Goal: Task Accomplishment & Management: Complete application form

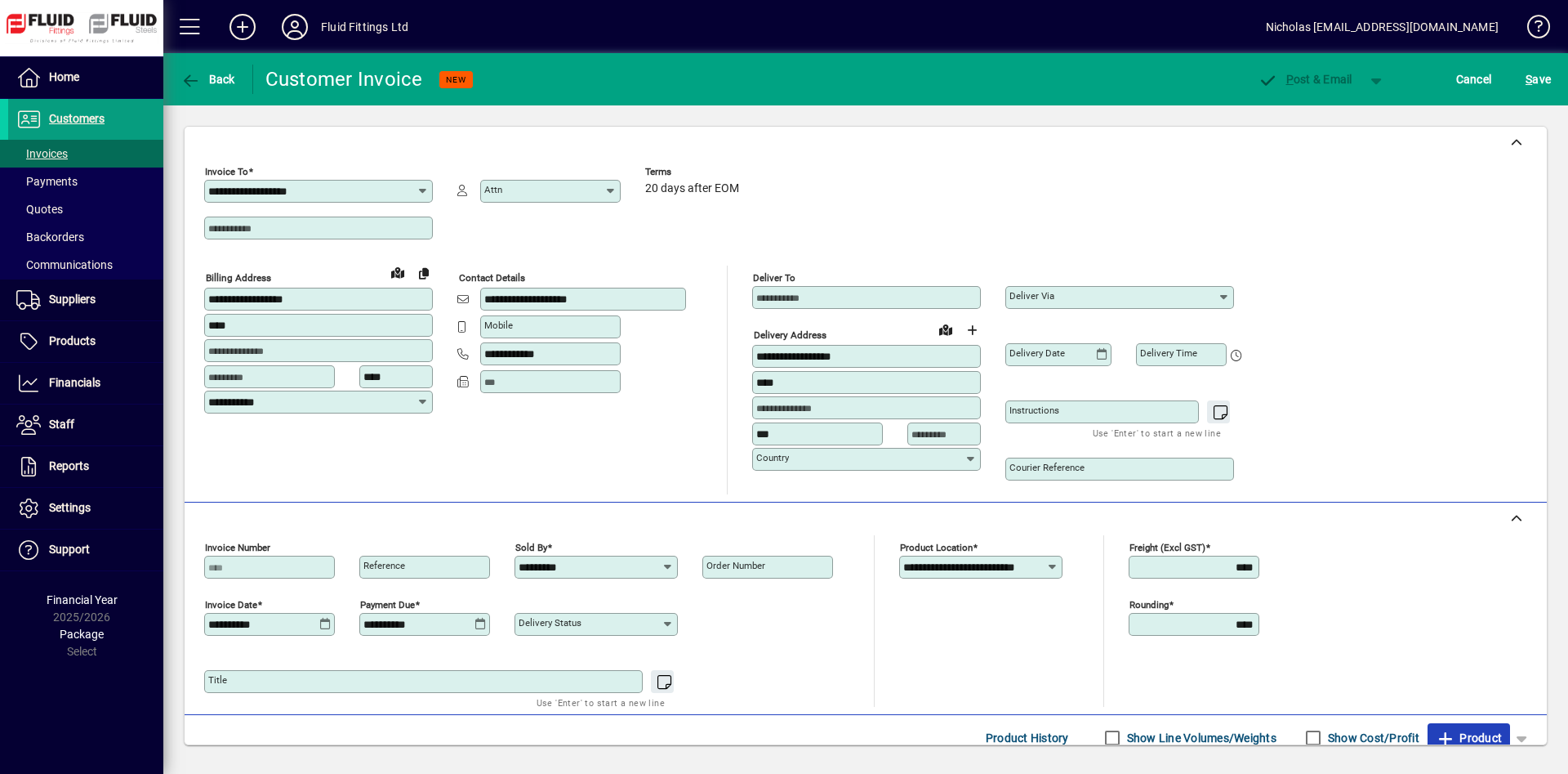
scroll to position [158, 0]
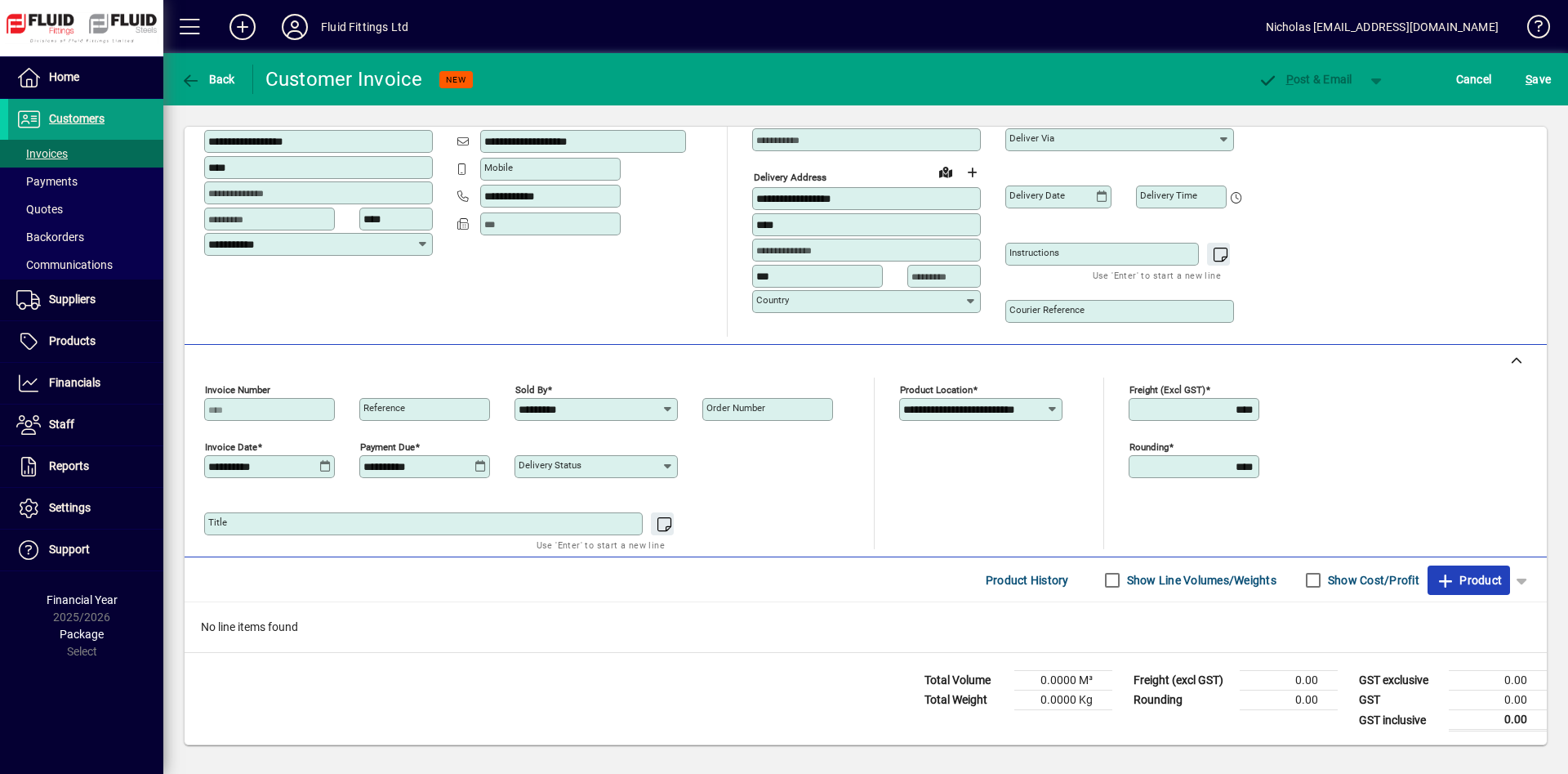
click at [1461, 581] on span "Product" at bounding box center [1468, 579] width 66 height 26
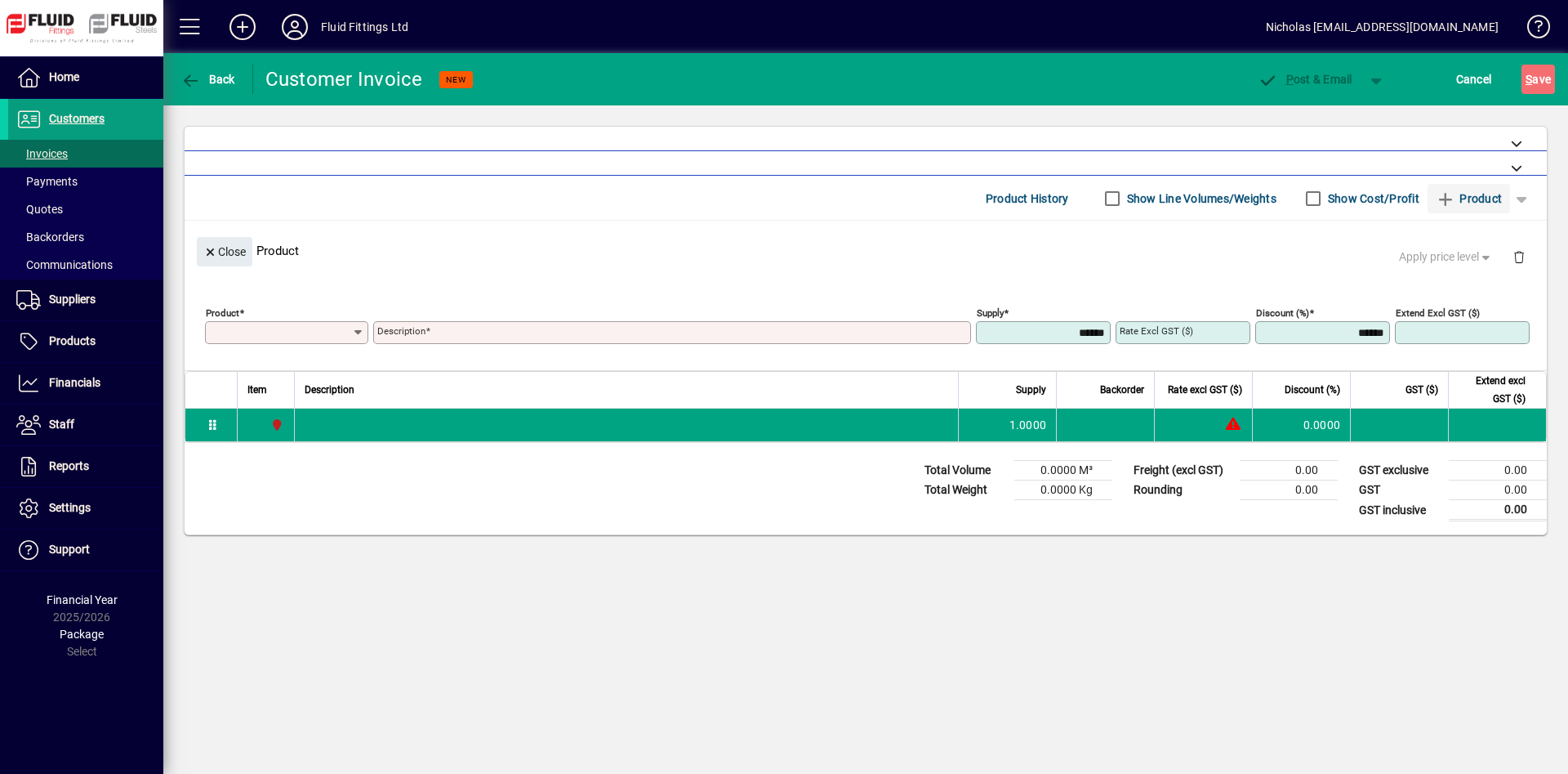
scroll to position [0, 0]
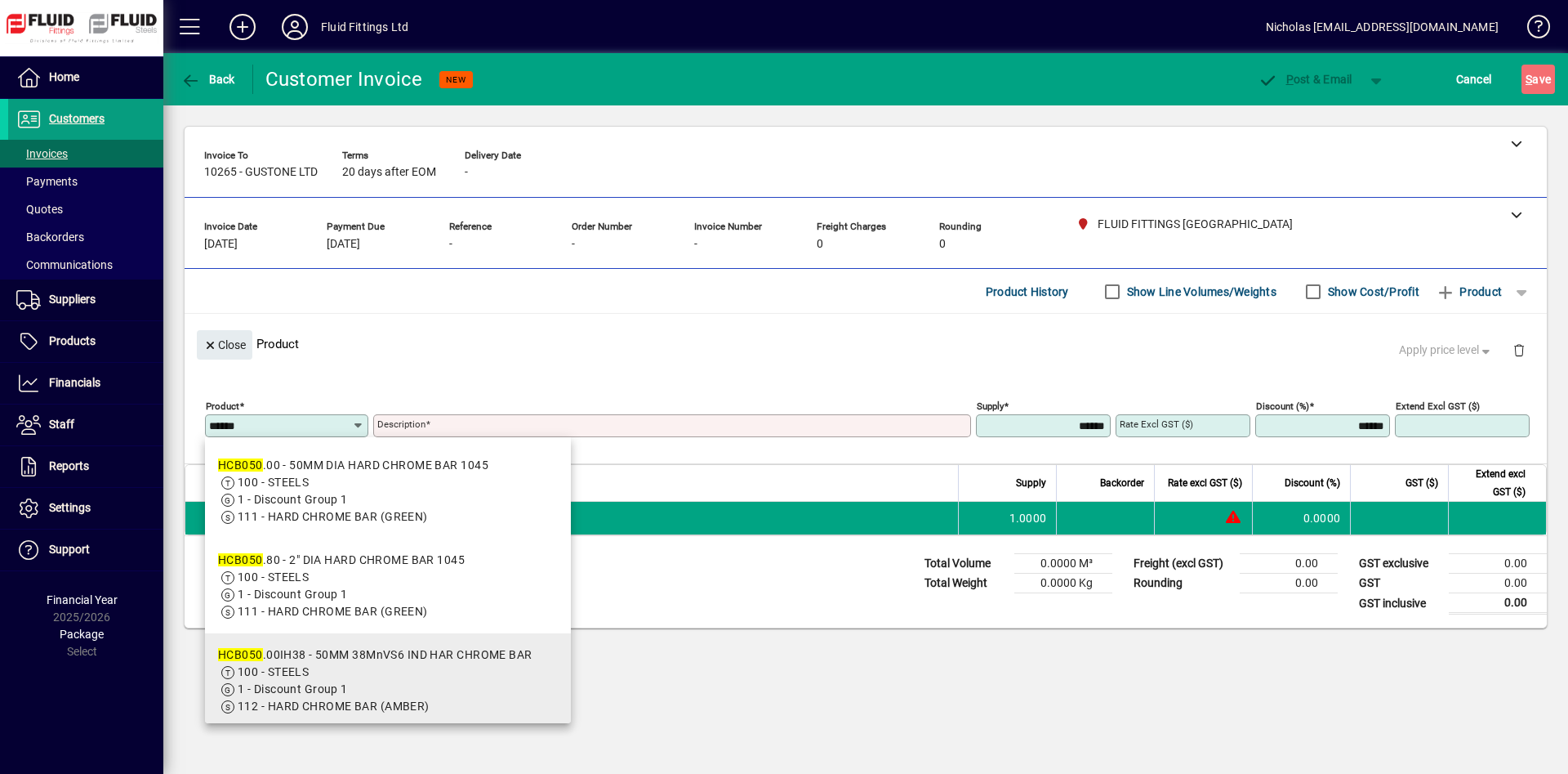
click at [380, 684] on span "1 - Discount Group 1" at bounding box center [375, 689] width 315 height 18
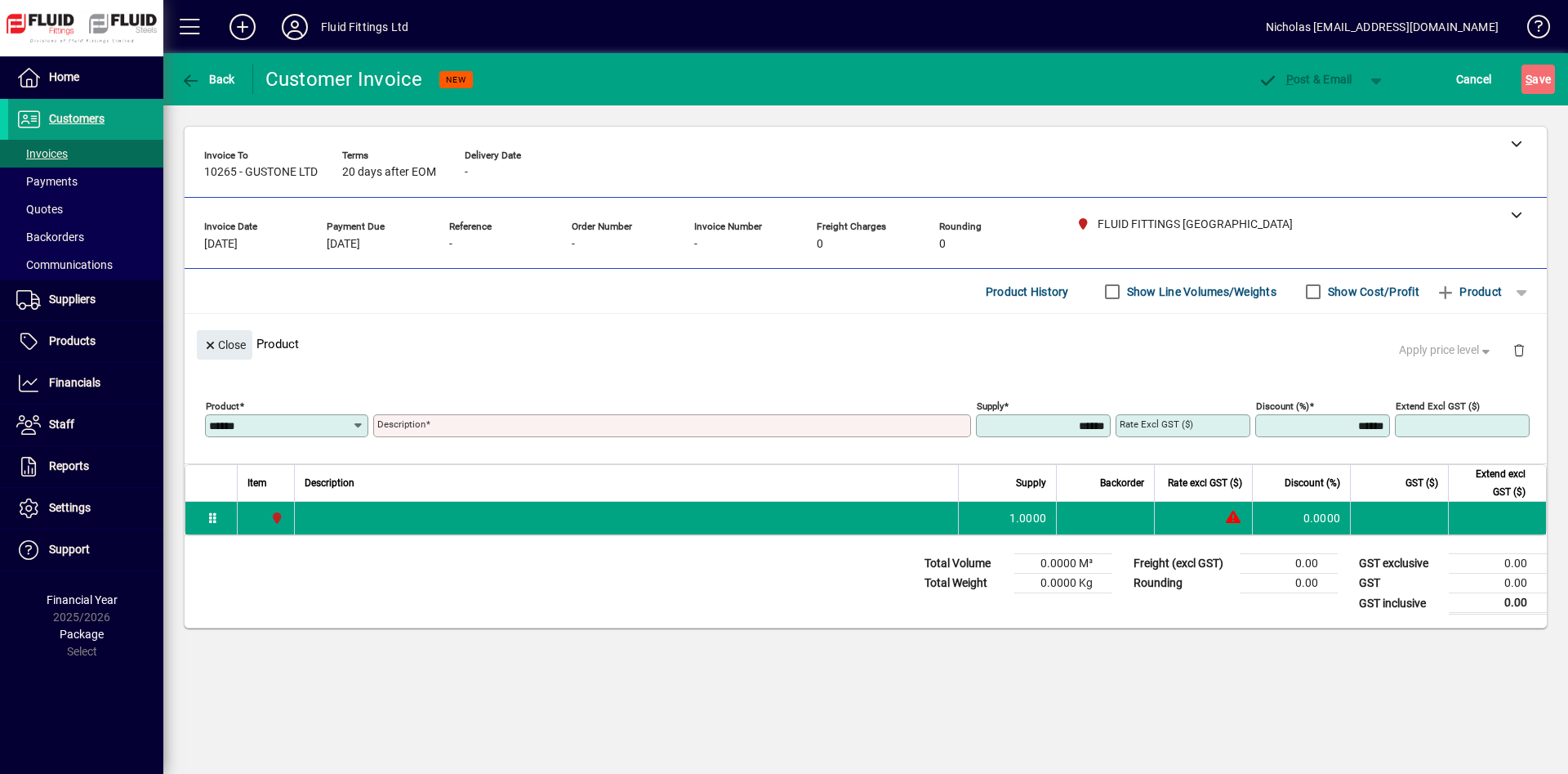
type input "**********"
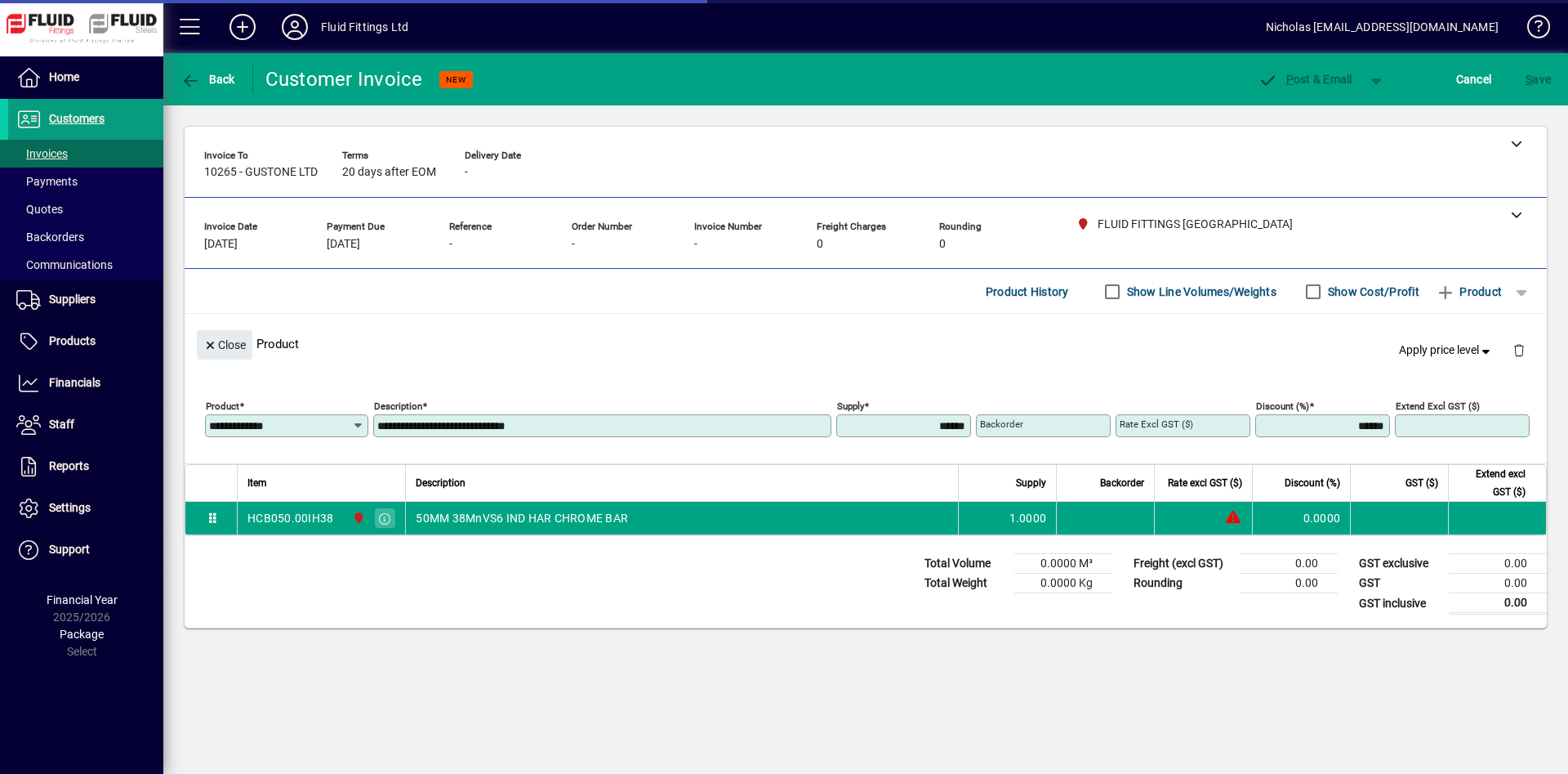
type input "********"
type input "*******"
type input "******"
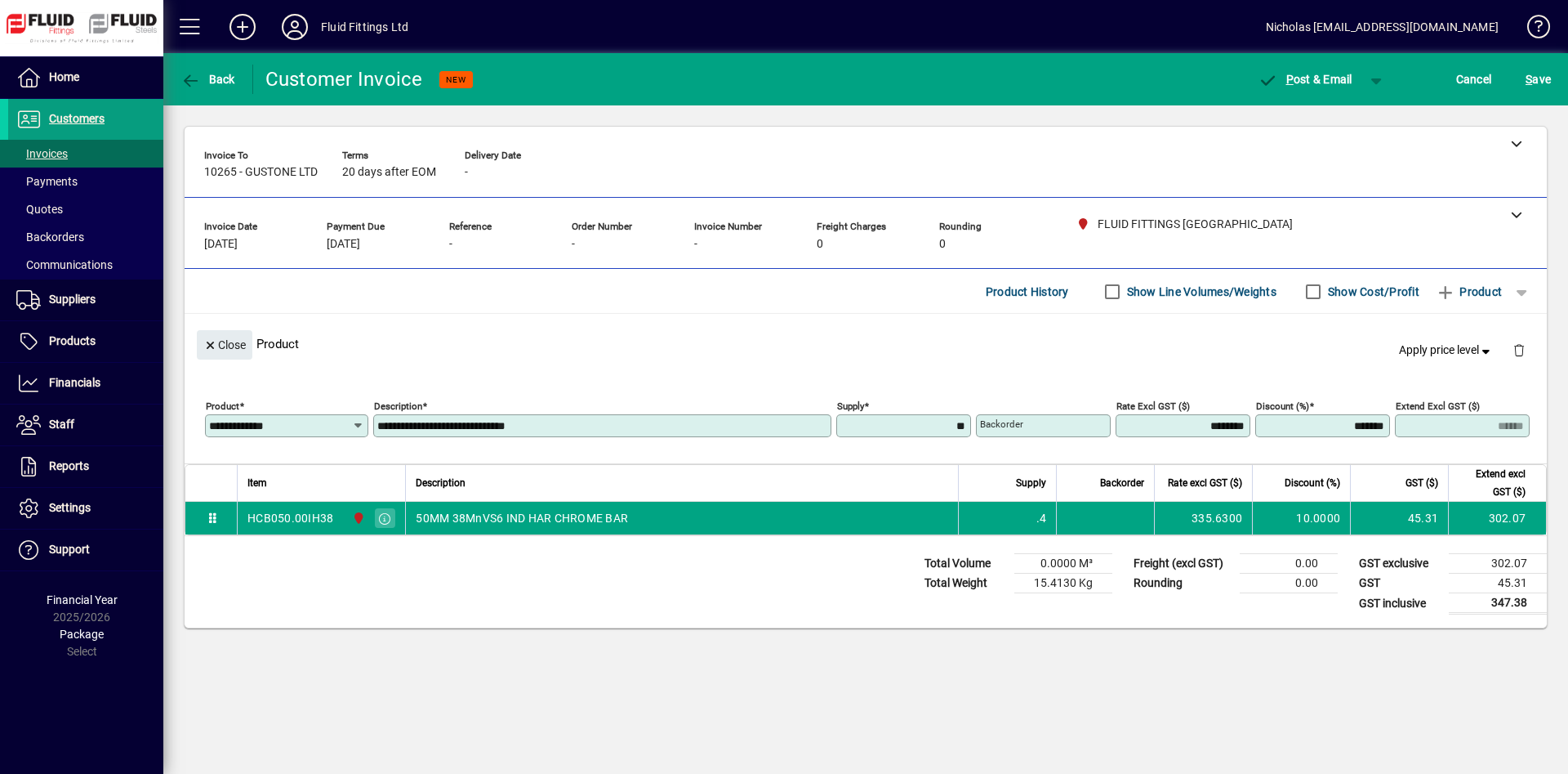
type input "******"
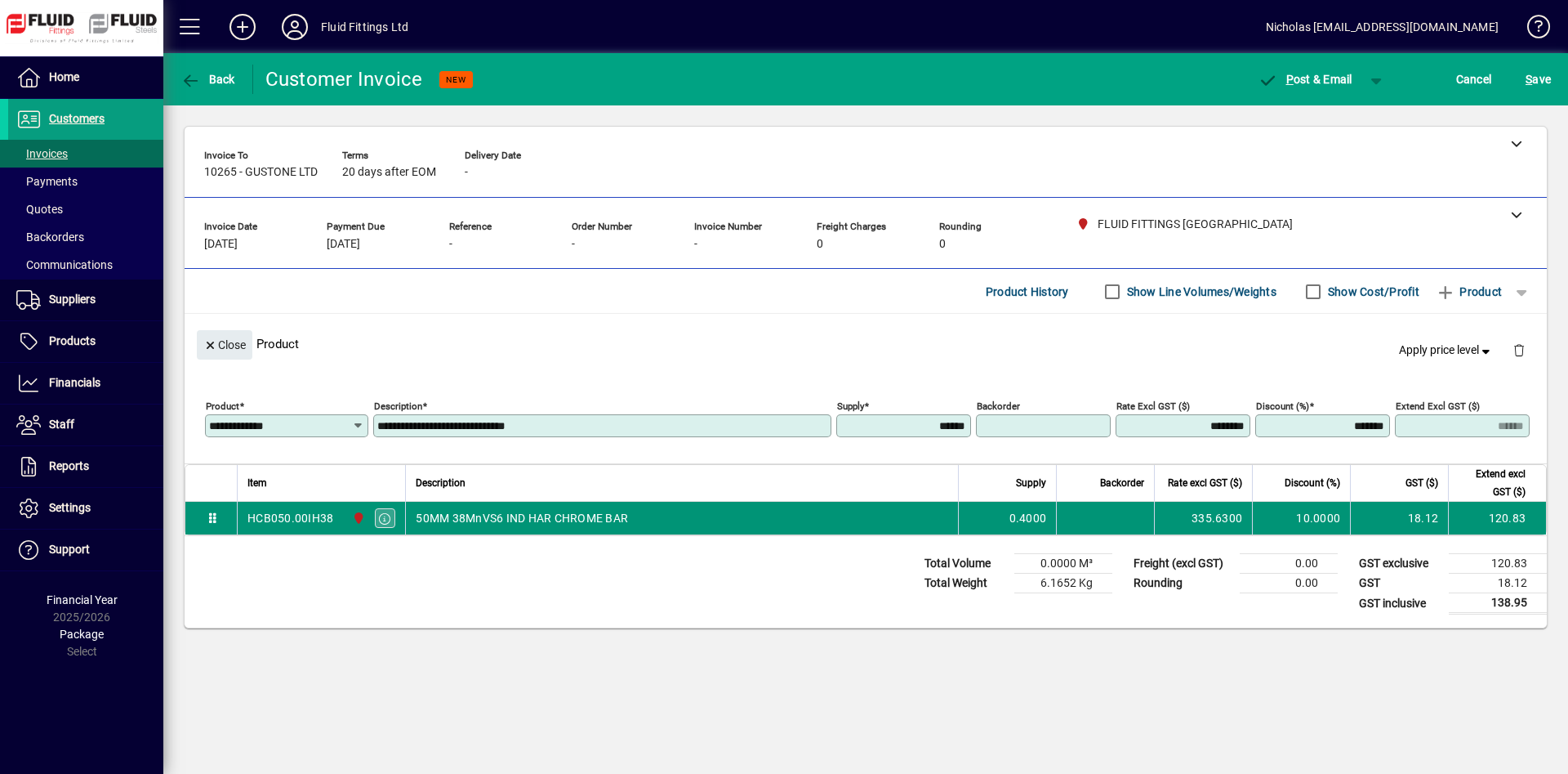
click at [384, 520] on icon "button" at bounding box center [386, 519] width 15 height 12
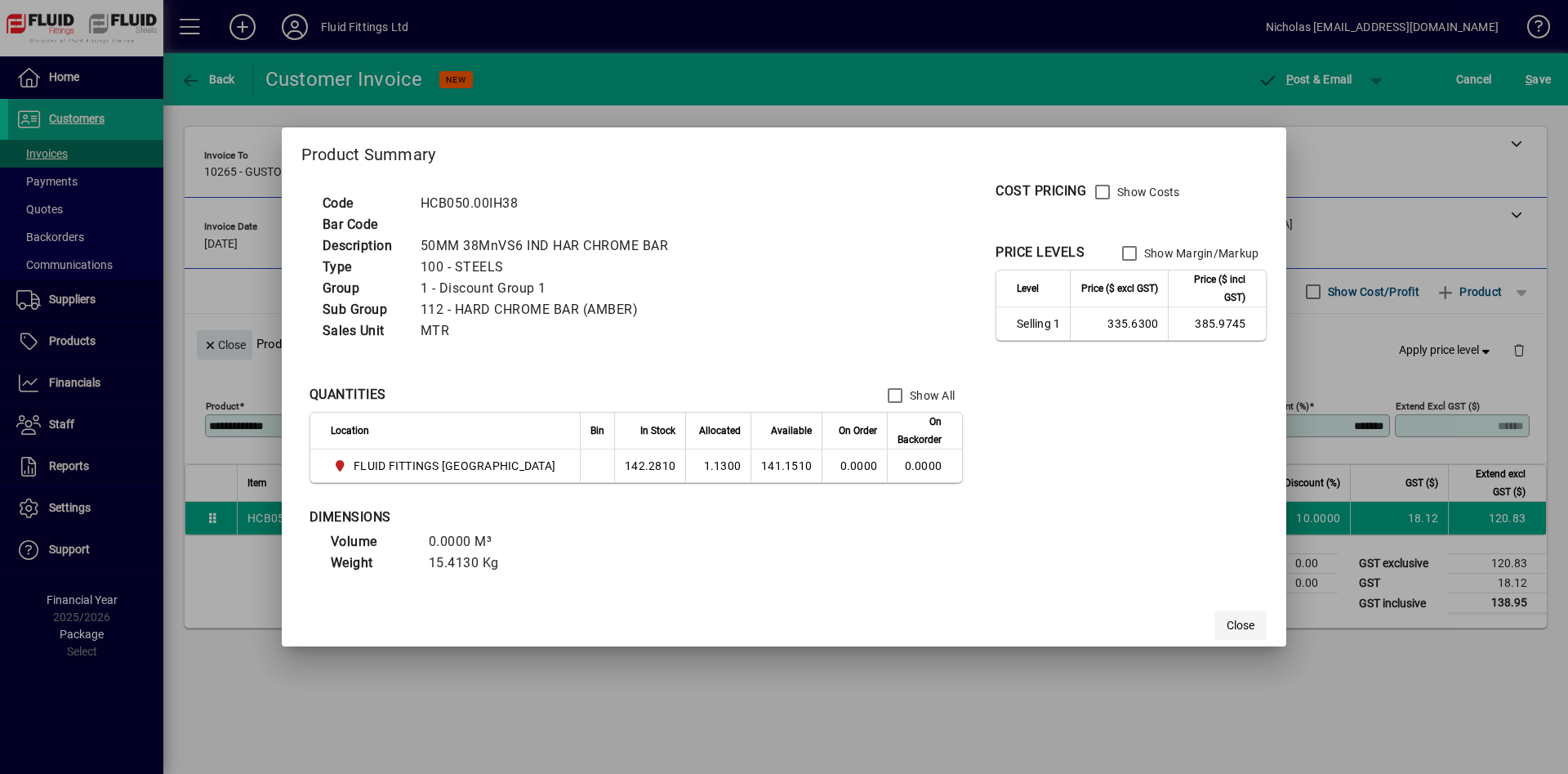
click at [1229, 625] on span "Close" at bounding box center [1240, 625] width 28 height 18
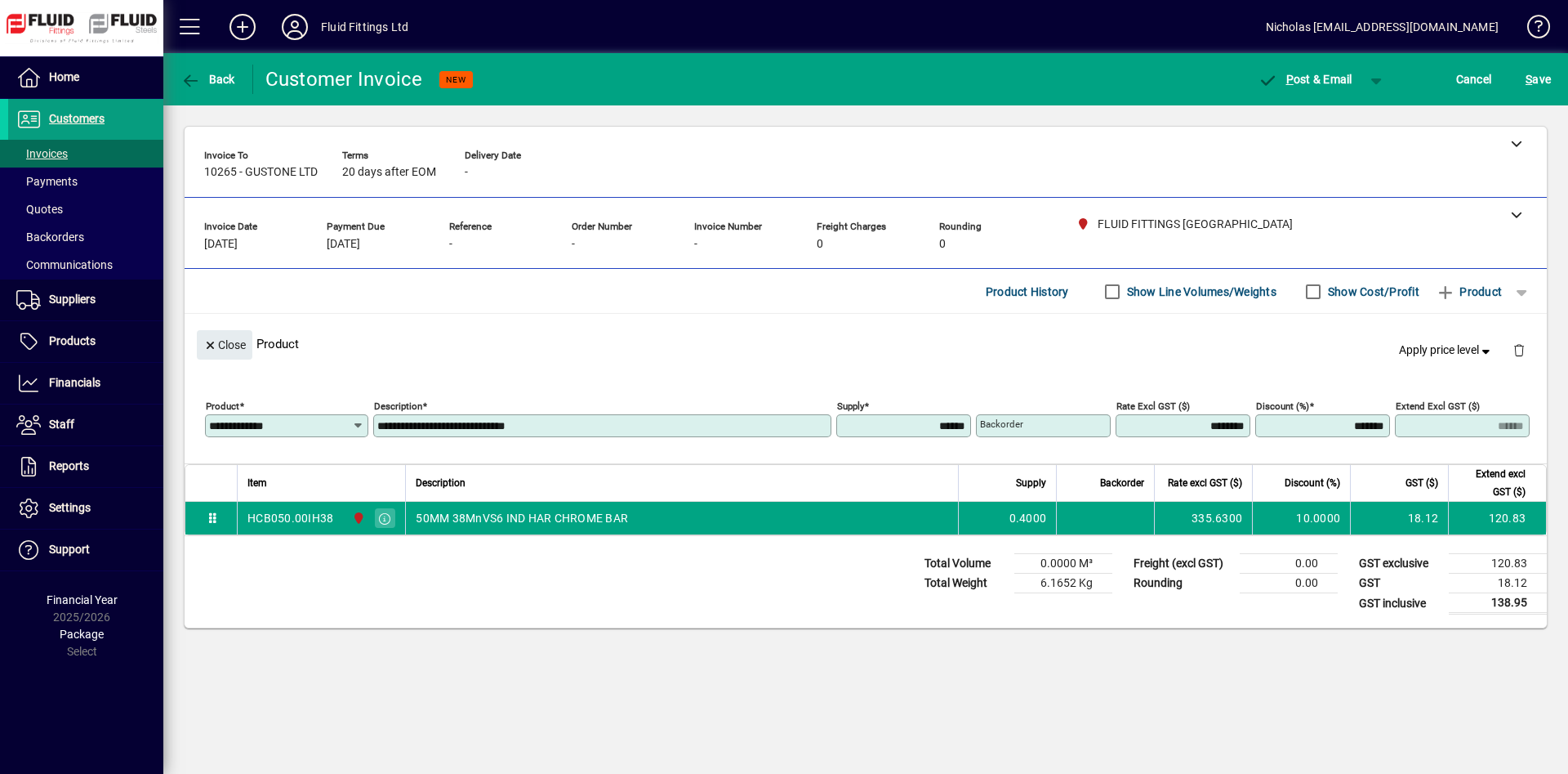
click at [310, 433] on div "**********" at bounding box center [287, 425] width 164 height 23
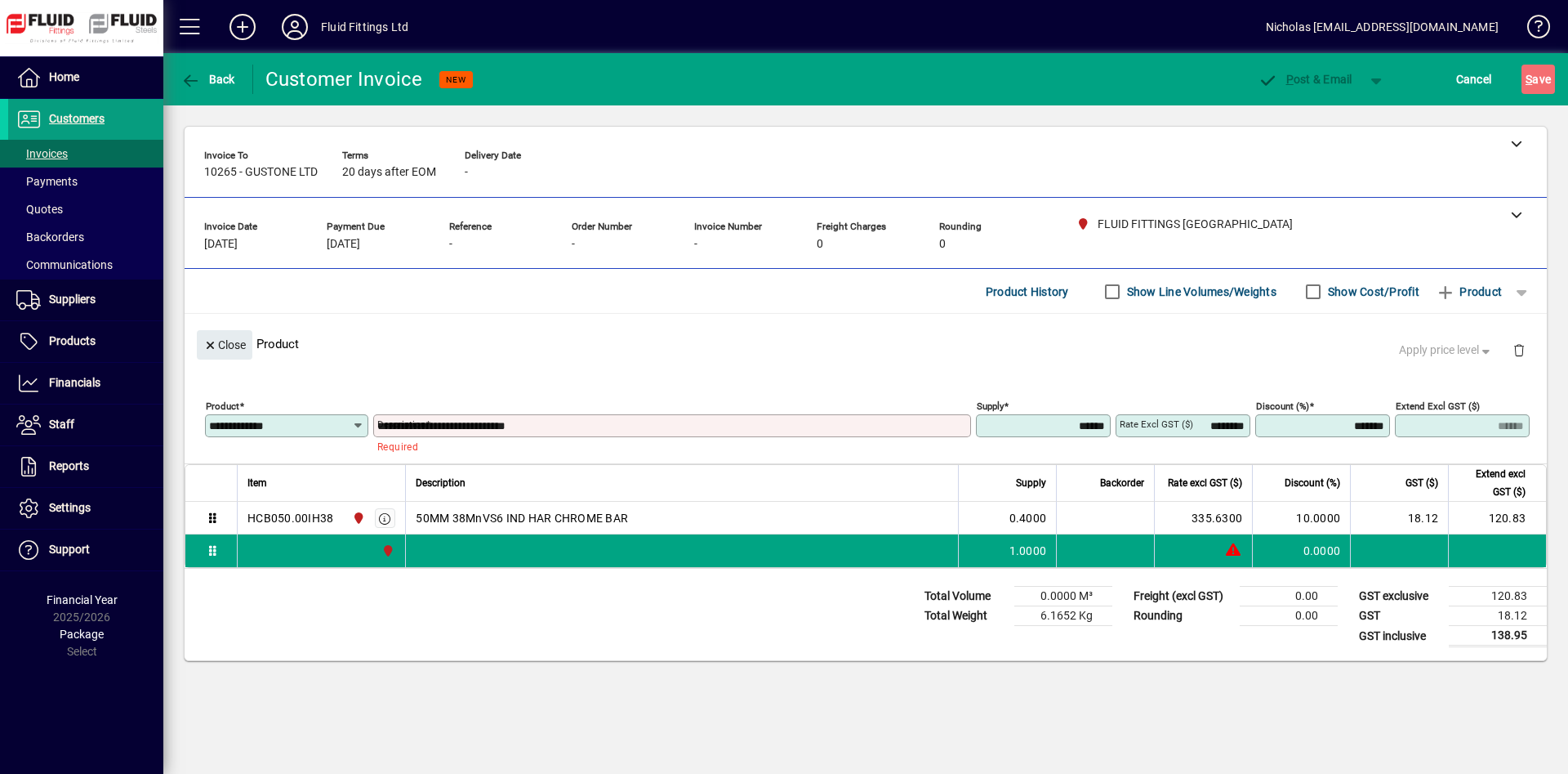
type input "******"
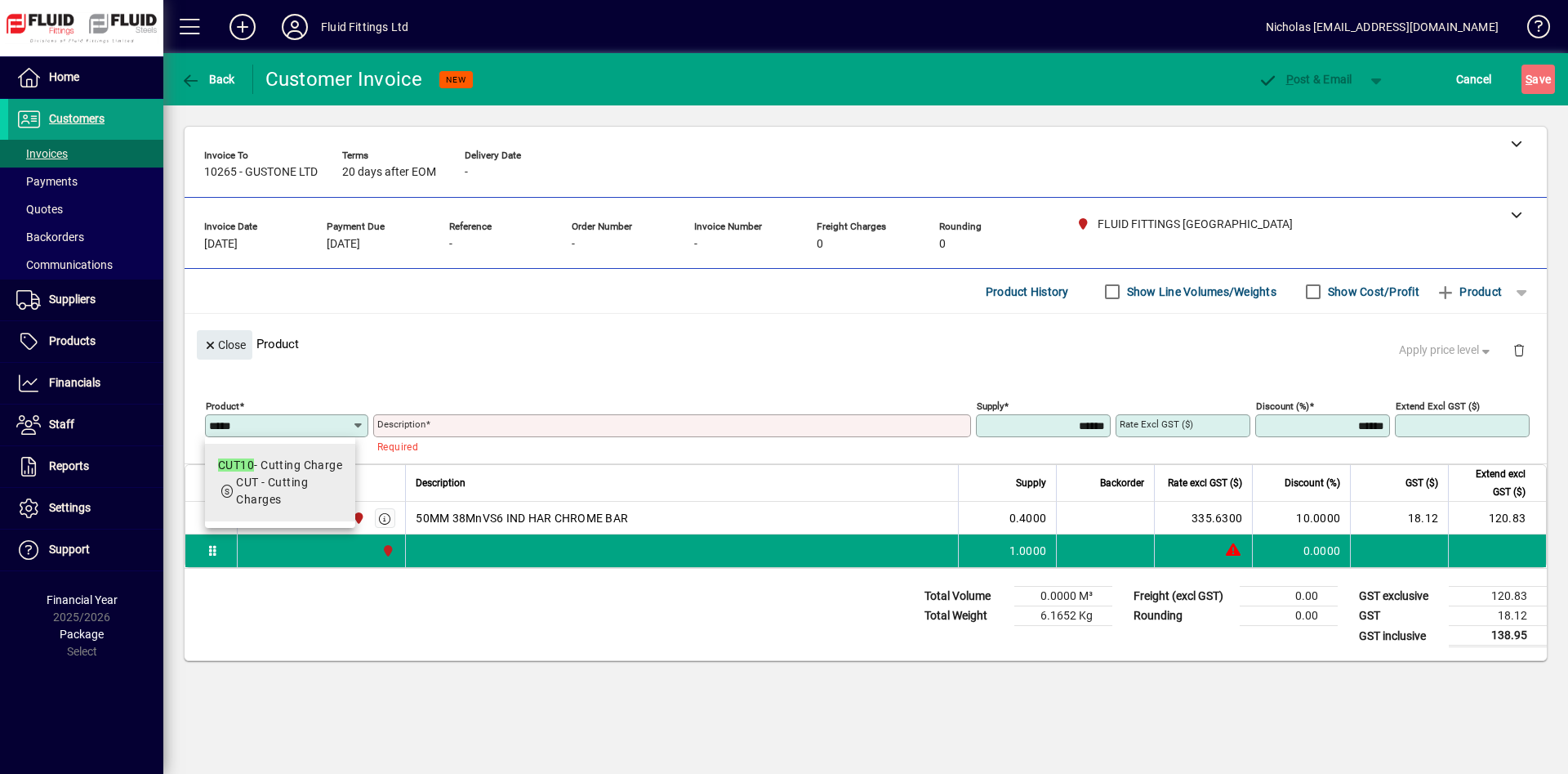
click at [305, 492] on app-search-response-field "CUT - Cutting Charges" at bounding box center [289, 491] width 106 height 34
type input "*****"
type input "**********"
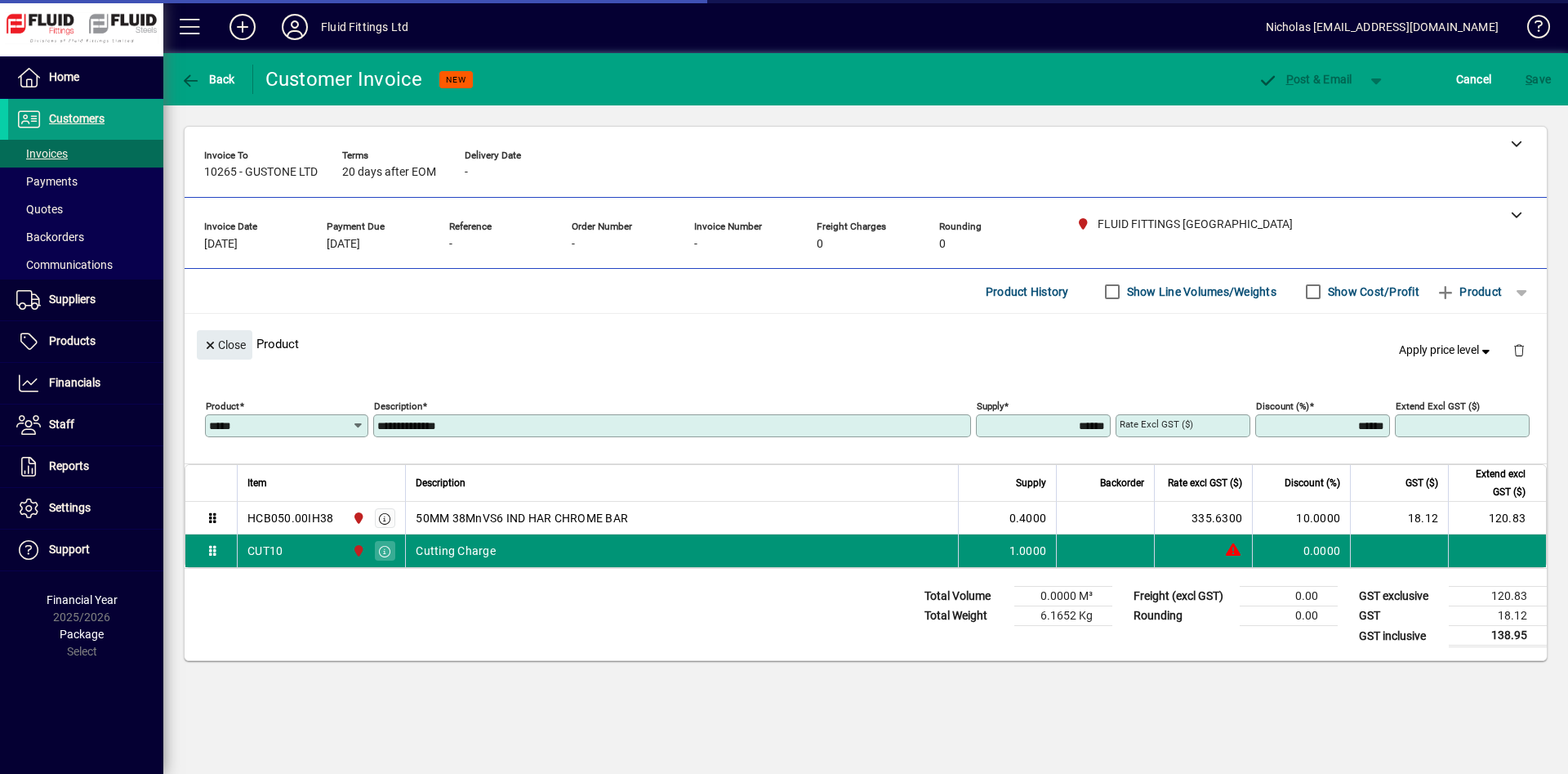
type input "*******"
type input "*****"
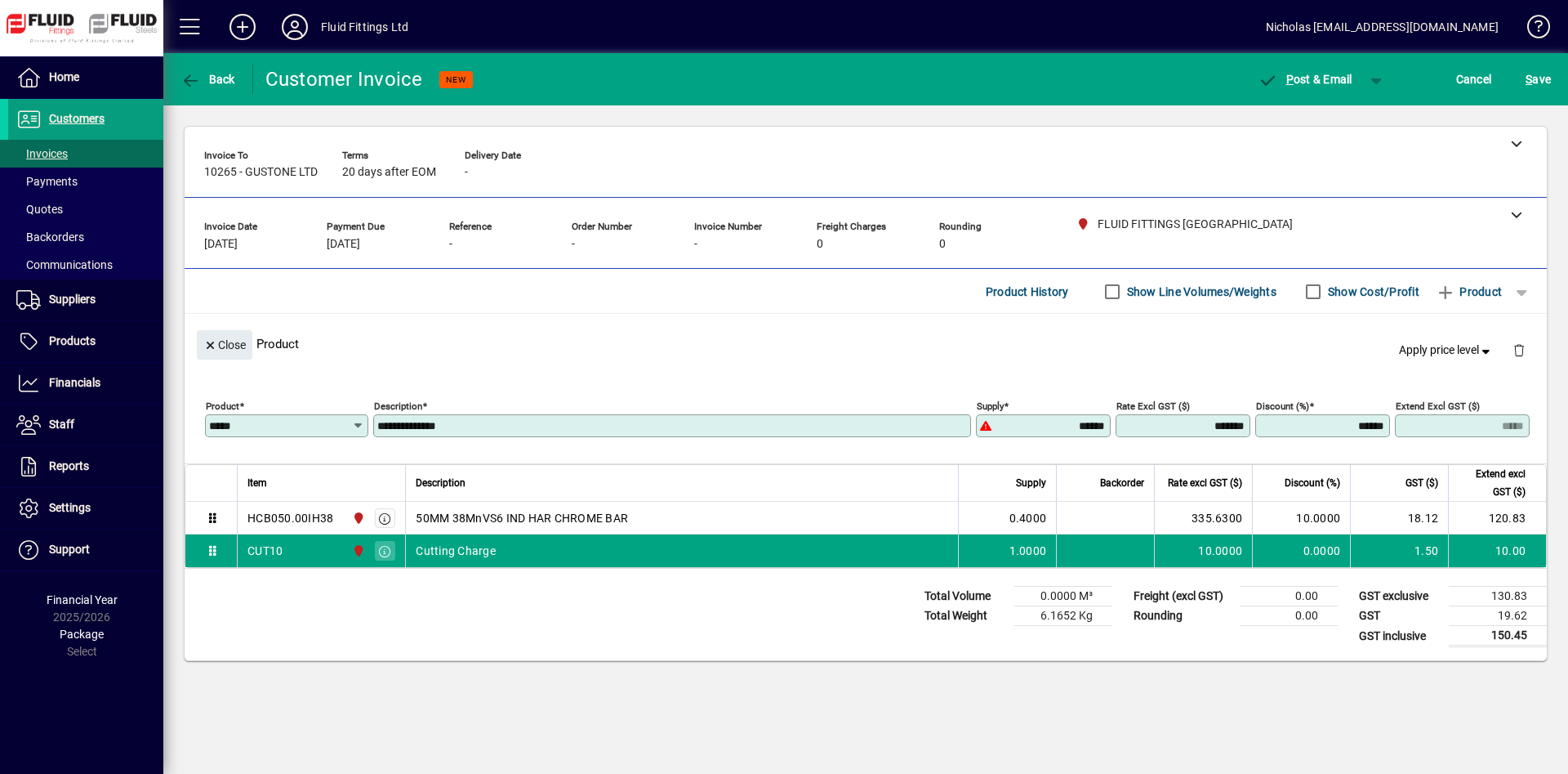
click at [602, 231] on span "Order number" at bounding box center [620, 226] width 98 height 11
click at [597, 228] on div at bounding box center [865, 214] width 1362 height 33
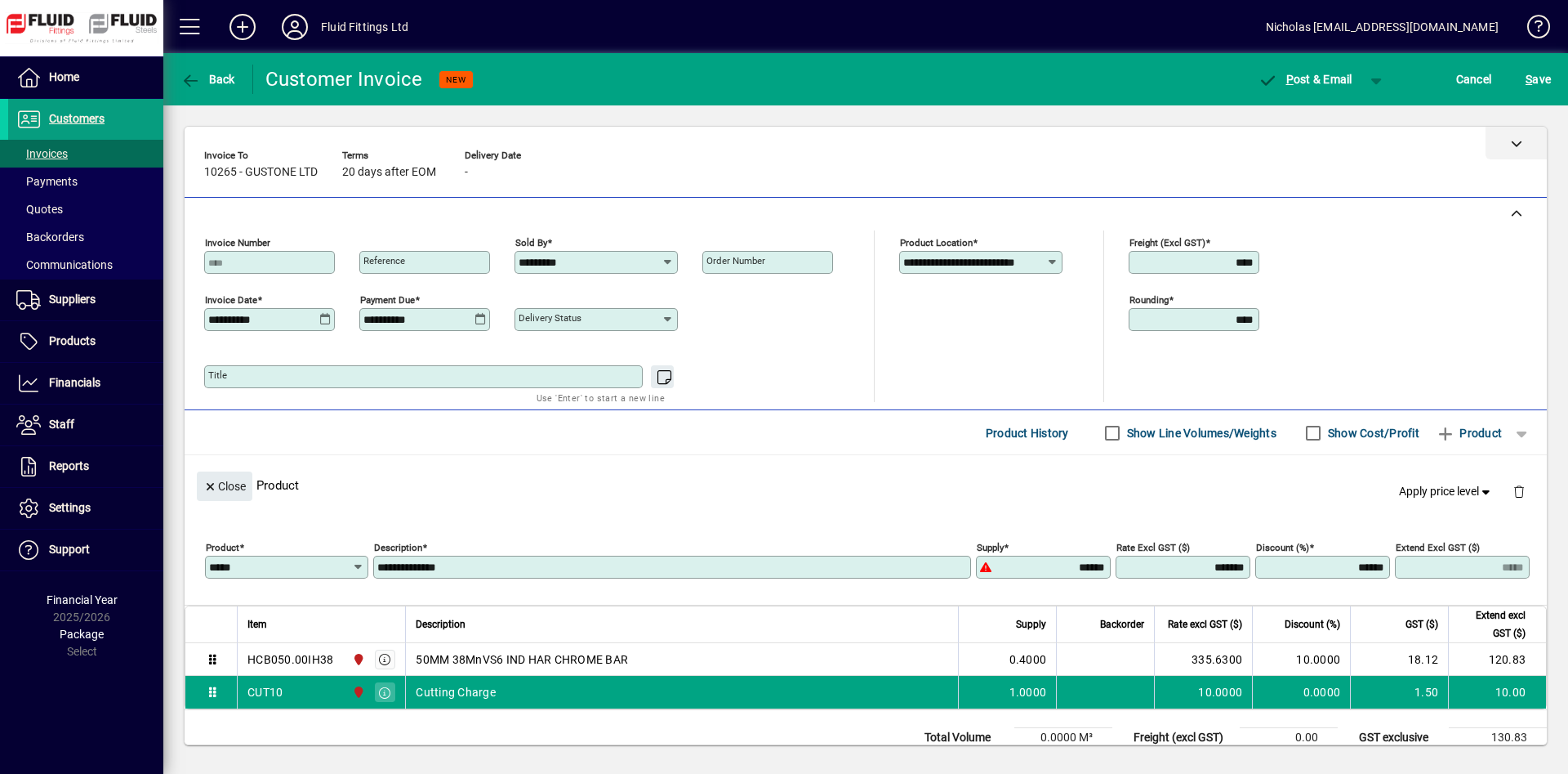
click at [1522, 146] on div at bounding box center [1515, 143] width 61 height 33
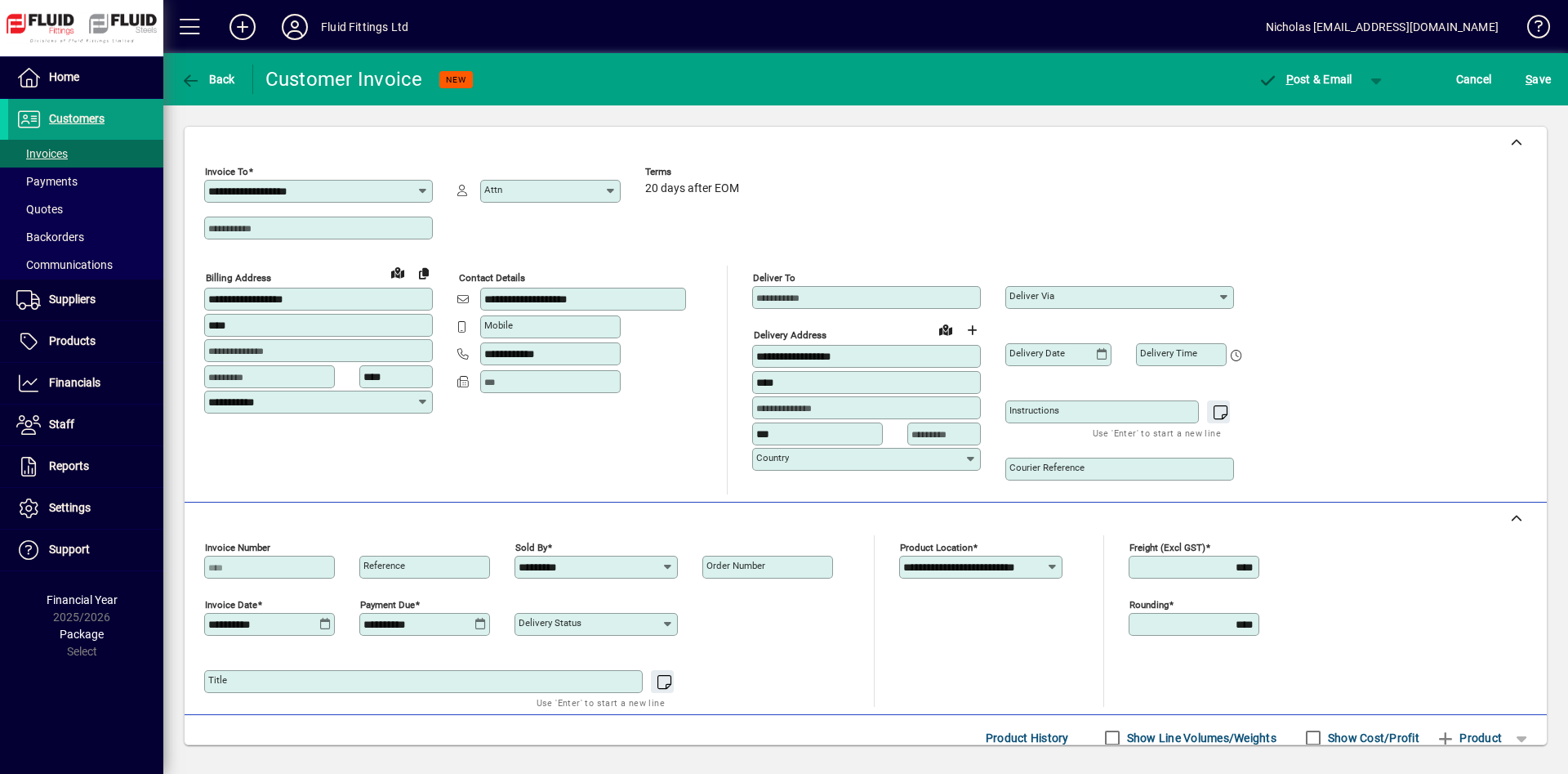
click at [1107, 304] on div "Deliver via" at bounding box center [1120, 296] width 229 height 23
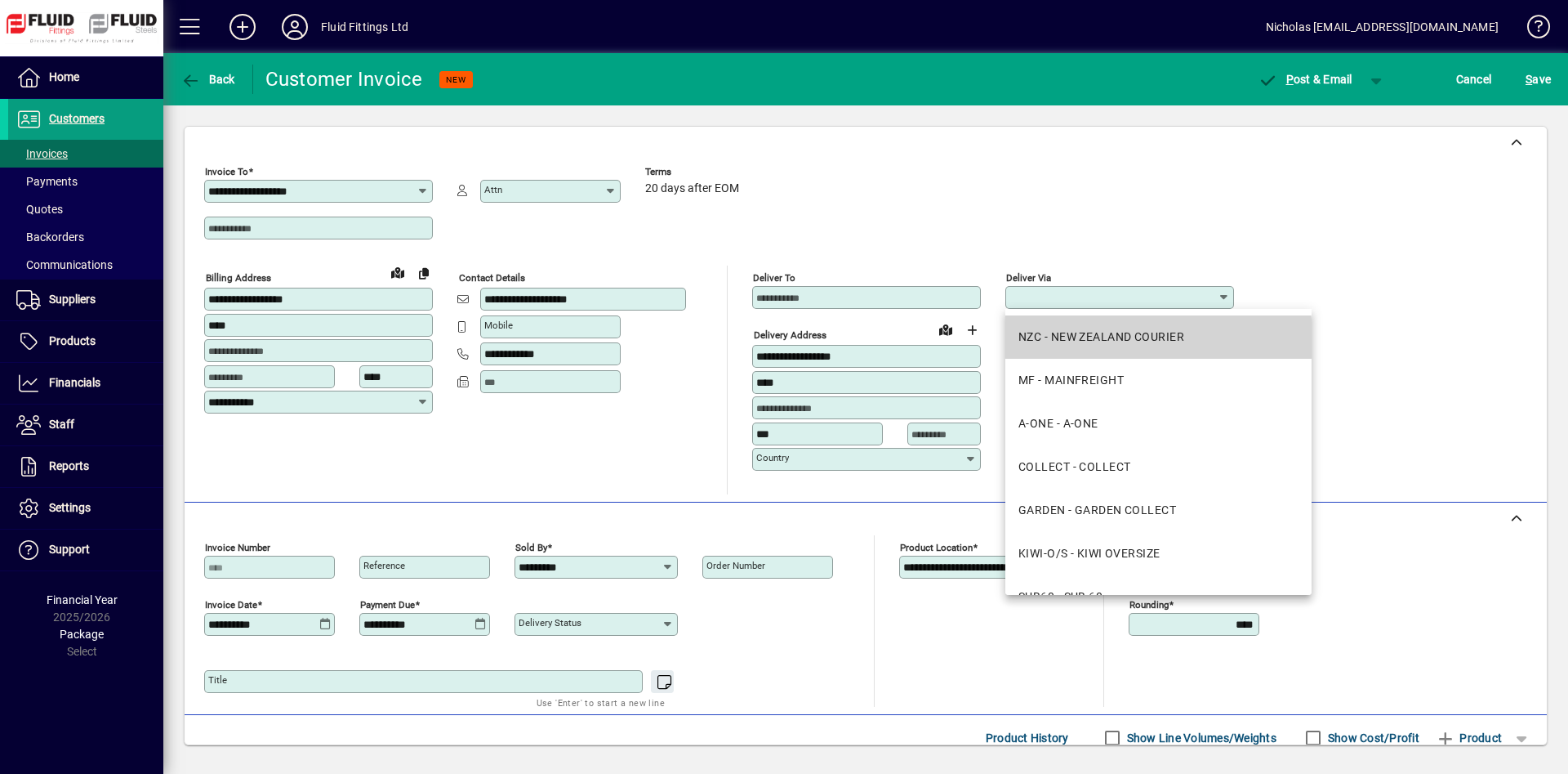
click at [1130, 342] on div "NZC - NEW ZEALAND COURIER" at bounding box center [1101, 336] width 166 height 18
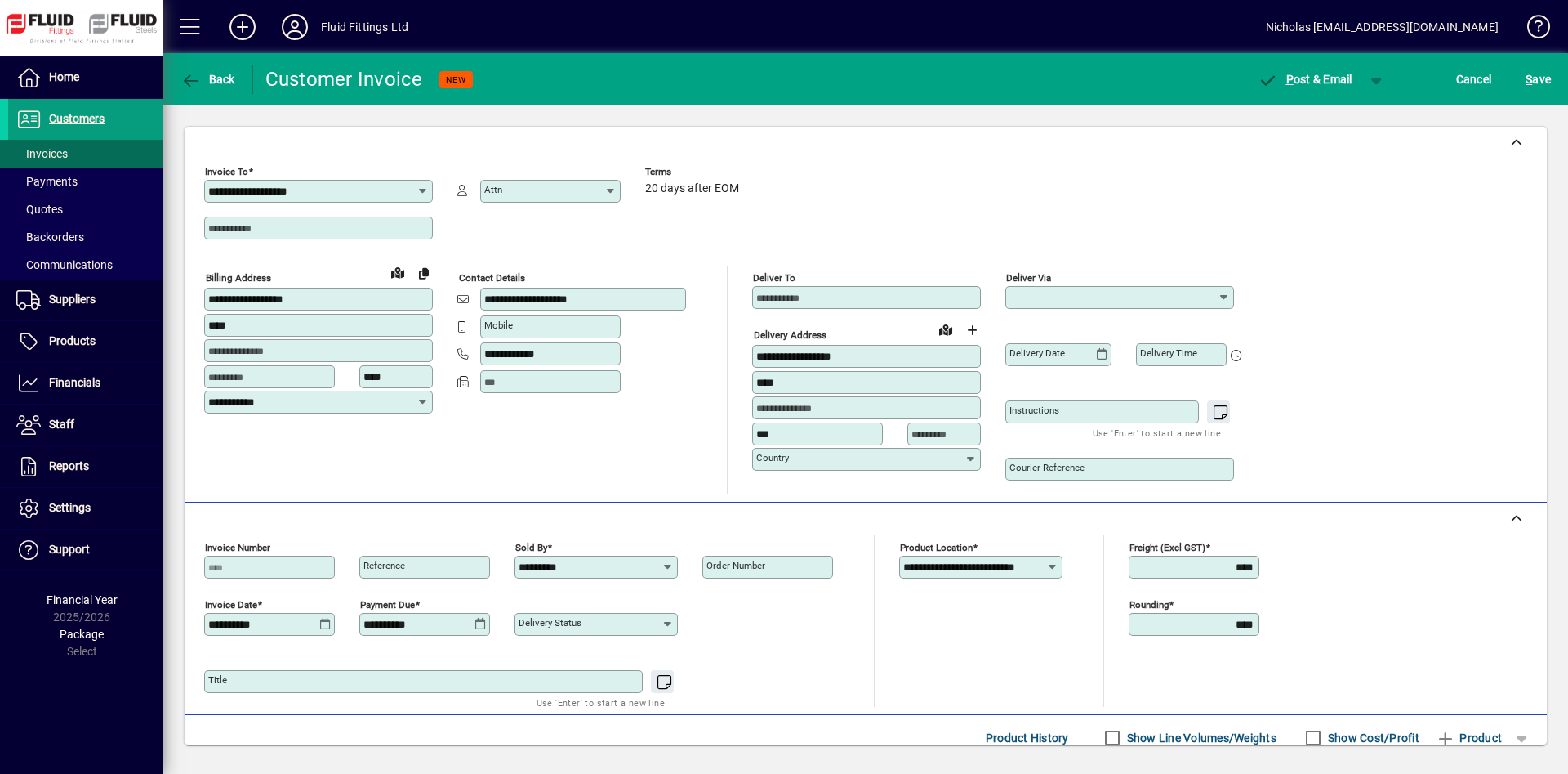
type input "**********"
drag, startPoint x: 1243, startPoint y: 565, endPoint x: 1210, endPoint y: 568, distance: 33.1
click at [1210, 568] on input "****" at bounding box center [1195, 567] width 126 height 13
type input "*****"
click at [757, 569] on mat-label "Order number" at bounding box center [735, 565] width 58 height 12
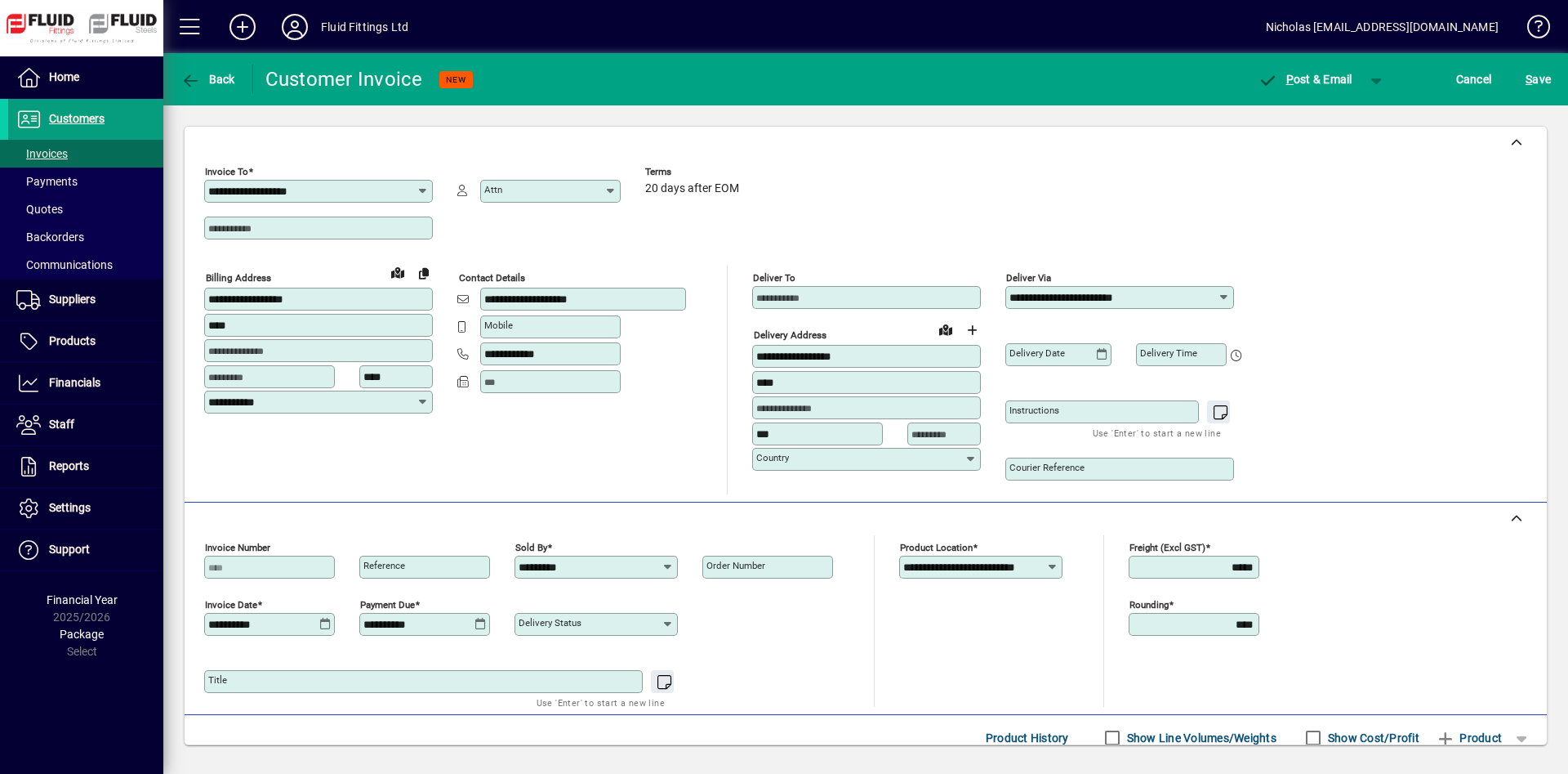
click at [757, 569] on input "Order number" at bounding box center [769, 567] width 126 height 13
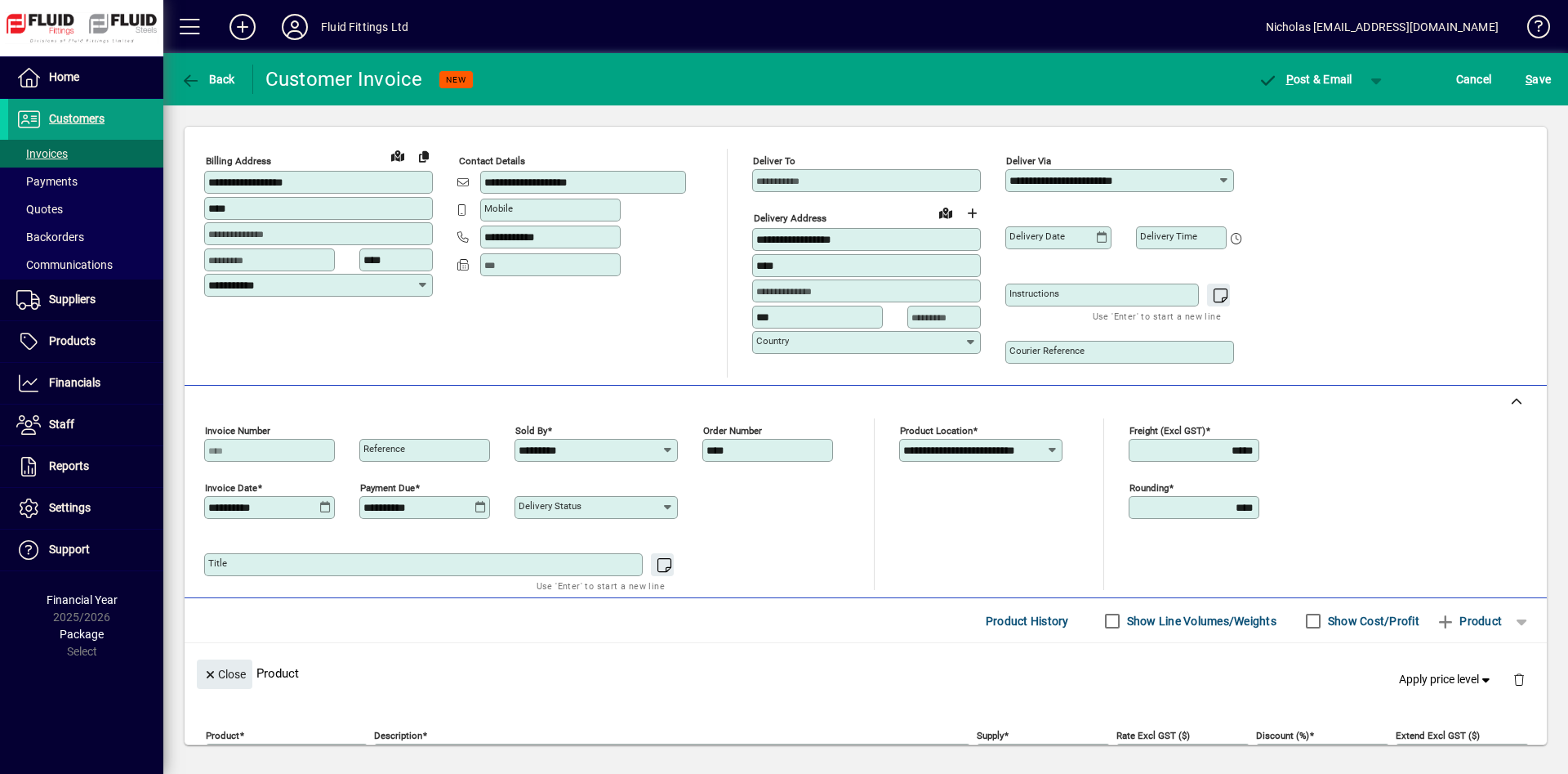
scroll to position [333, 0]
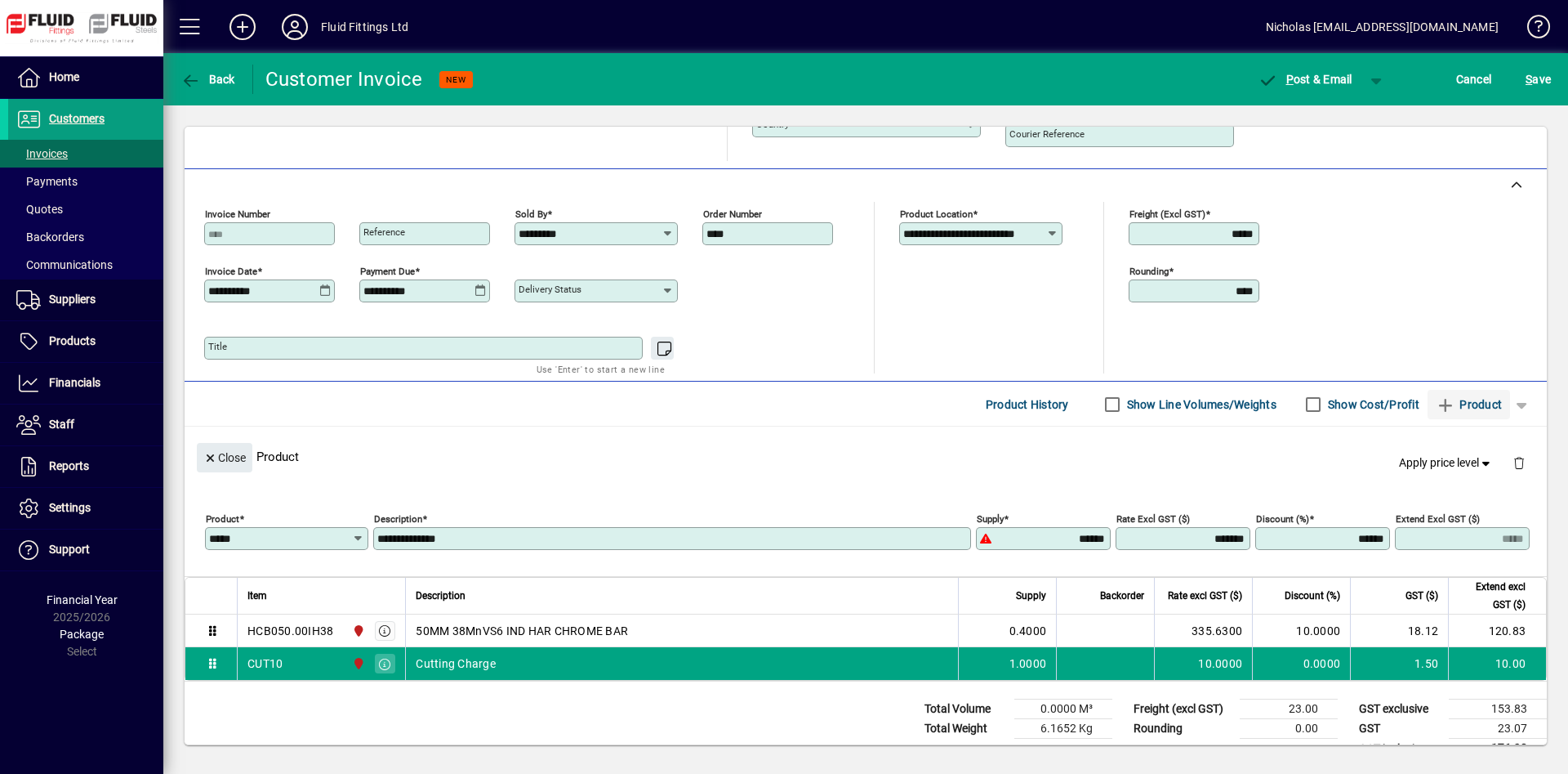
type input "****"
click at [1482, 404] on span "Product" at bounding box center [1468, 404] width 66 height 26
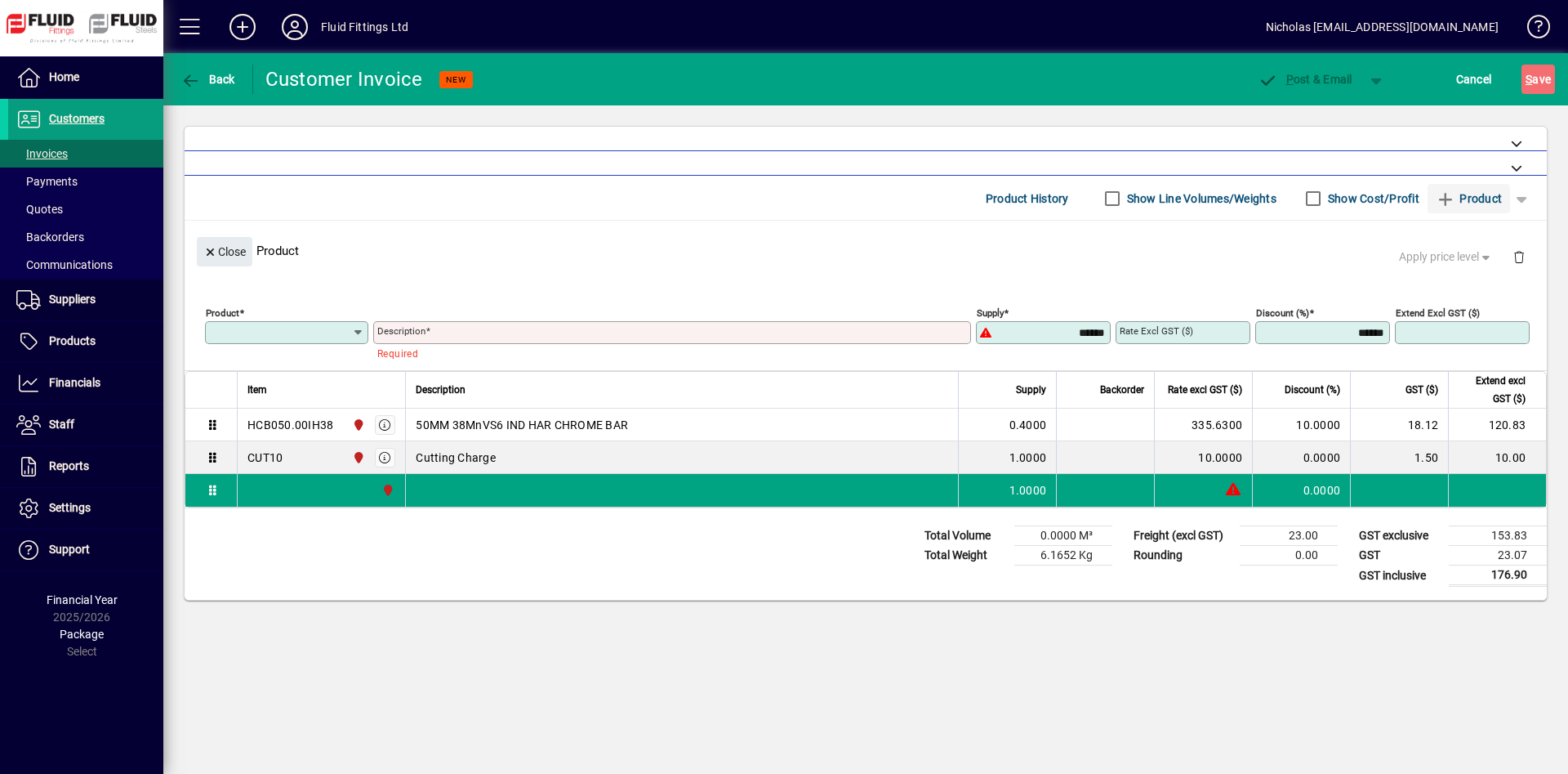
scroll to position [0, 0]
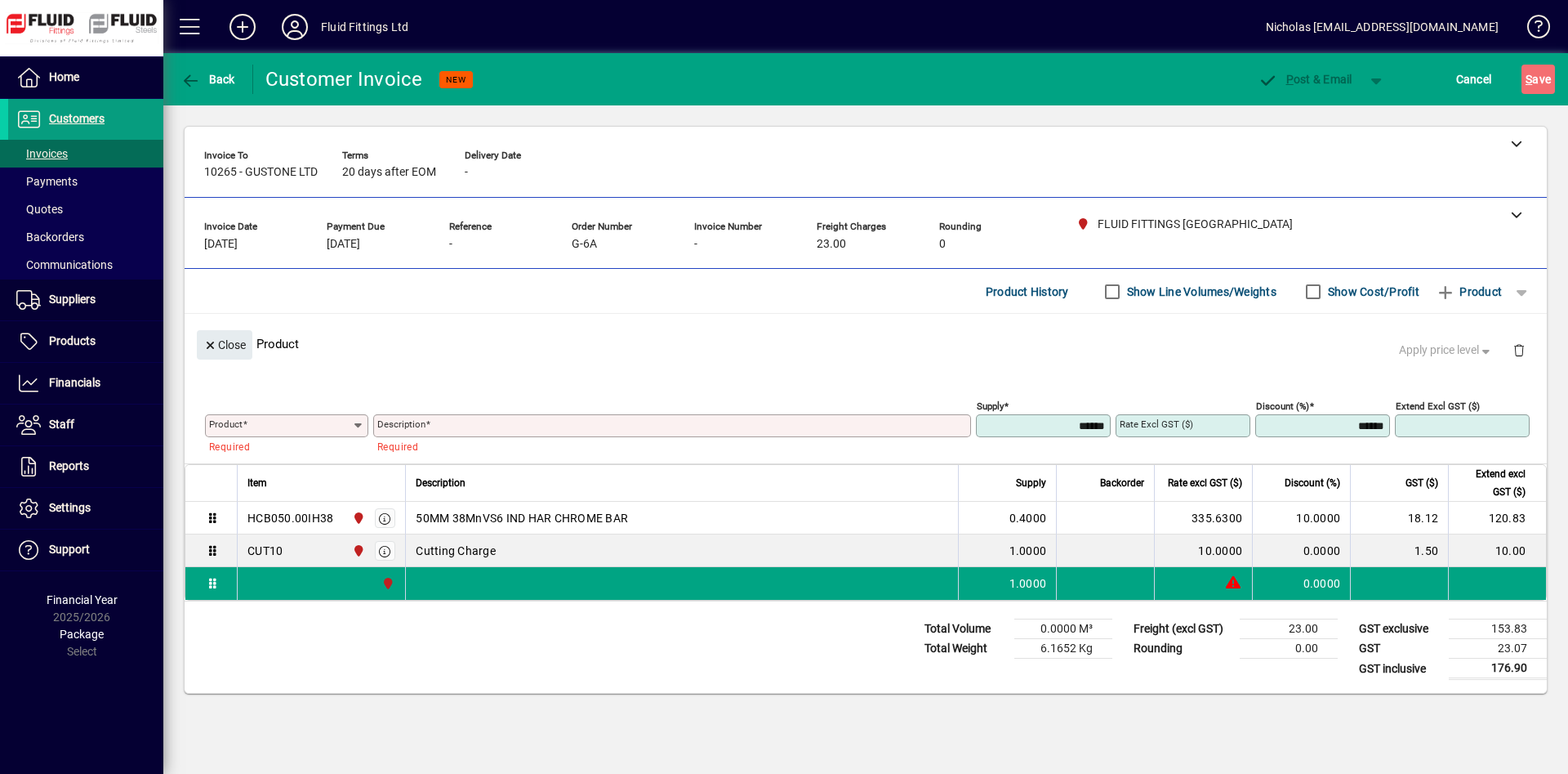
click at [1152, 294] on label "Show Line Volumes/Weights" at bounding box center [1199, 292] width 153 height 17
click at [236, 351] on span "Close" at bounding box center [224, 345] width 43 height 27
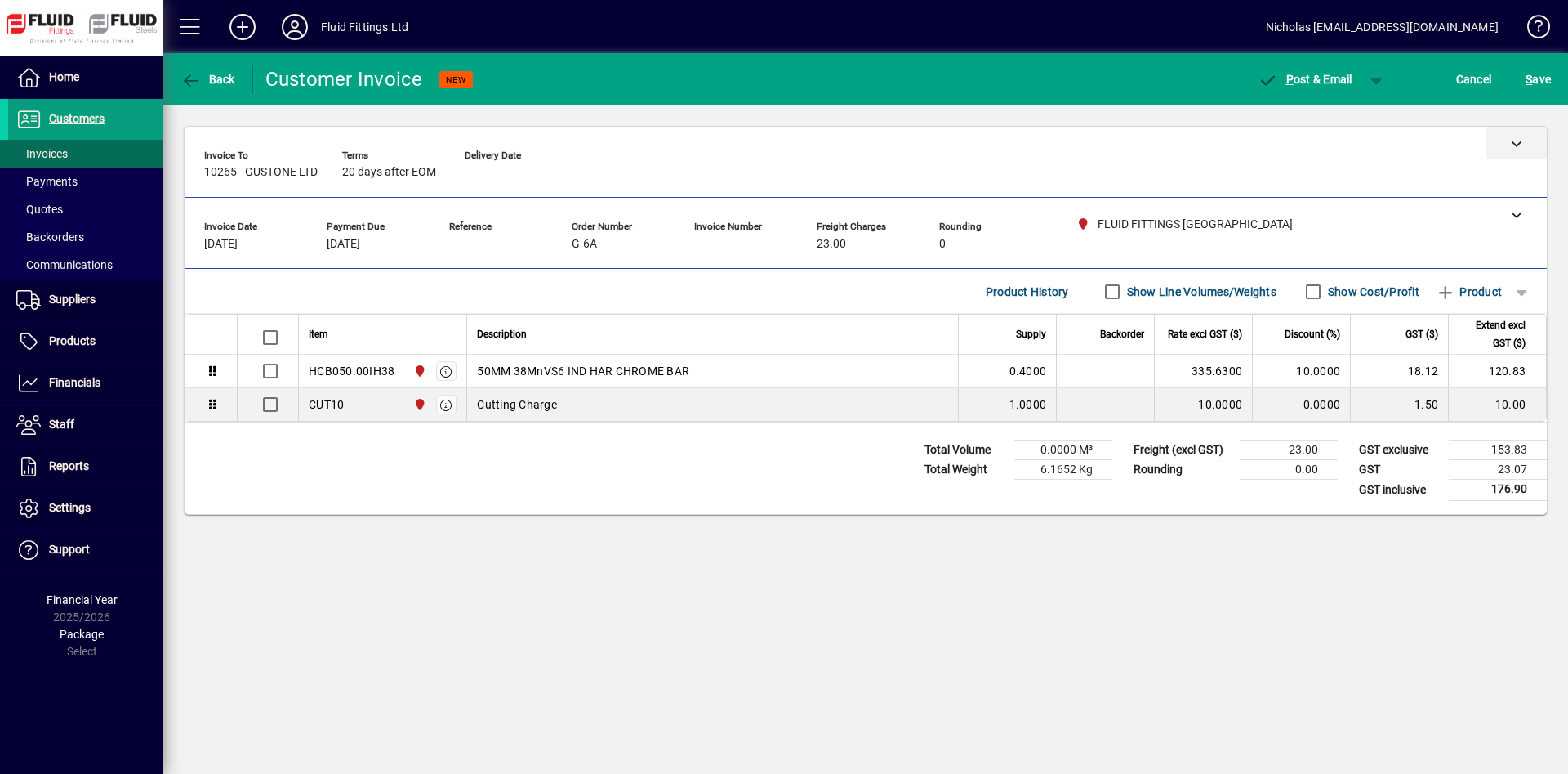
click at [1520, 151] on div at bounding box center [1515, 143] width 61 height 33
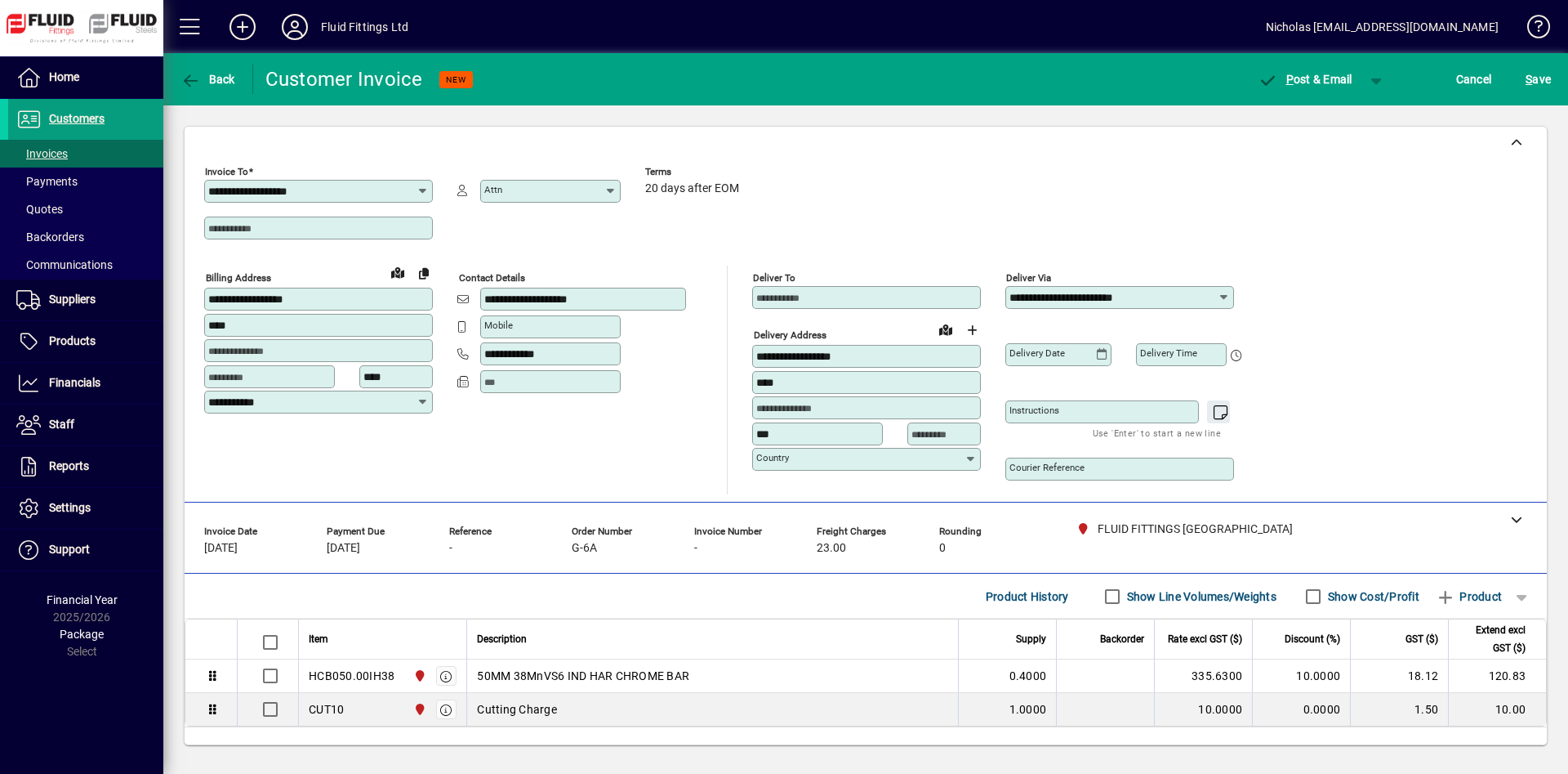
click at [1115, 468] on input "Courier Reference" at bounding box center [1121, 469] width 224 height 13
paste input "**********"
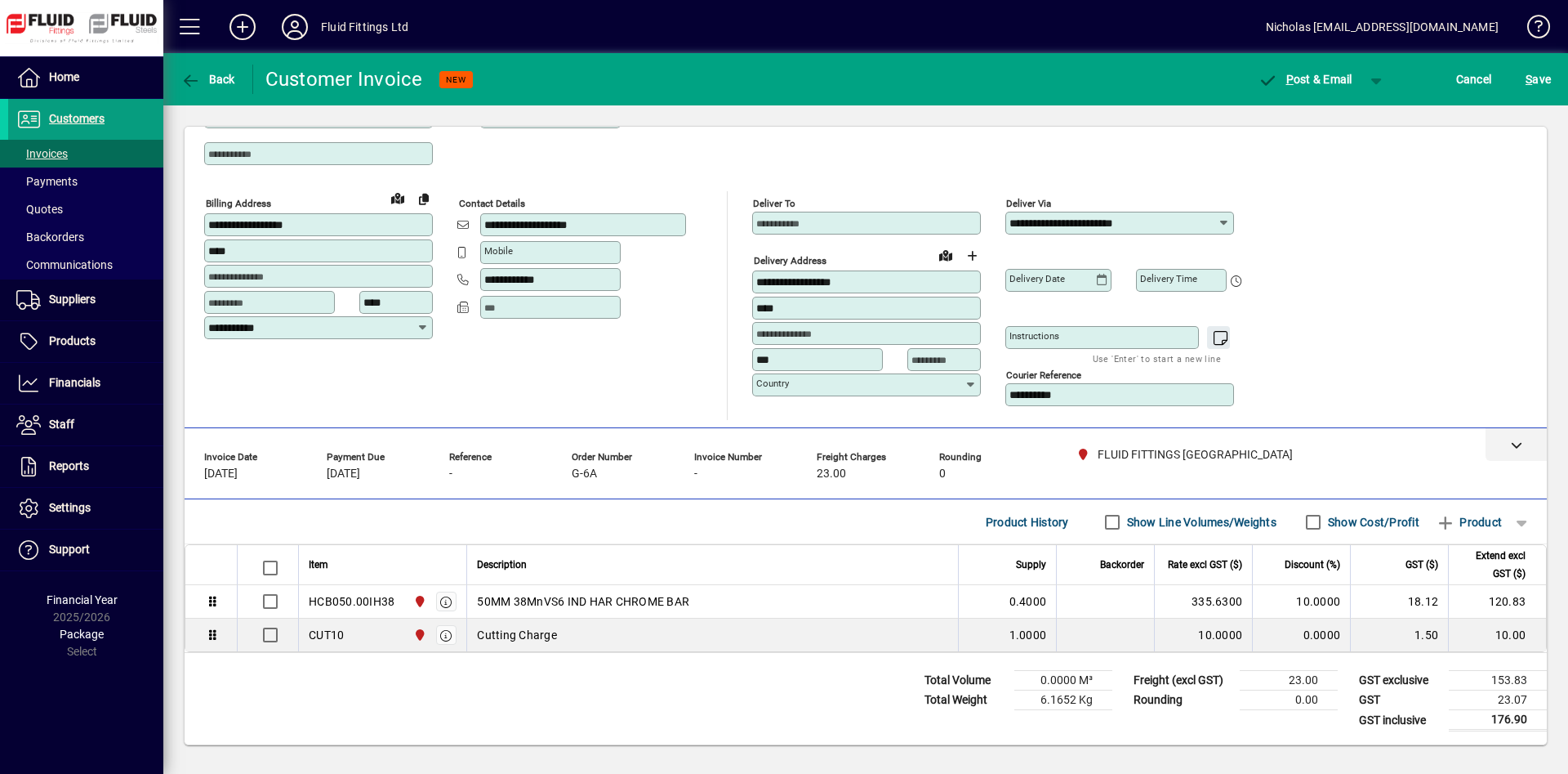
type input "**********"
click at [1500, 443] on div at bounding box center [1515, 444] width 61 height 33
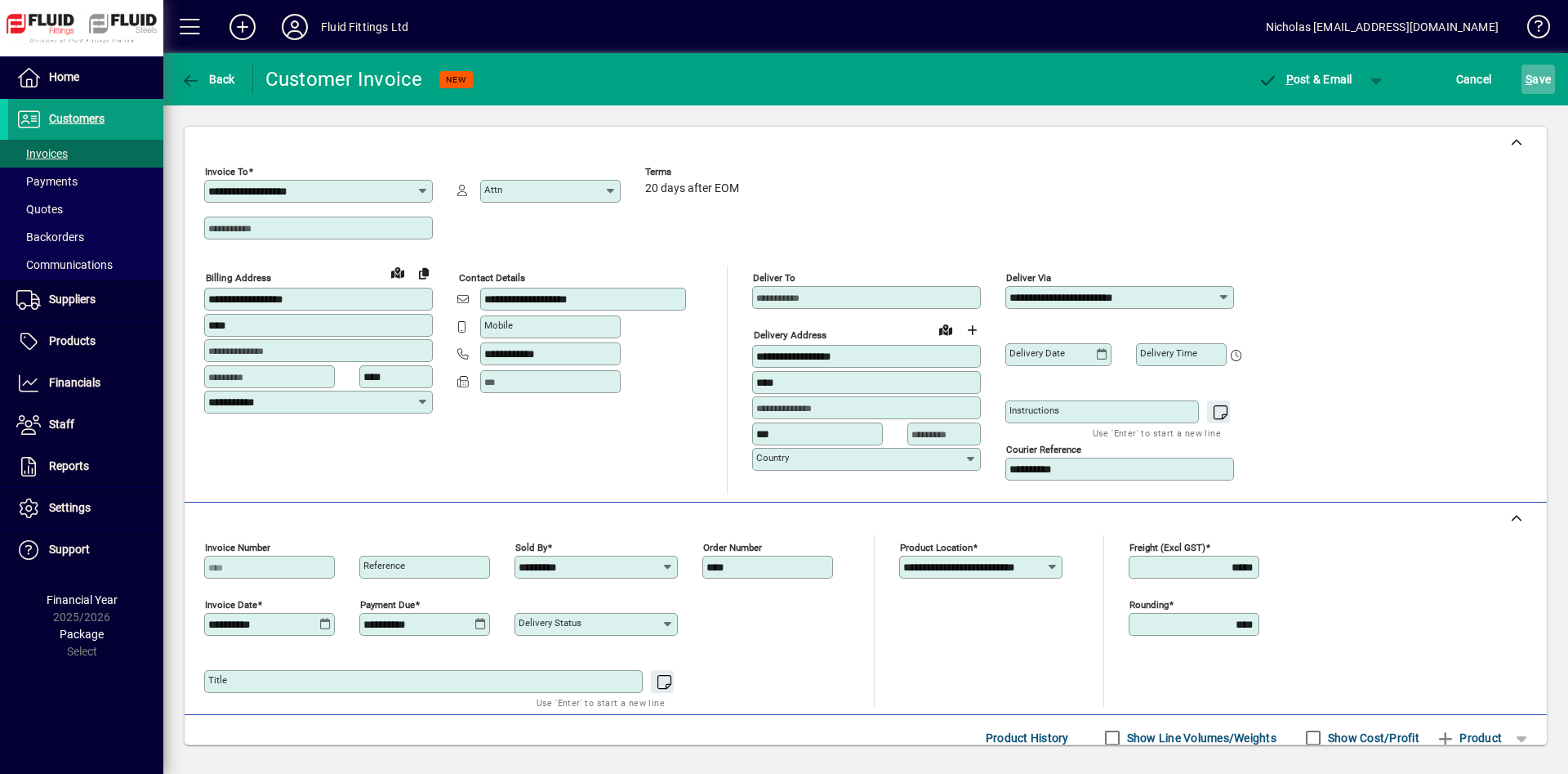
click at [1526, 76] on span "S" at bounding box center [1529, 79] width 7 height 13
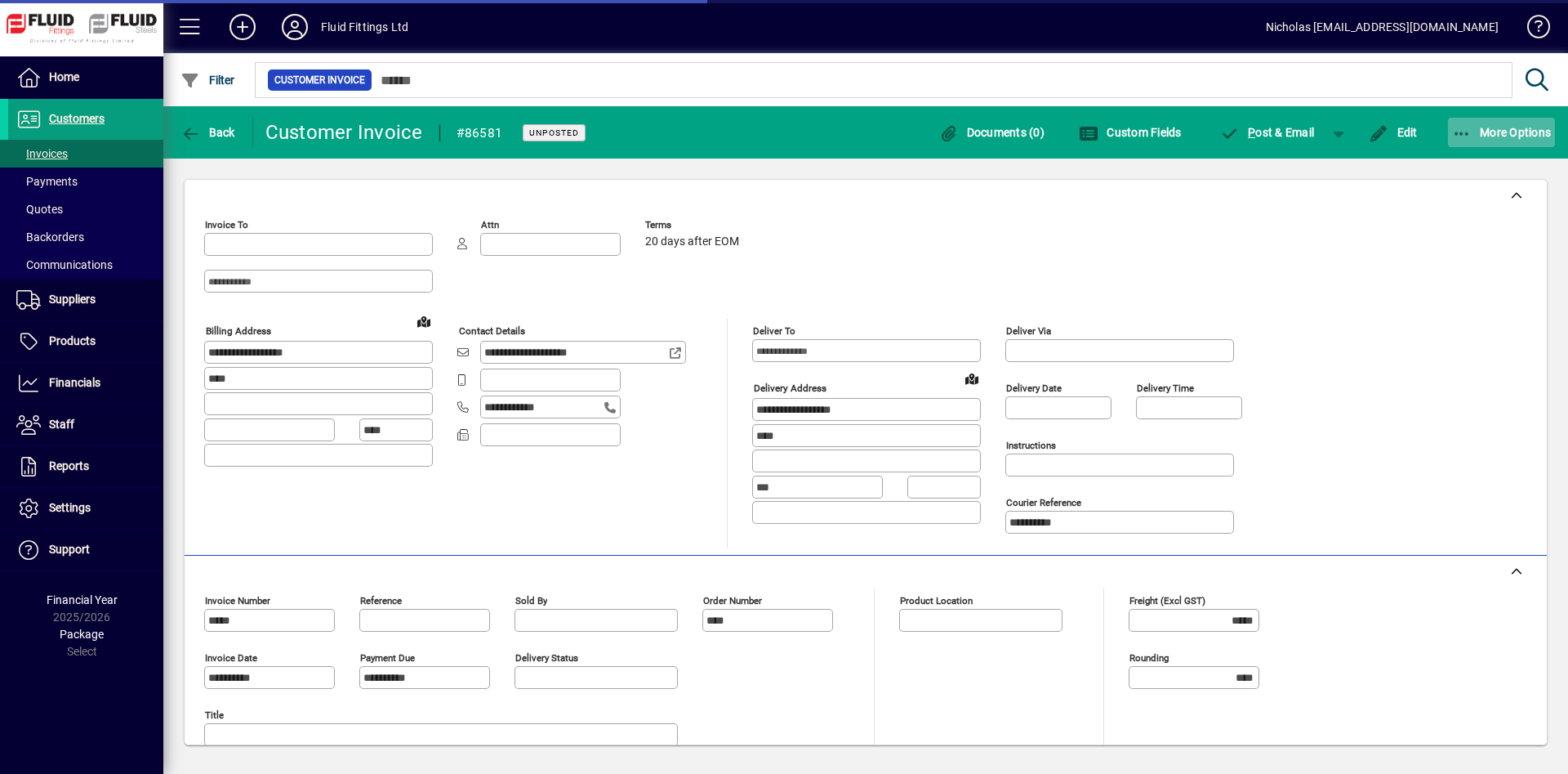
click at [1515, 134] on span "More Options" at bounding box center [1501, 133] width 99 height 13
type input "**********"
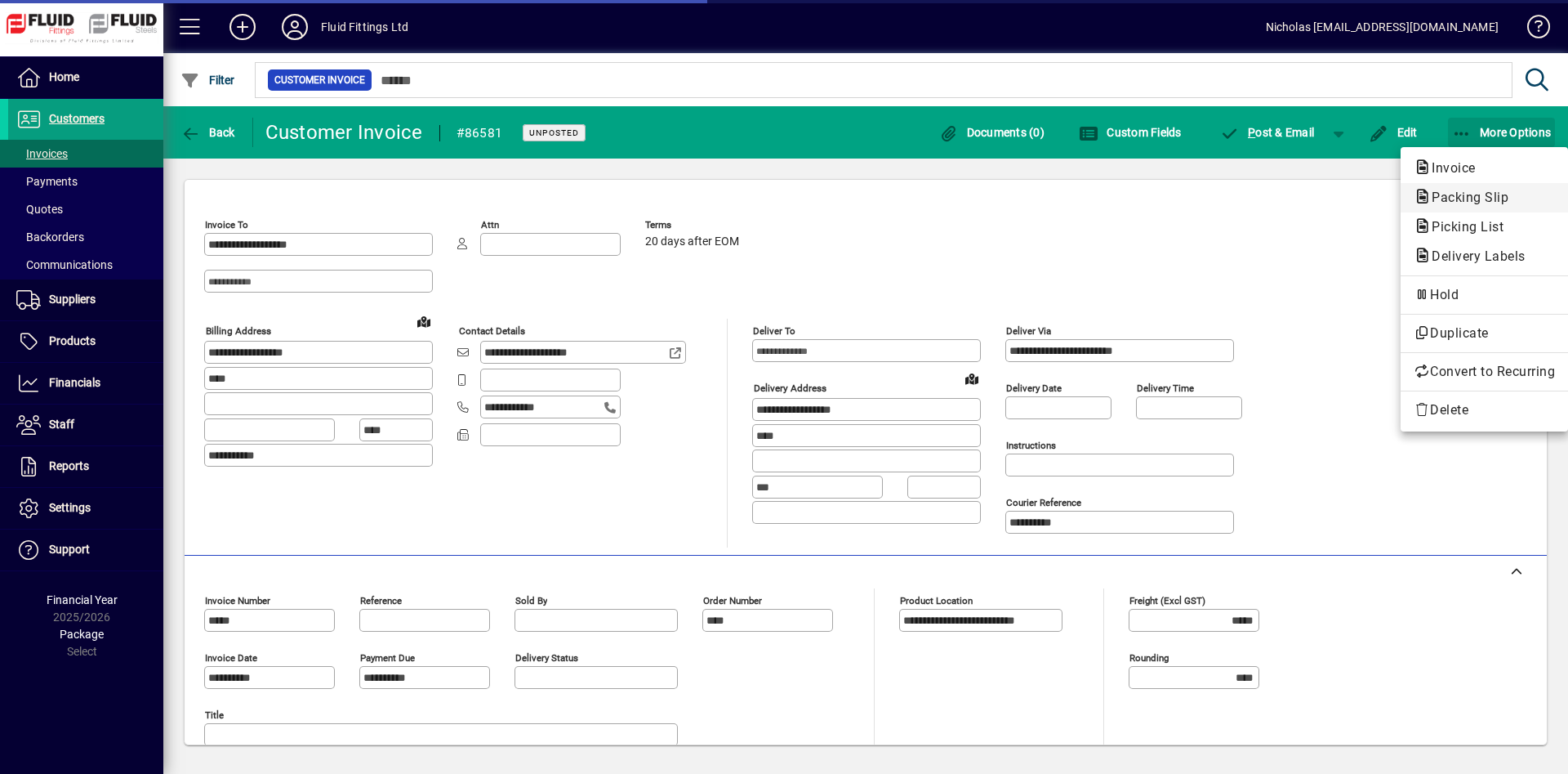
type input "*********"
click at [1504, 173] on span "Invoice" at bounding box center [1484, 168] width 141 height 19
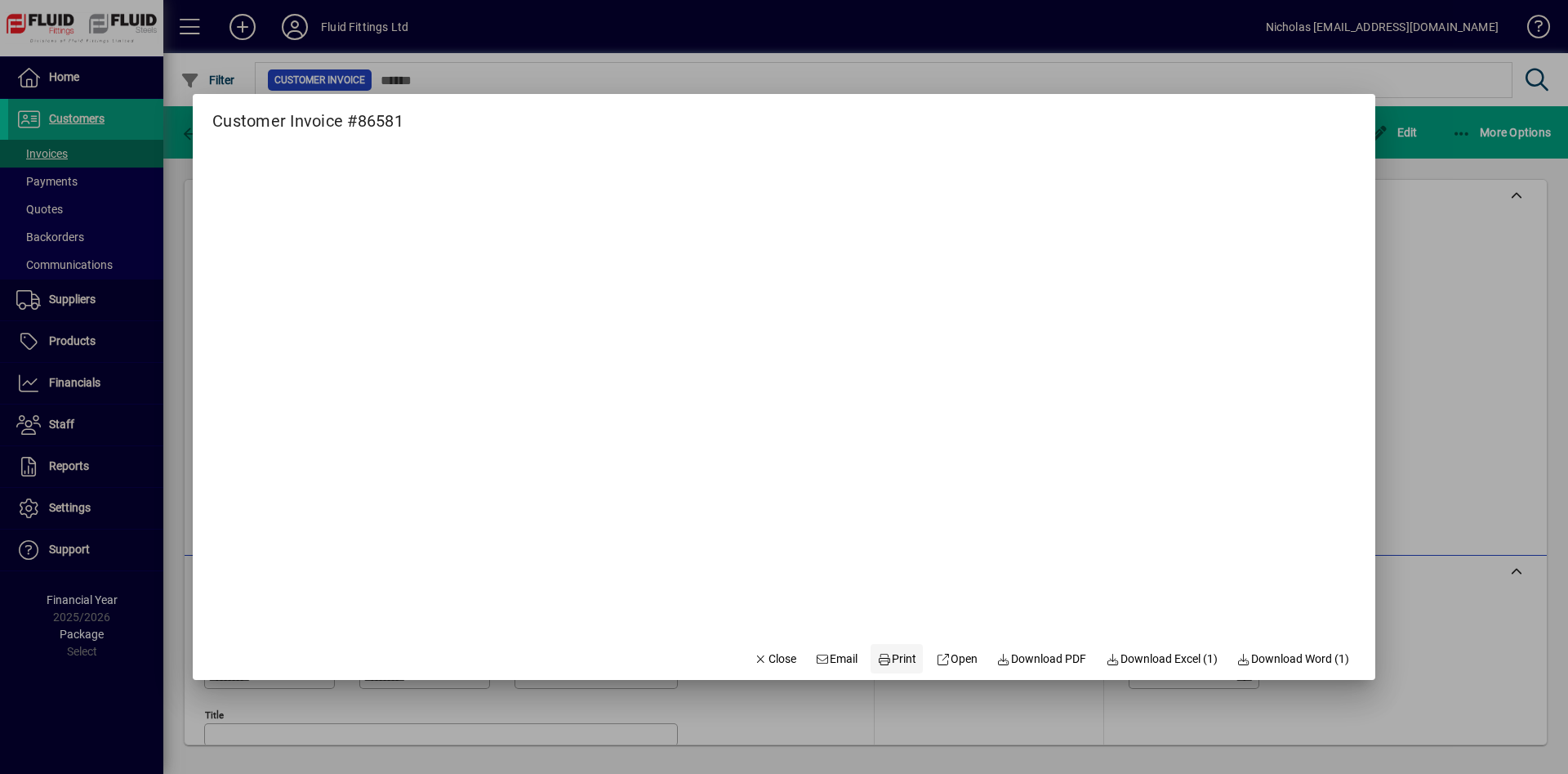
click at [888, 662] on span "Print" at bounding box center [896, 659] width 39 height 18
click at [779, 655] on span "Close" at bounding box center [774, 659] width 43 height 18
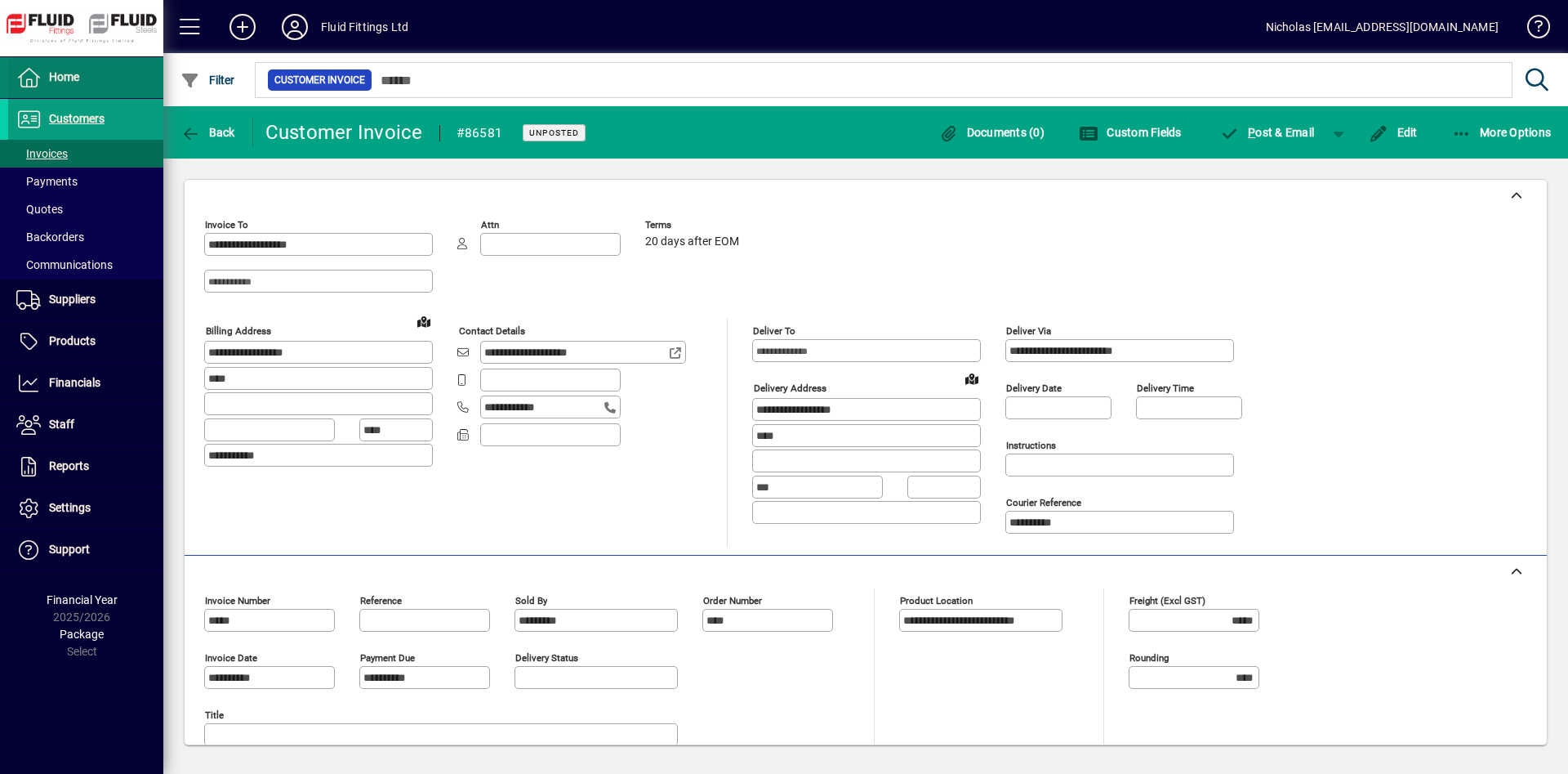
click at [114, 83] on span at bounding box center [86, 77] width 155 height 39
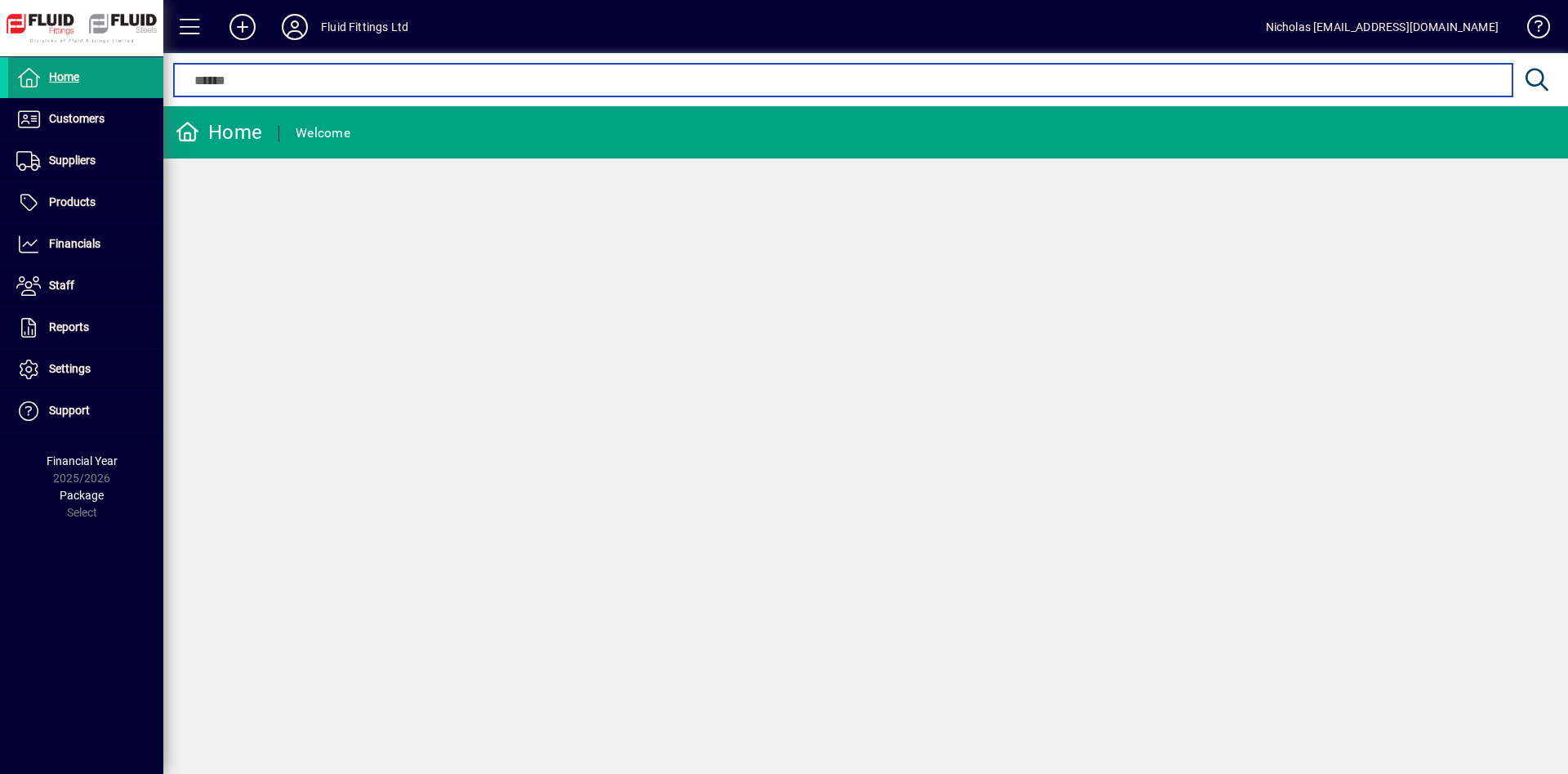
click at [696, 73] on input "text" at bounding box center [843, 79] width 1313 height 19
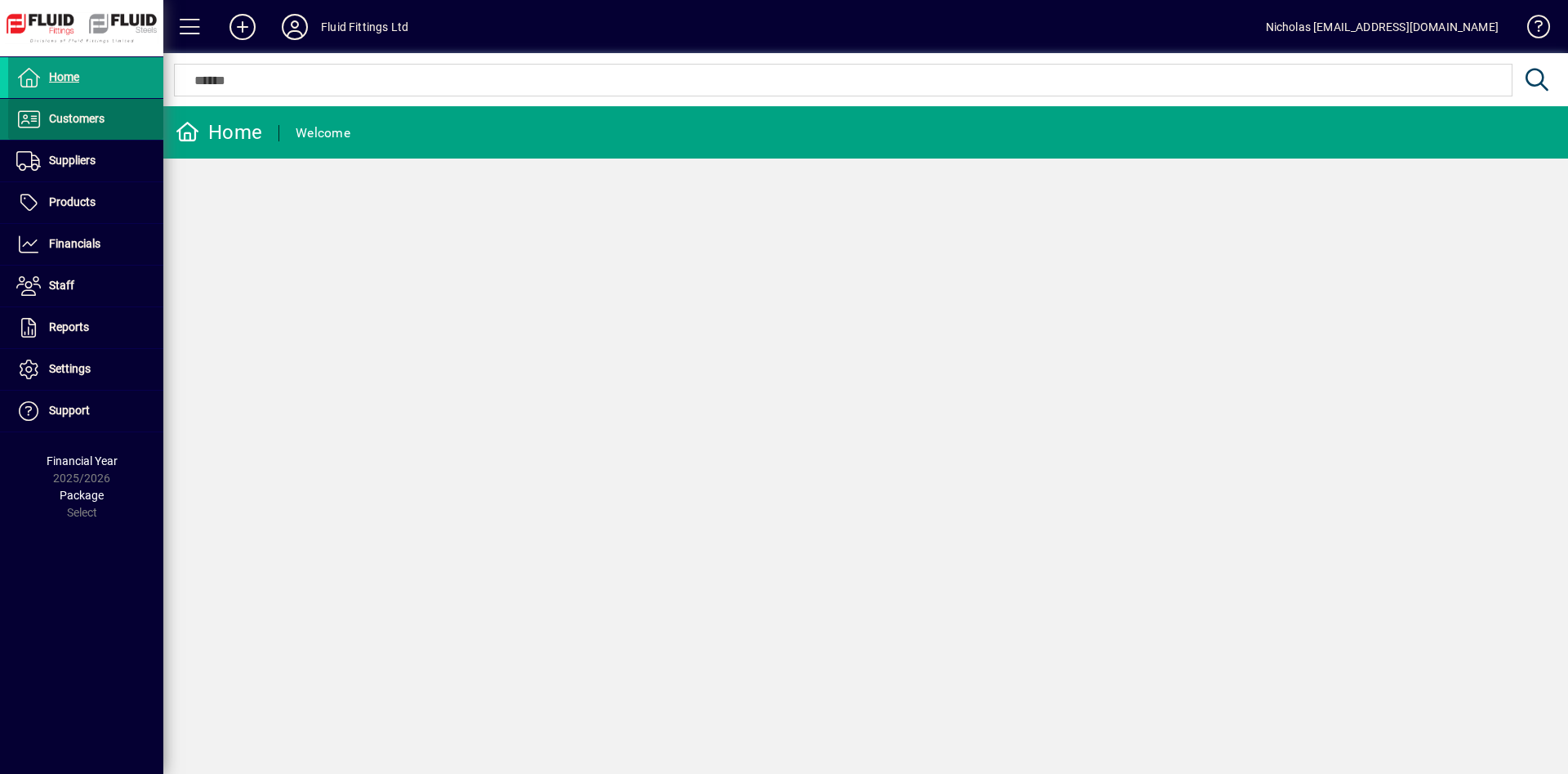
click at [132, 124] on span at bounding box center [86, 119] width 155 height 39
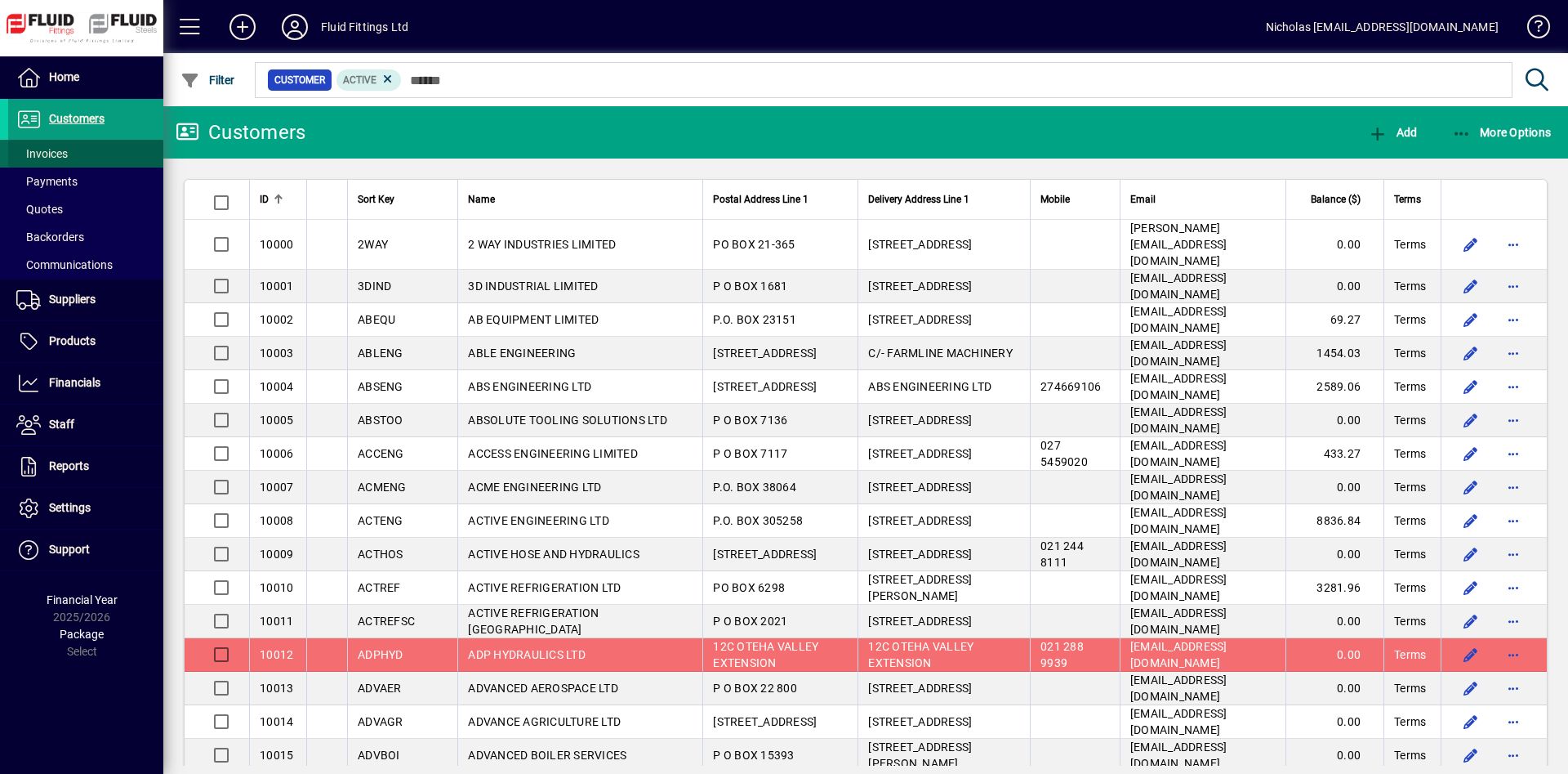
click at [123, 148] on span at bounding box center [86, 153] width 155 height 39
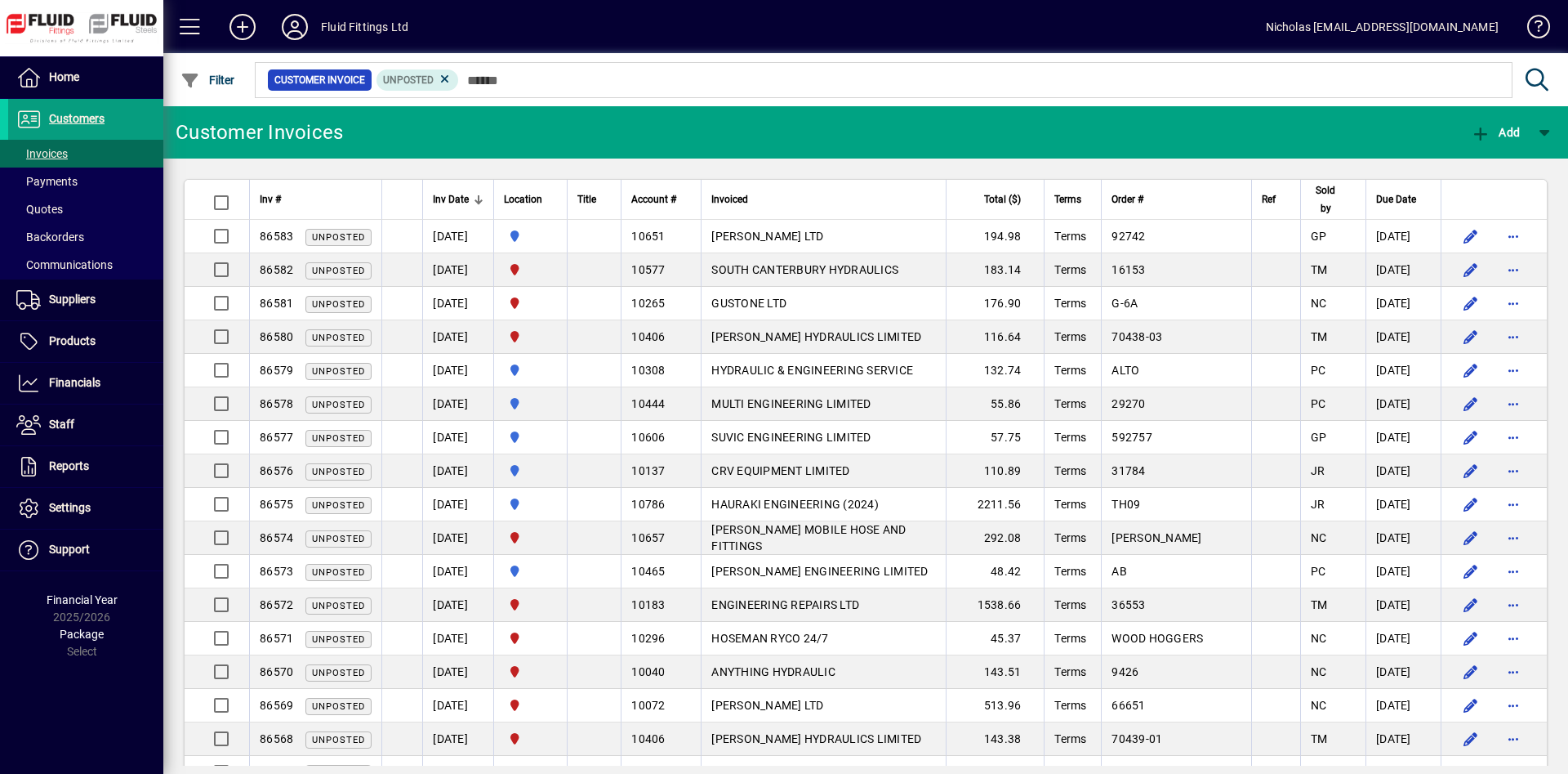
click at [678, 68] on div at bounding box center [954, 63] width 1404 height 18
click at [557, 200] on div at bounding box center [552, 200] width 10 height 10
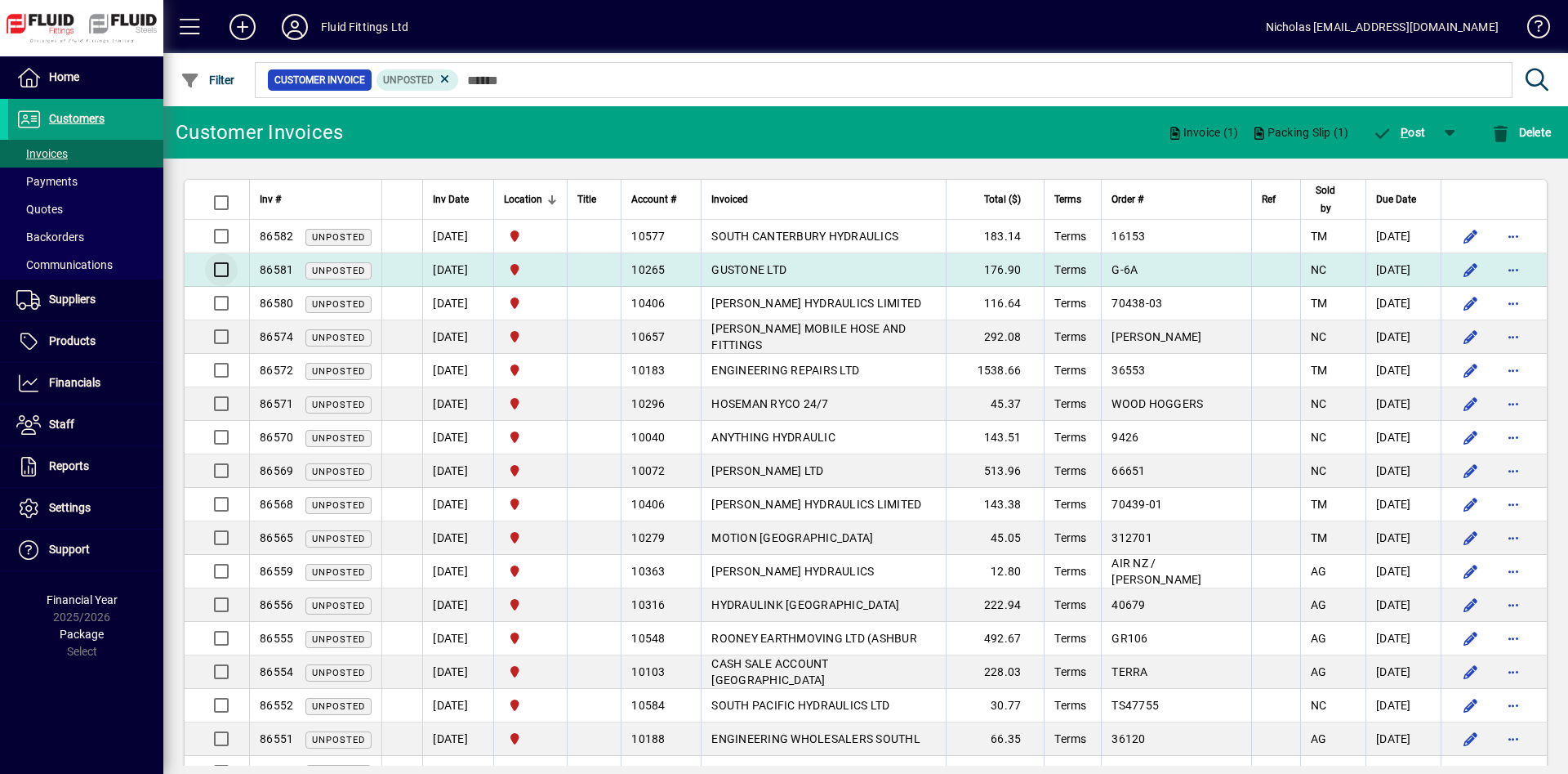
click at [238, 281] on td at bounding box center [216, 270] width 64 height 33
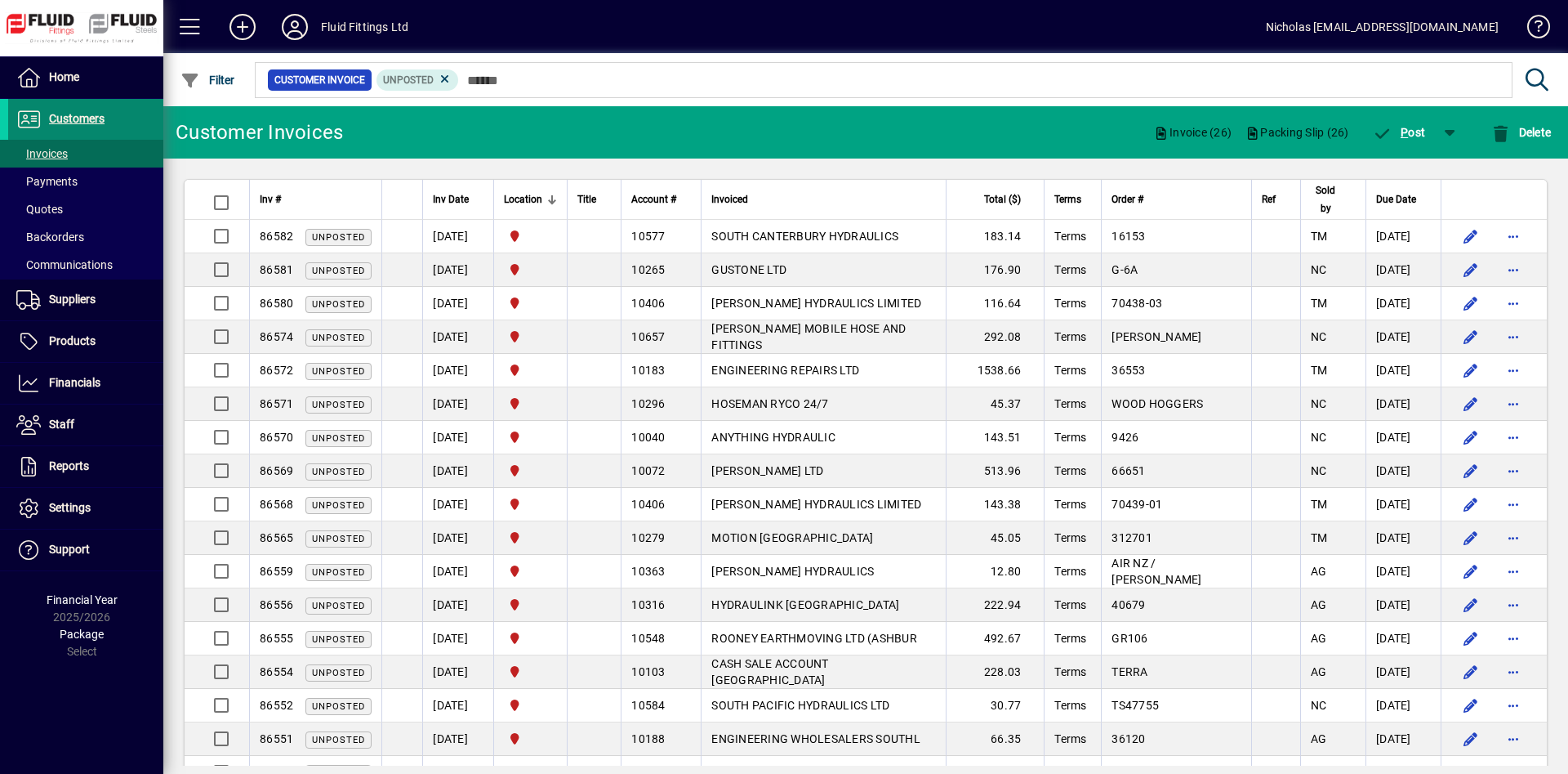
click at [127, 99] on span at bounding box center [86, 119] width 155 height 39
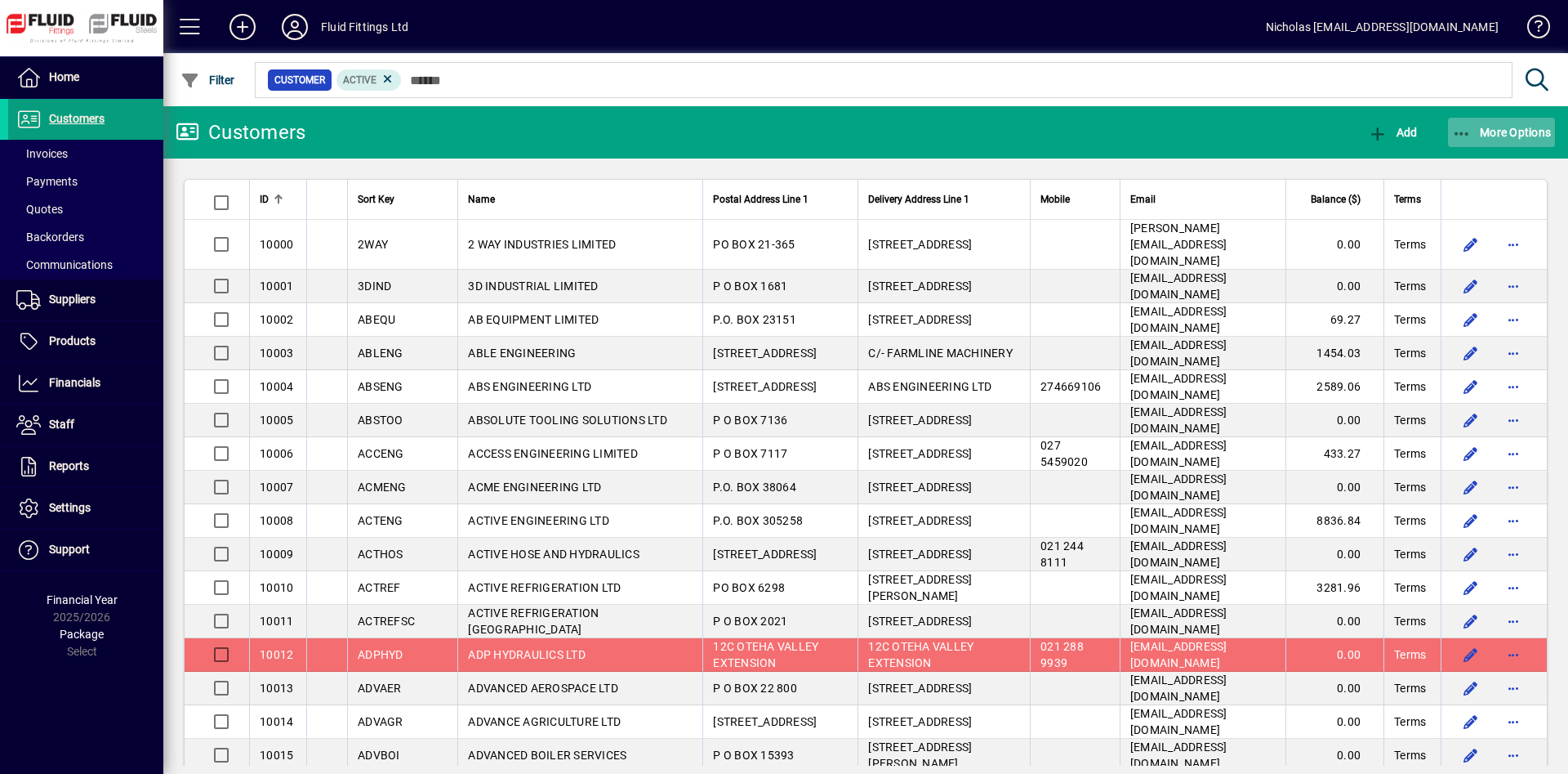
drag, startPoint x: 1474, startPoint y: 147, endPoint x: 1479, endPoint y: 129, distance: 18.7
click at [1476, 138] on button "More Options" at bounding box center [1501, 132] width 108 height 29
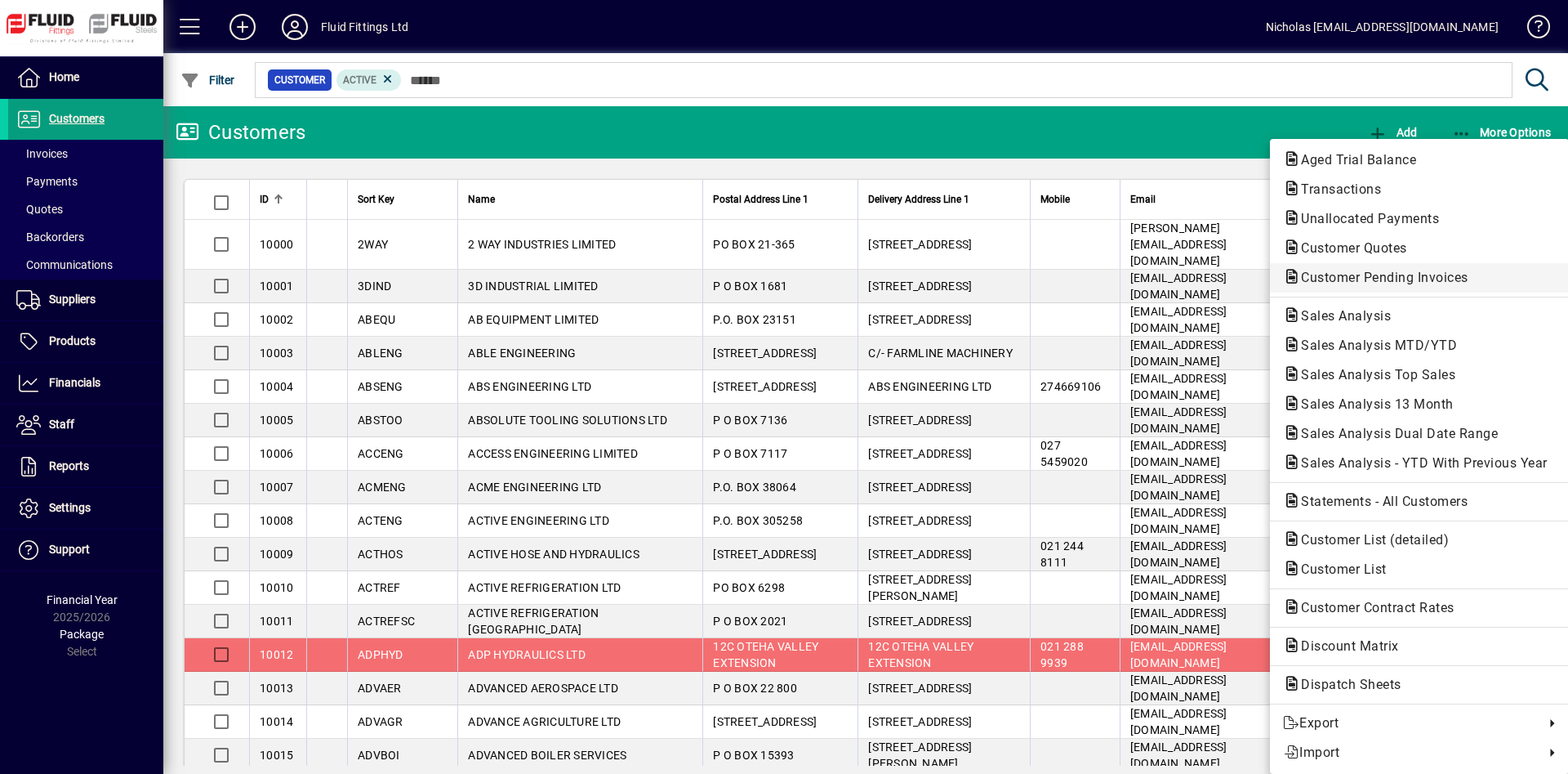
click at [1427, 268] on span "Customer Pending Invoices" at bounding box center [1419, 277] width 273 height 19
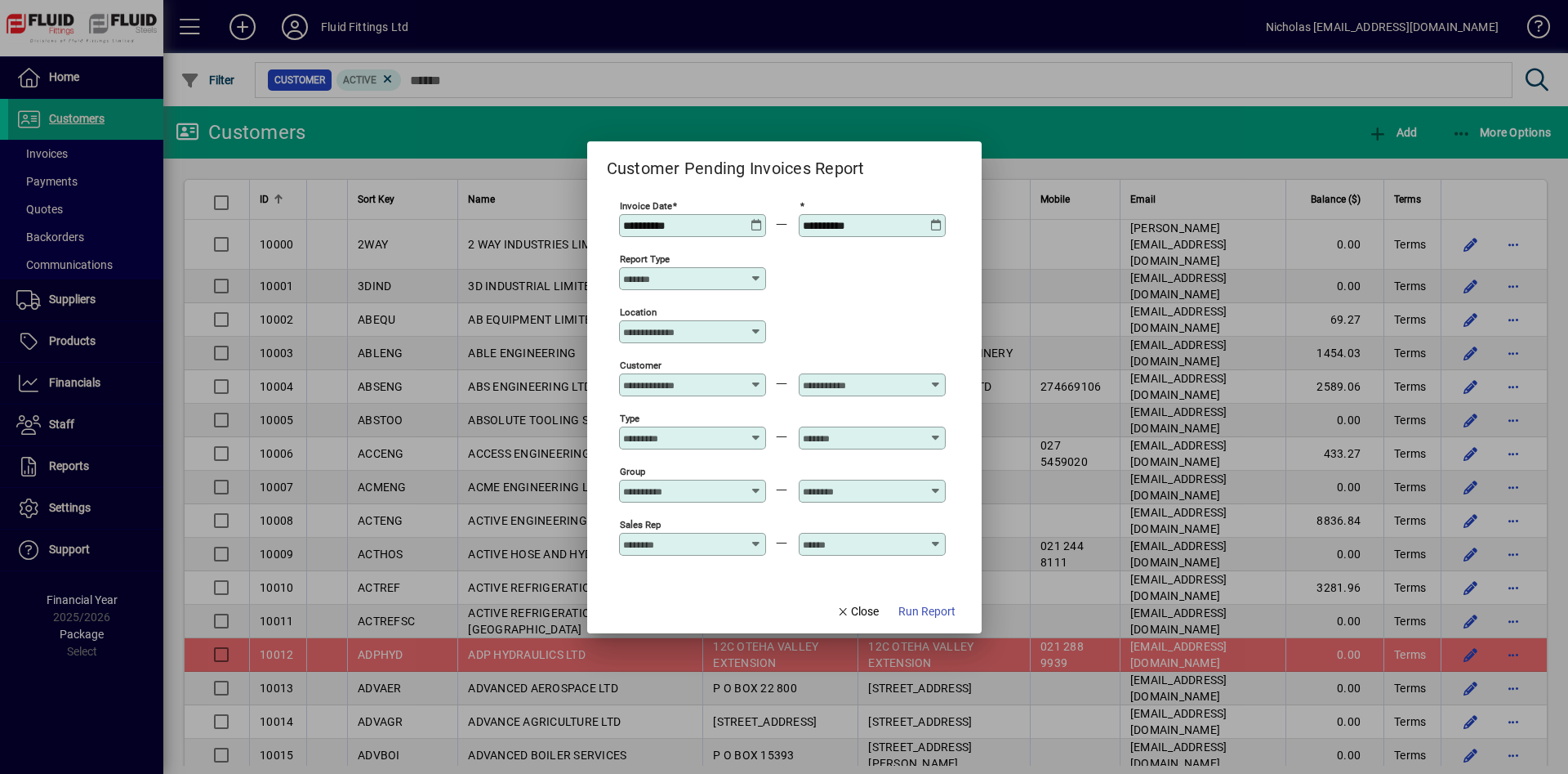
click at [698, 329] on input "Location" at bounding box center [687, 331] width 127 height 13
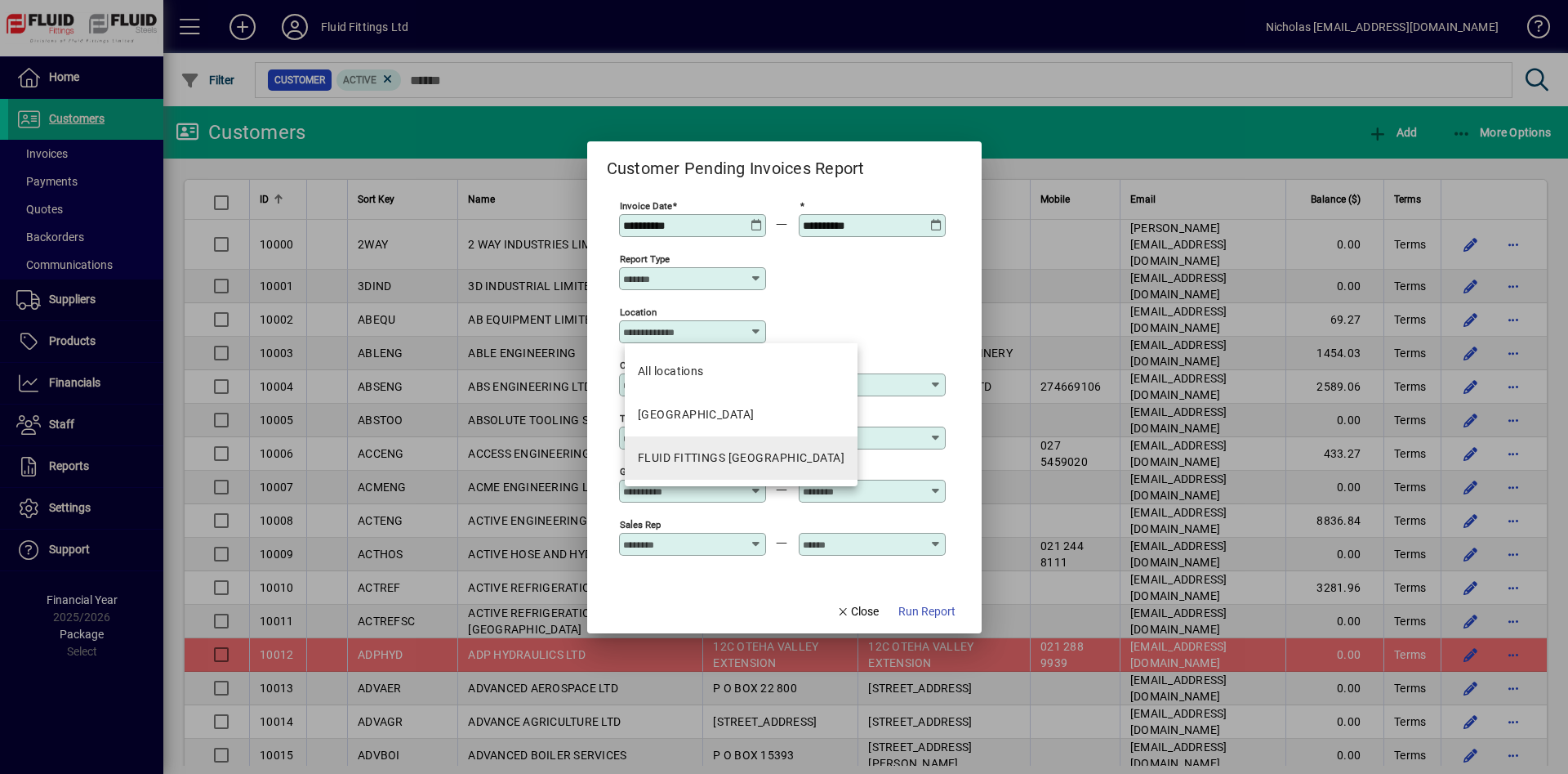
click at [734, 440] on mat-option "FLUID FITTINGS [GEOGRAPHIC_DATA]" at bounding box center [741, 458] width 233 height 43
type input "**********"
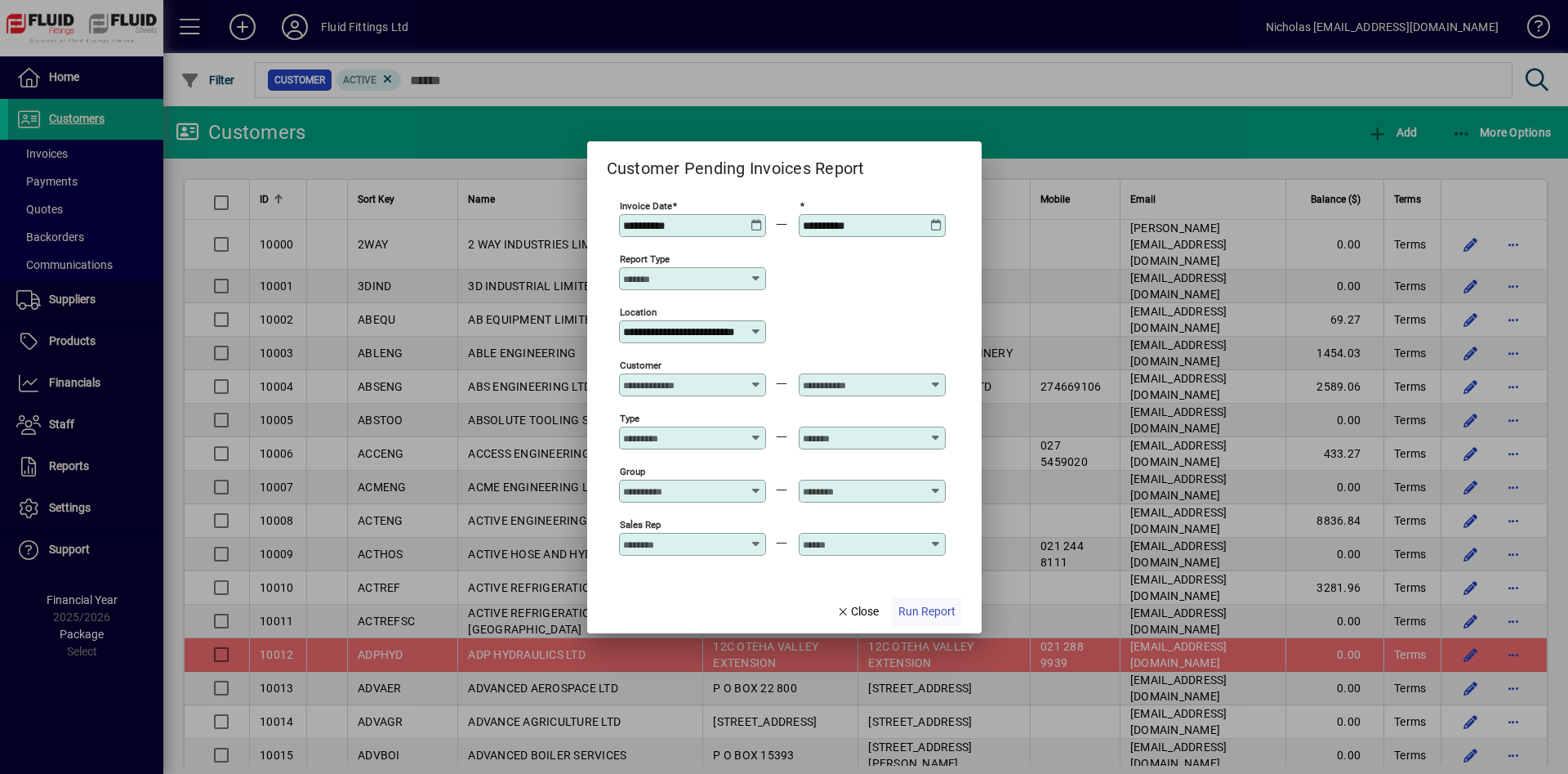
click at [924, 609] on span "Run Report" at bounding box center [926, 611] width 57 height 18
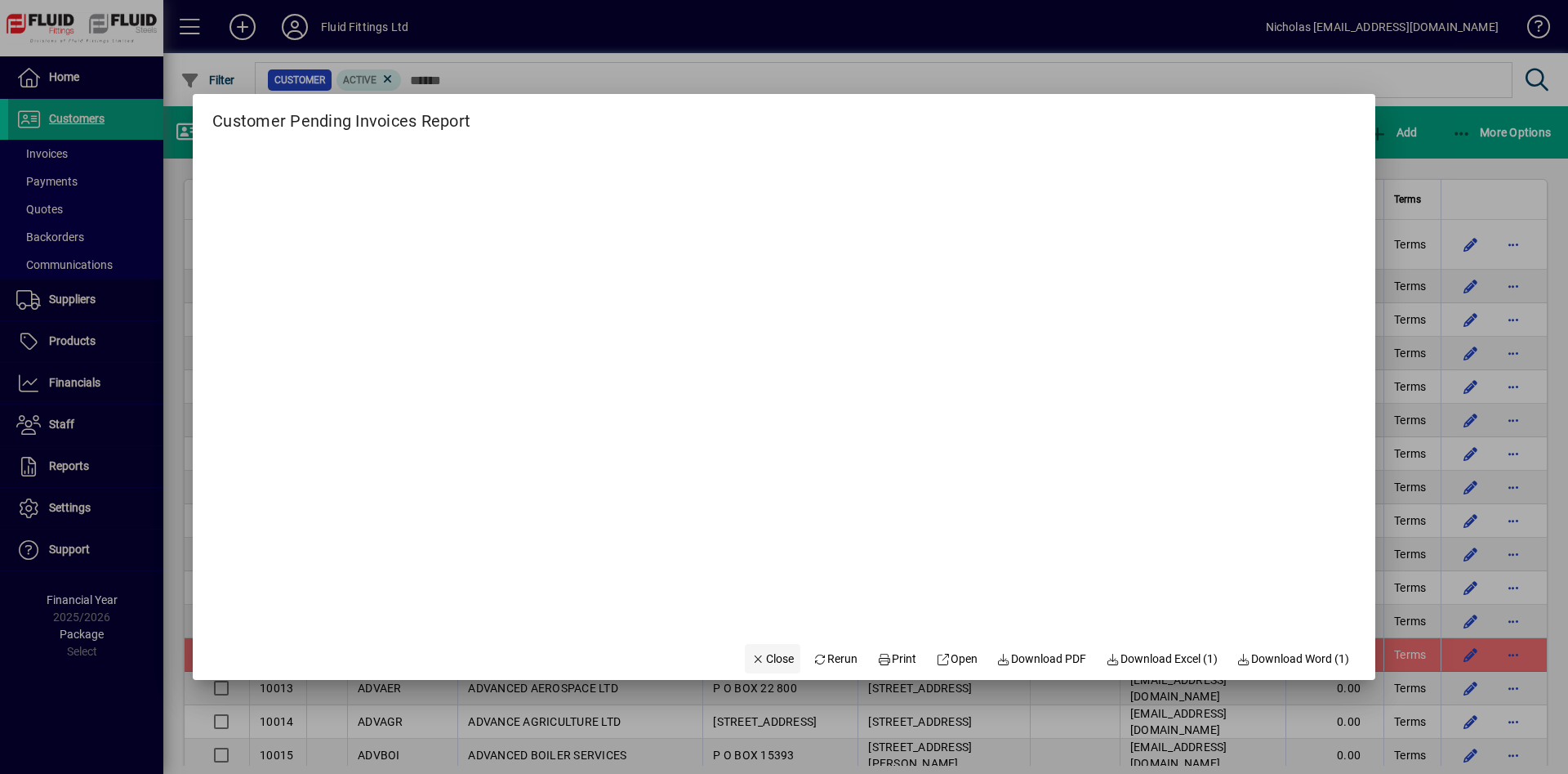
click at [751, 657] on icon "button" at bounding box center [759, 660] width 15 height 12
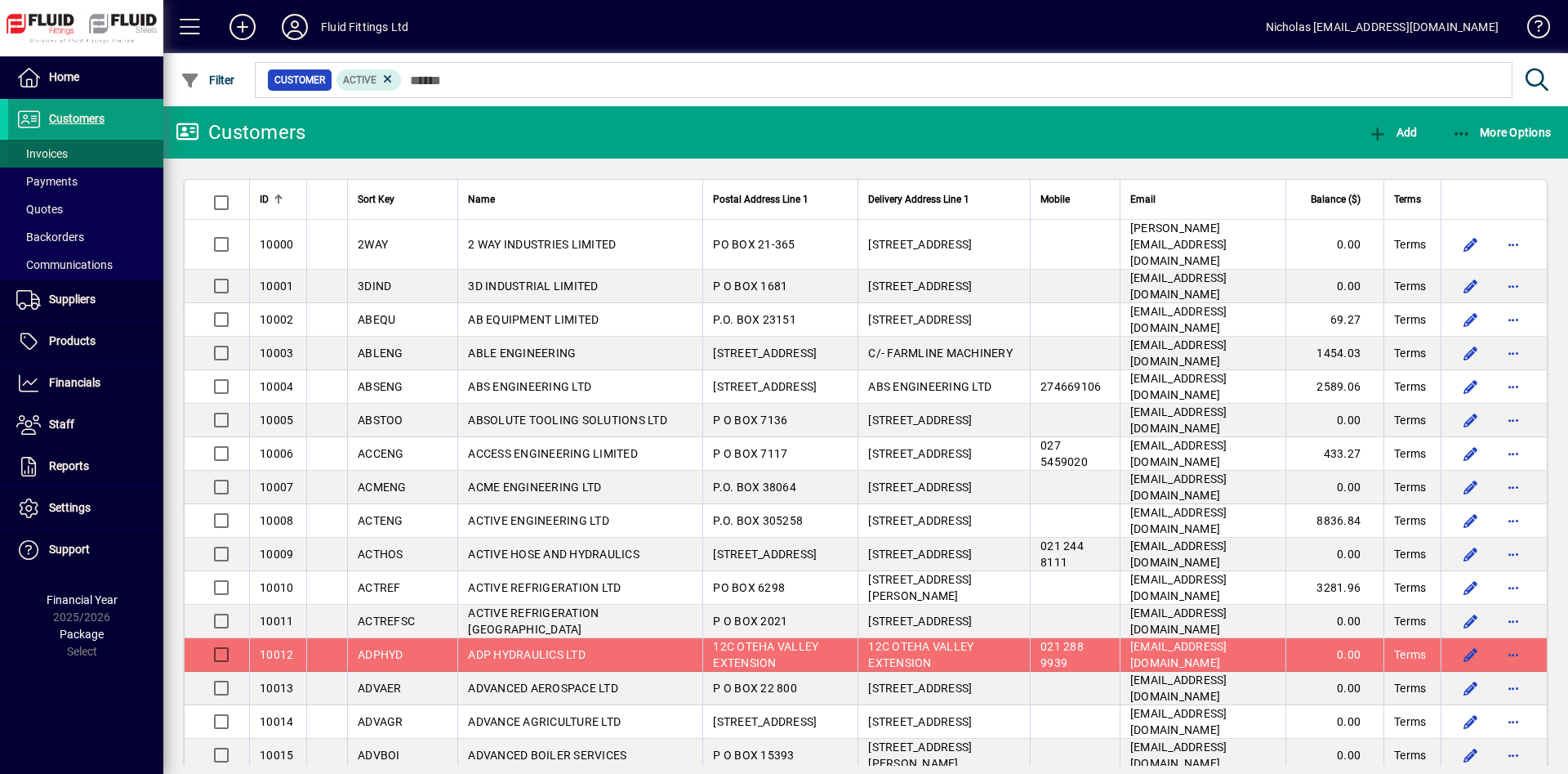
click at [133, 151] on span at bounding box center [86, 153] width 155 height 39
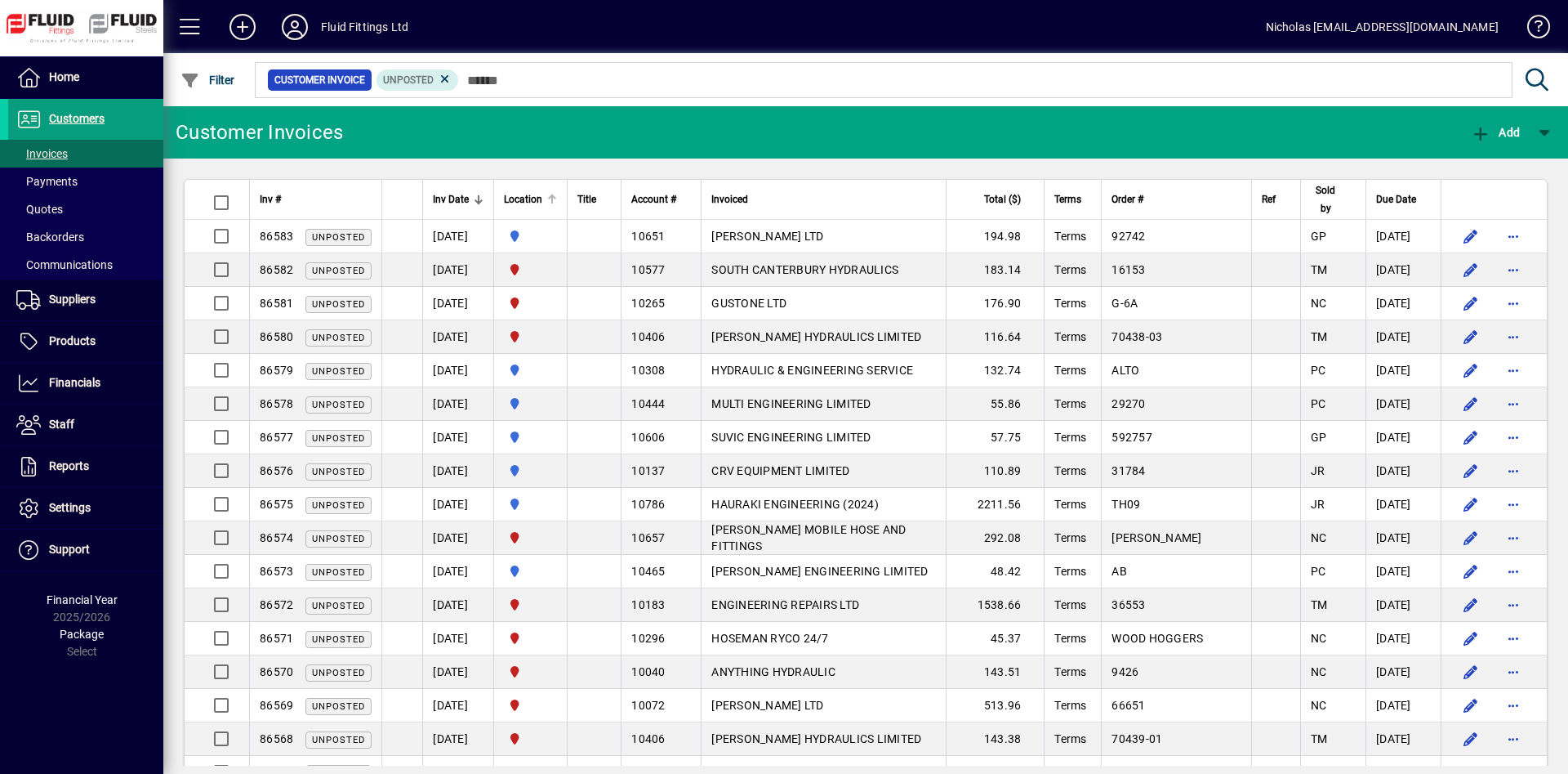
click at [557, 200] on div at bounding box center [552, 200] width 10 height 10
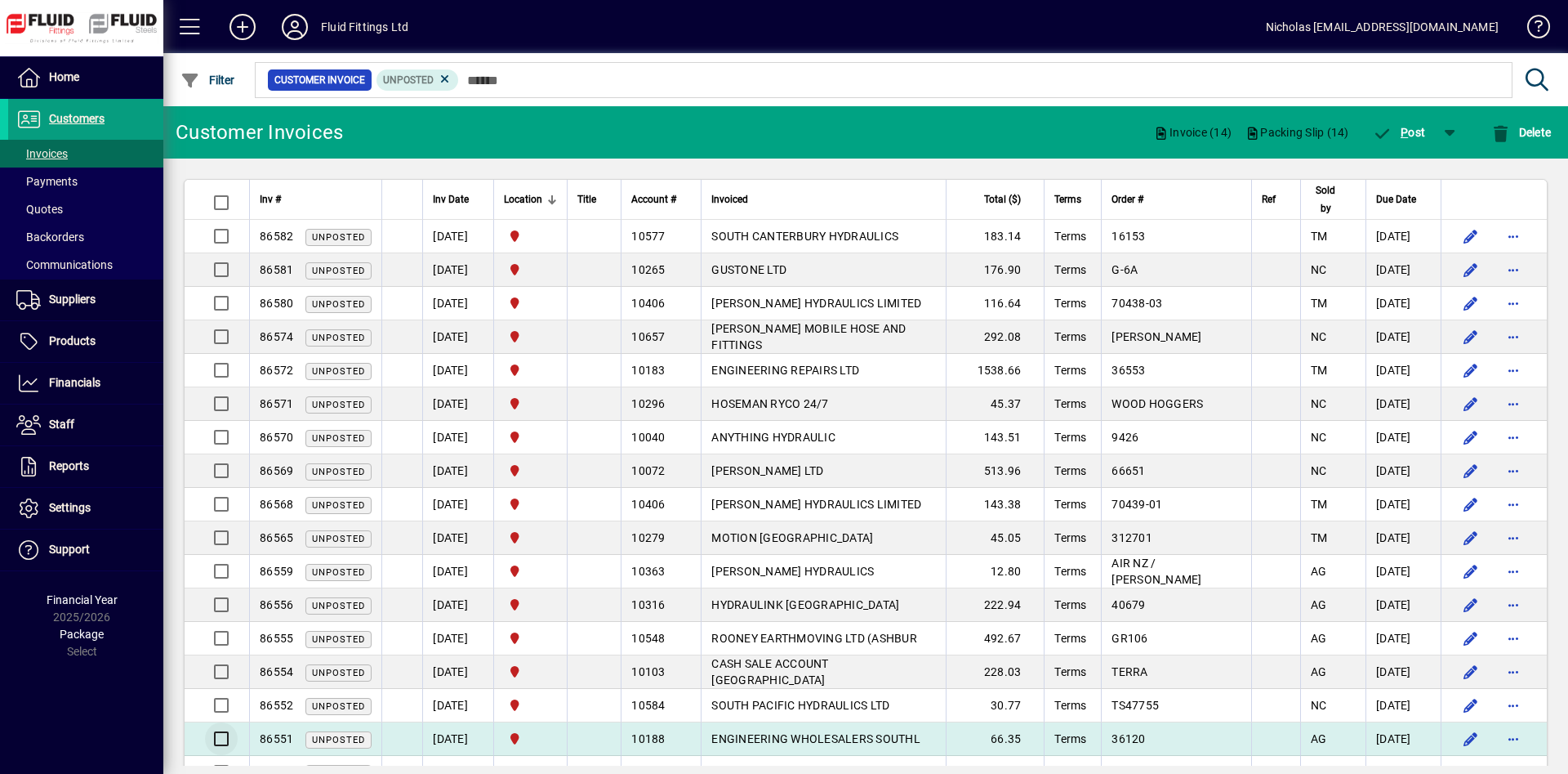
click at [210, 755] on div at bounding box center [219, 738] width 28 height 33
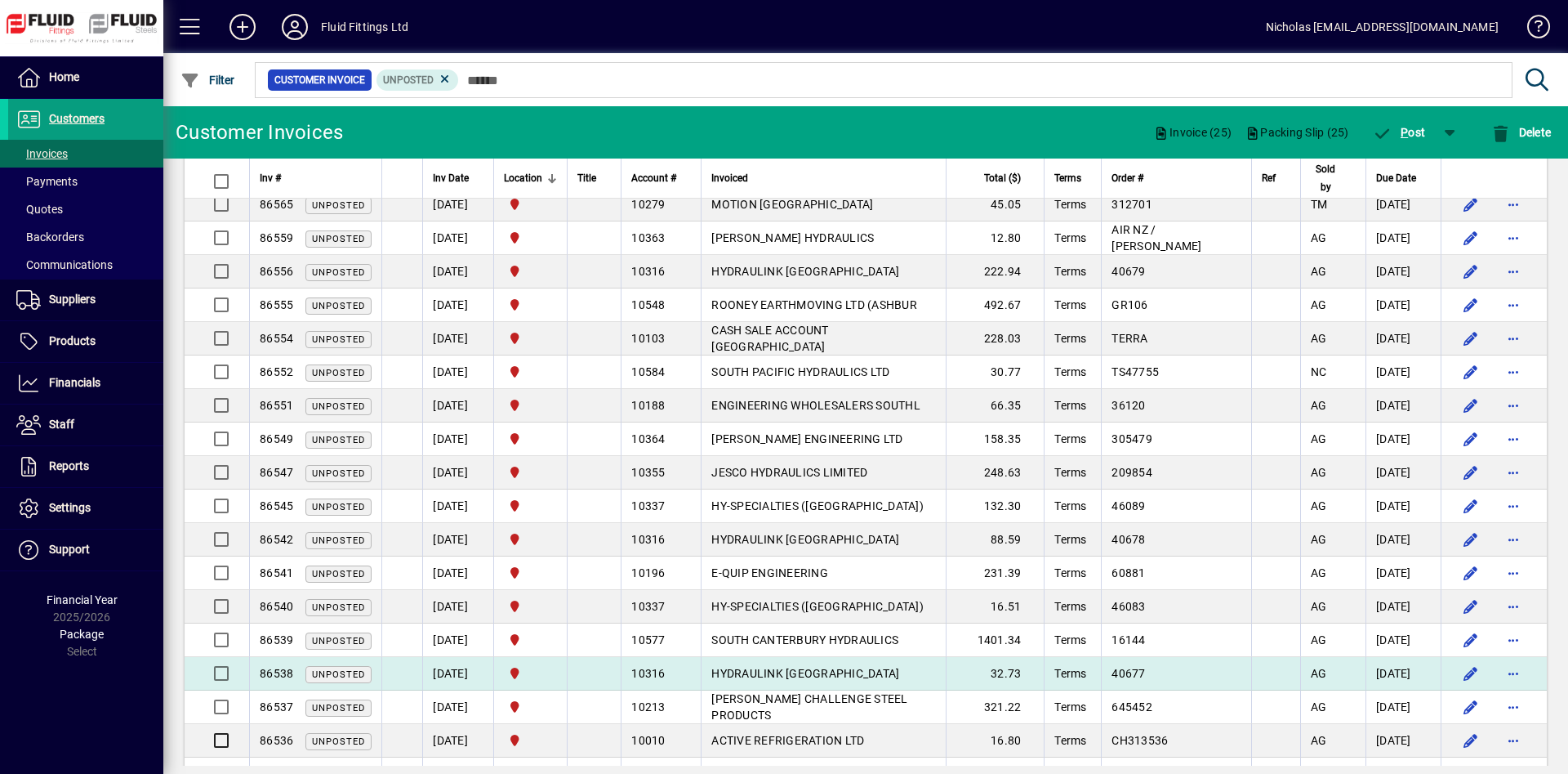
scroll to position [500, 0]
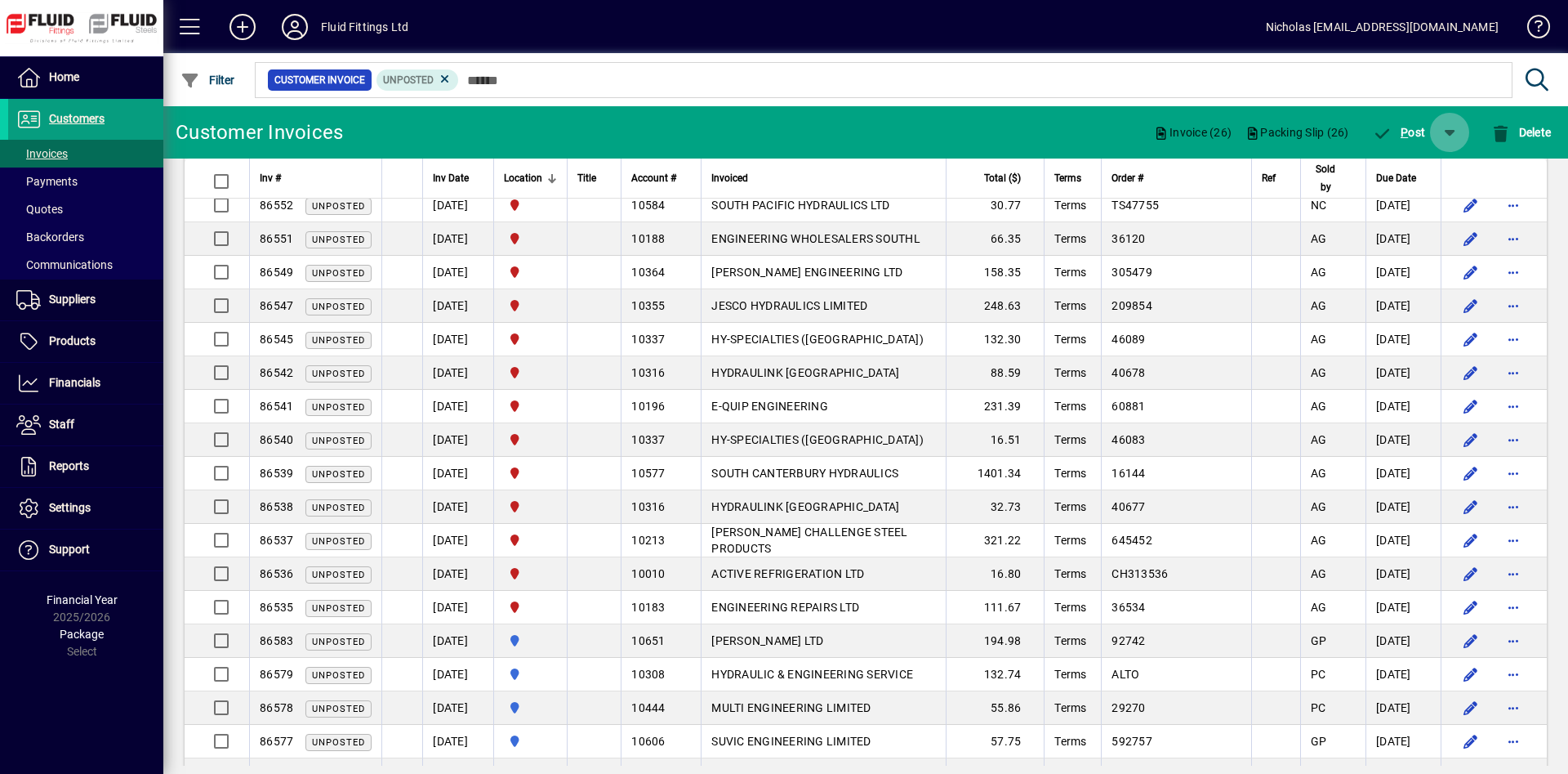
click at [1436, 129] on span "button" at bounding box center [1449, 132] width 39 height 39
click at [1392, 185] on span "button" at bounding box center [1400, 175] width 105 height 39
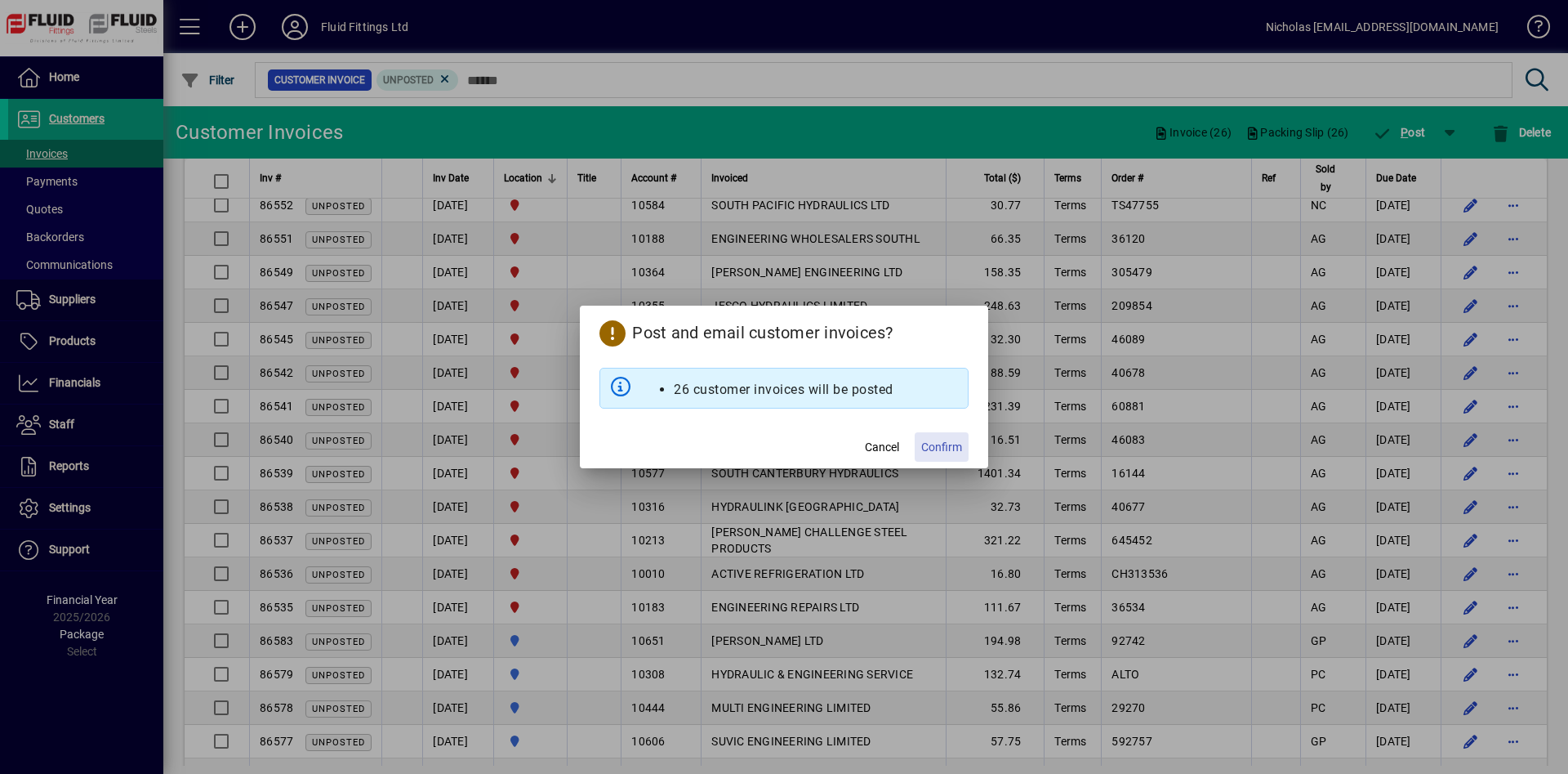
click at [956, 446] on span "Confirm" at bounding box center [941, 447] width 41 height 18
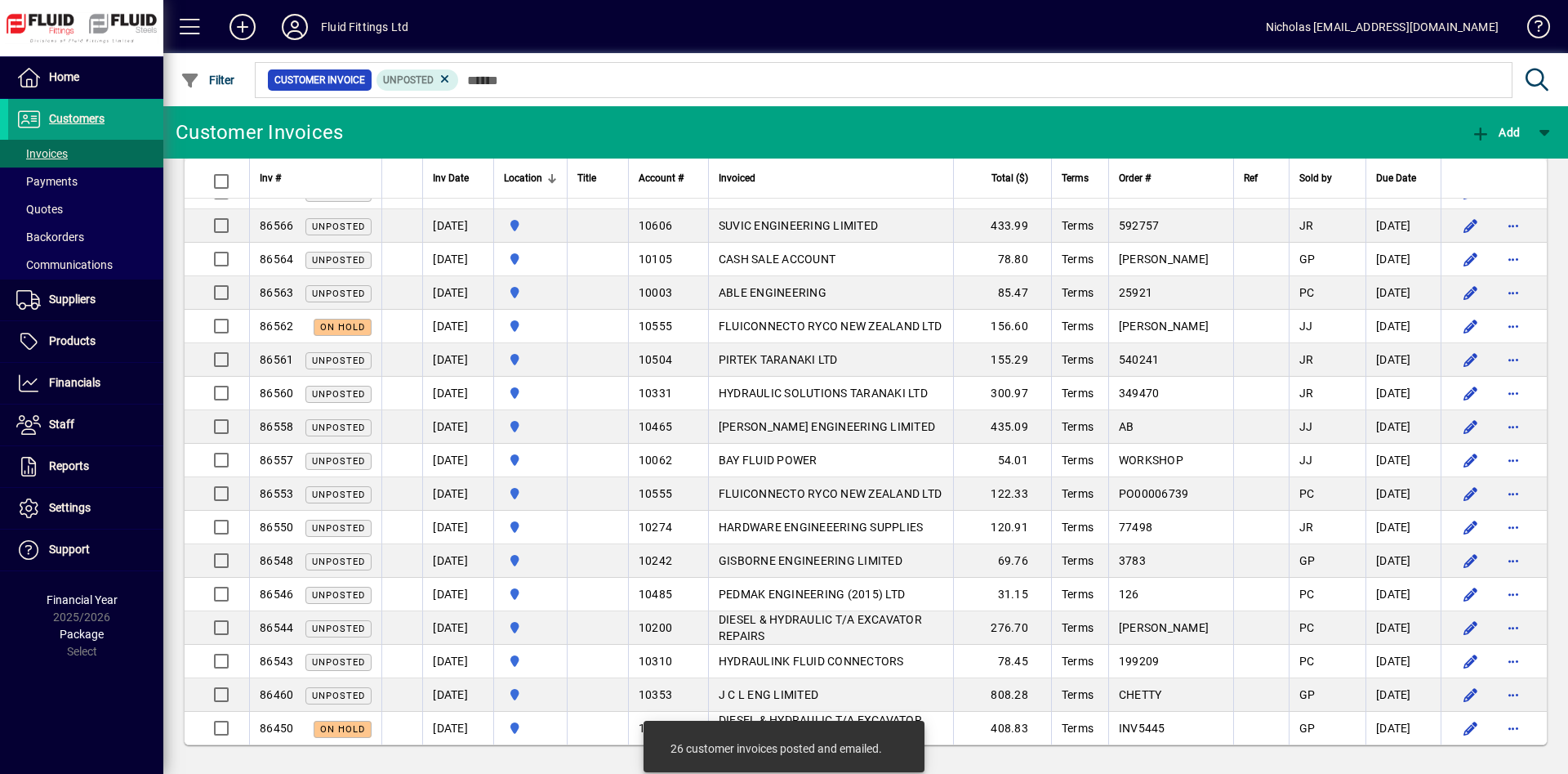
scroll to position [333, 0]
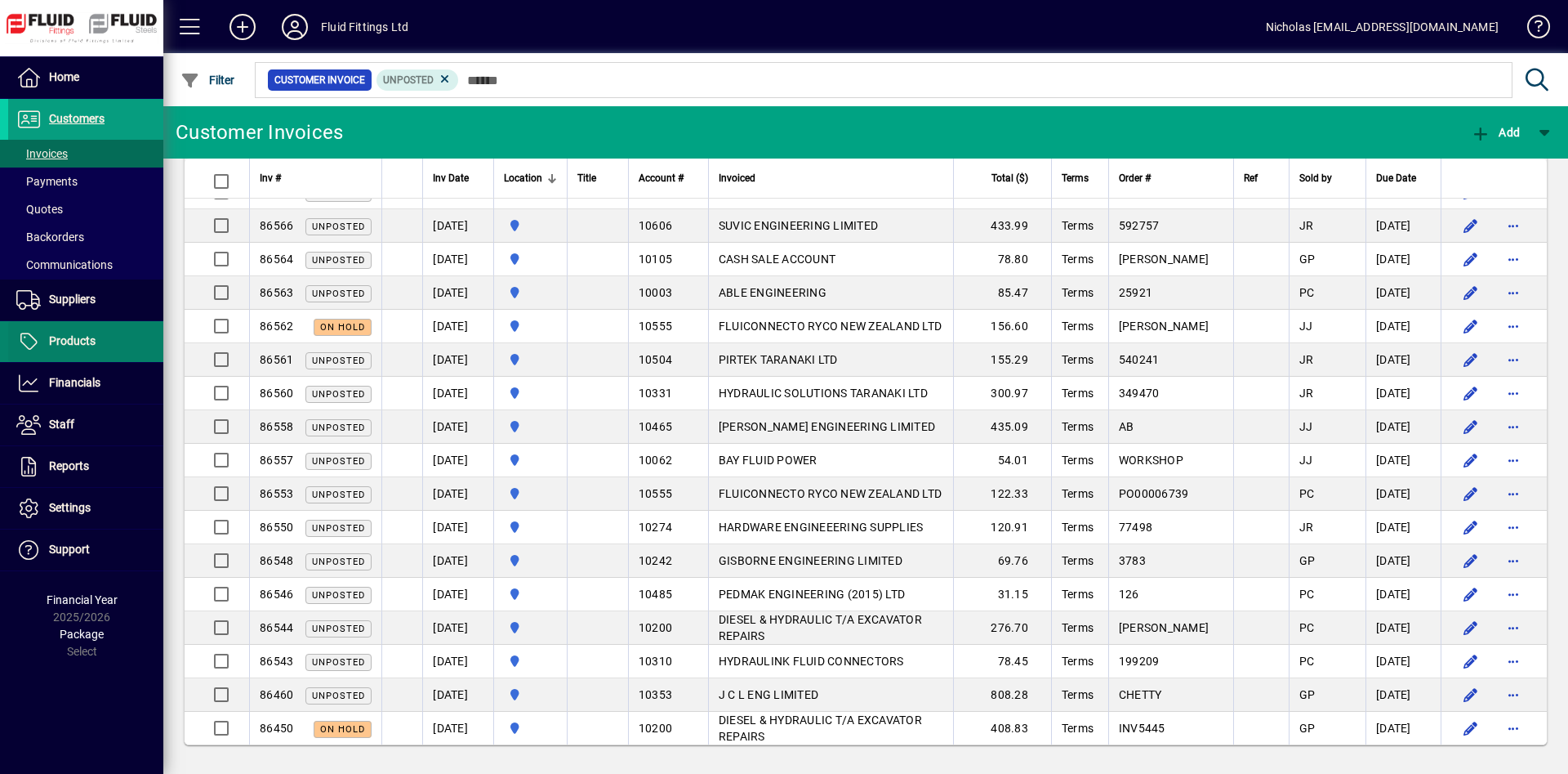
click at [101, 341] on span at bounding box center [86, 341] width 155 height 39
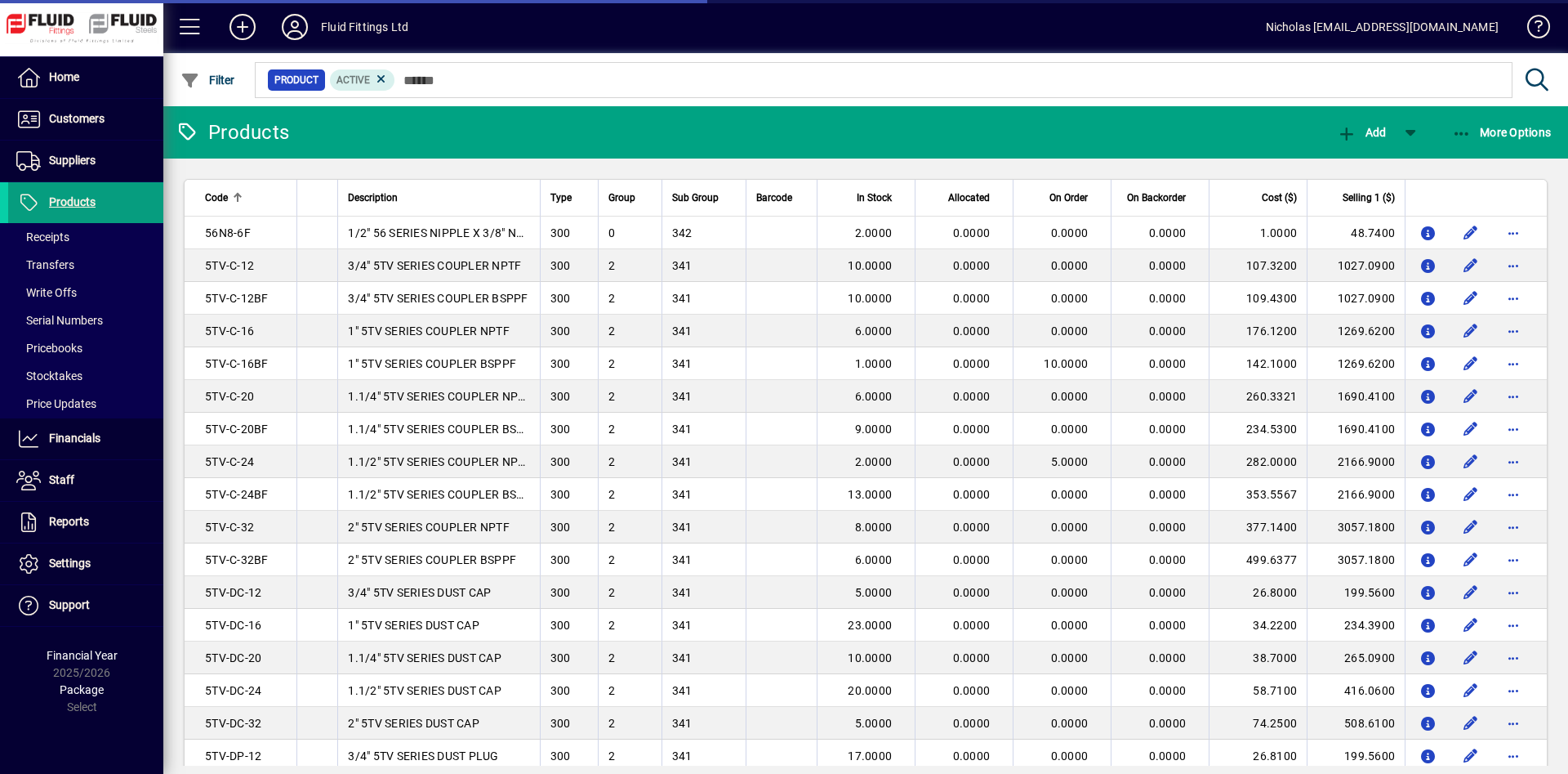
drag, startPoint x: 542, startPoint y: 70, endPoint x: 553, endPoint y: 84, distance: 17.8
click at [542, 71] on mat-form-field "Product Active" at bounding box center [905, 80] width 1308 height 53
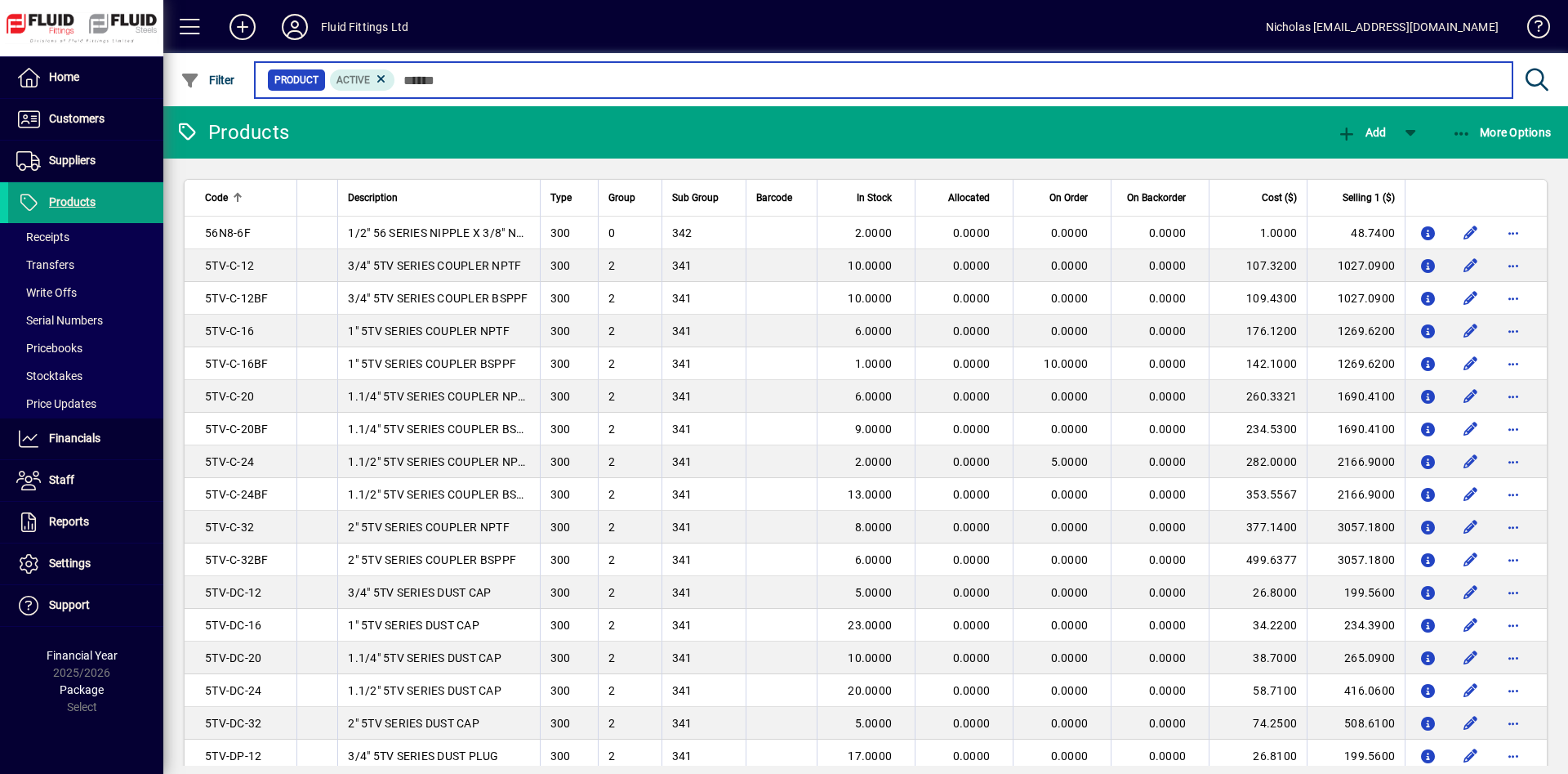
click at [552, 84] on input "text" at bounding box center [947, 79] width 1104 height 23
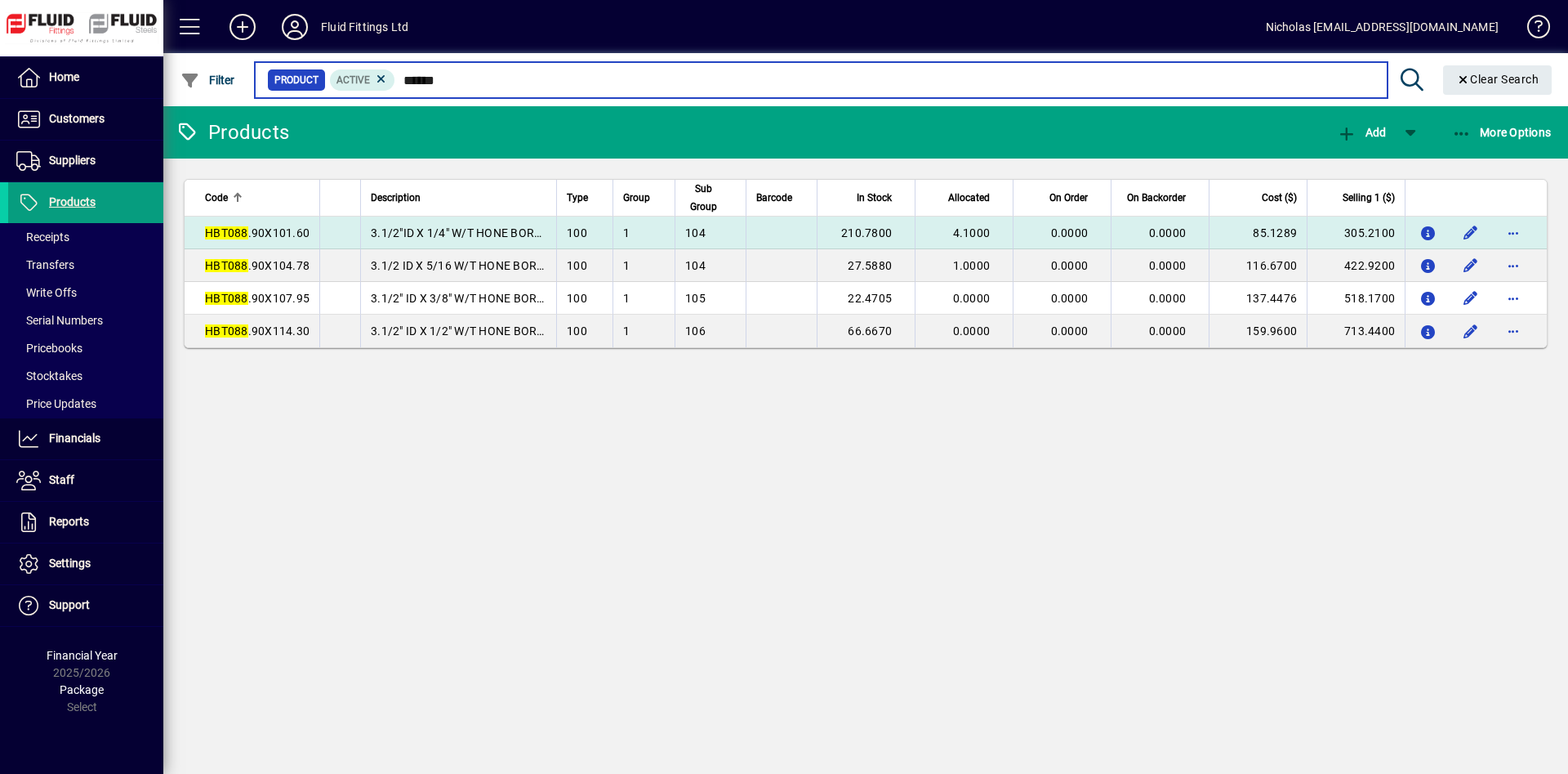
type input "******"
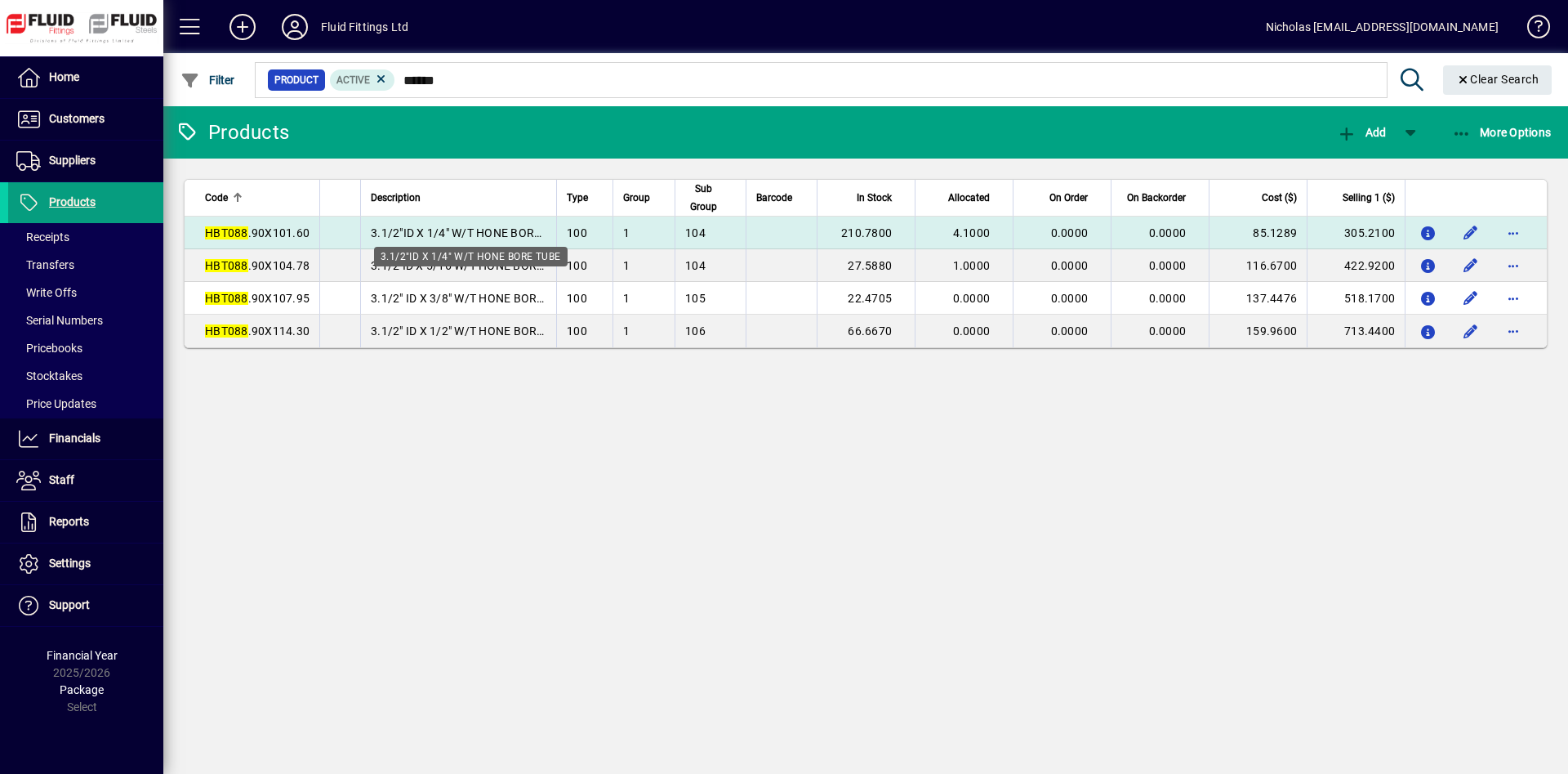
click at [540, 238] on span "3.1/2"ID X 1/4" W/T HONE BORE TUBE" at bounding box center [471, 233] width 202 height 13
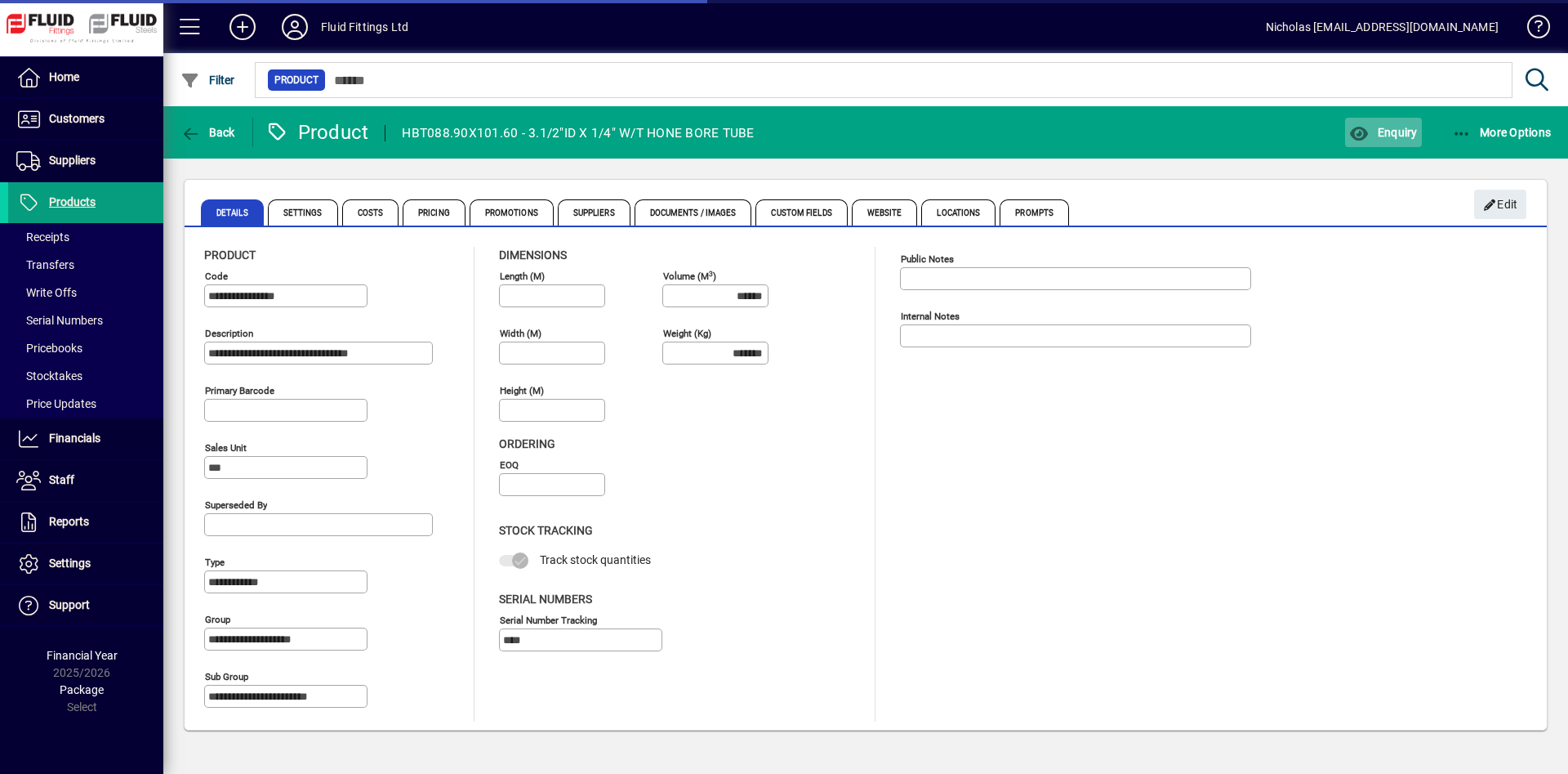
click at [1362, 131] on icon "button" at bounding box center [1359, 134] width 20 height 17
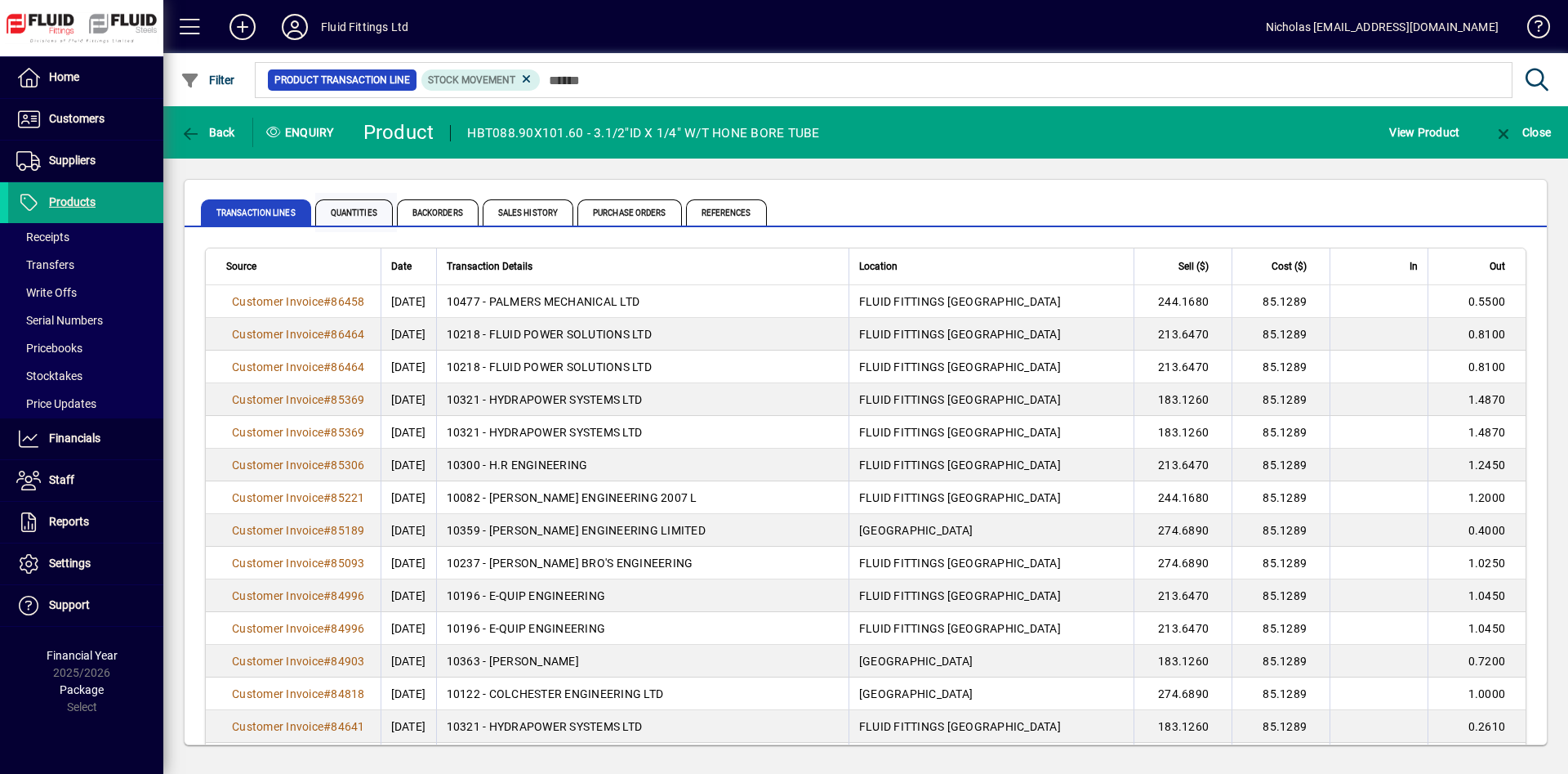
click at [353, 217] on span "Quantities" at bounding box center [354, 212] width 78 height 26
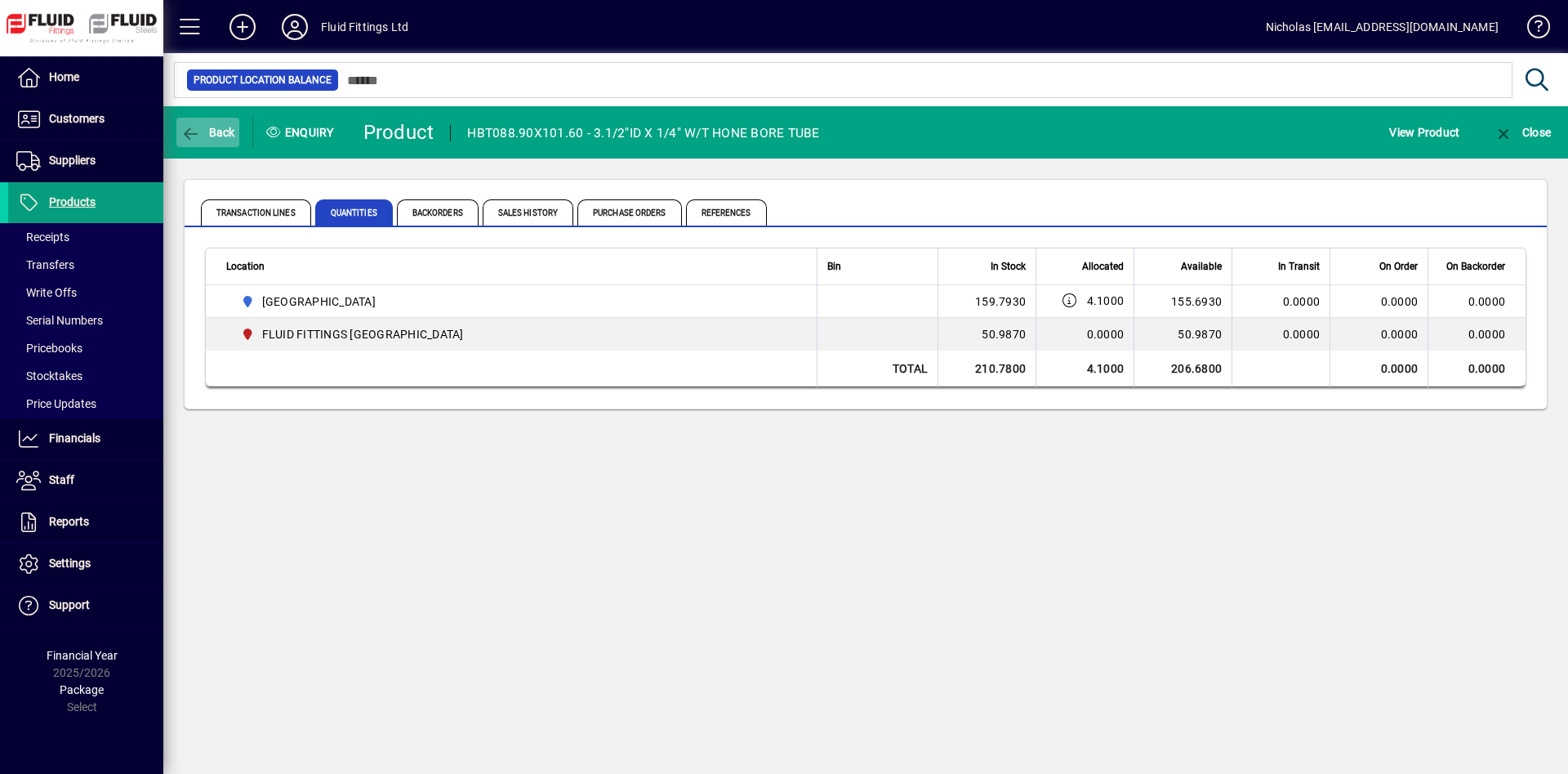
click at [197, 119] on span "button" at bounding box center [207, 132] width 63 height 39
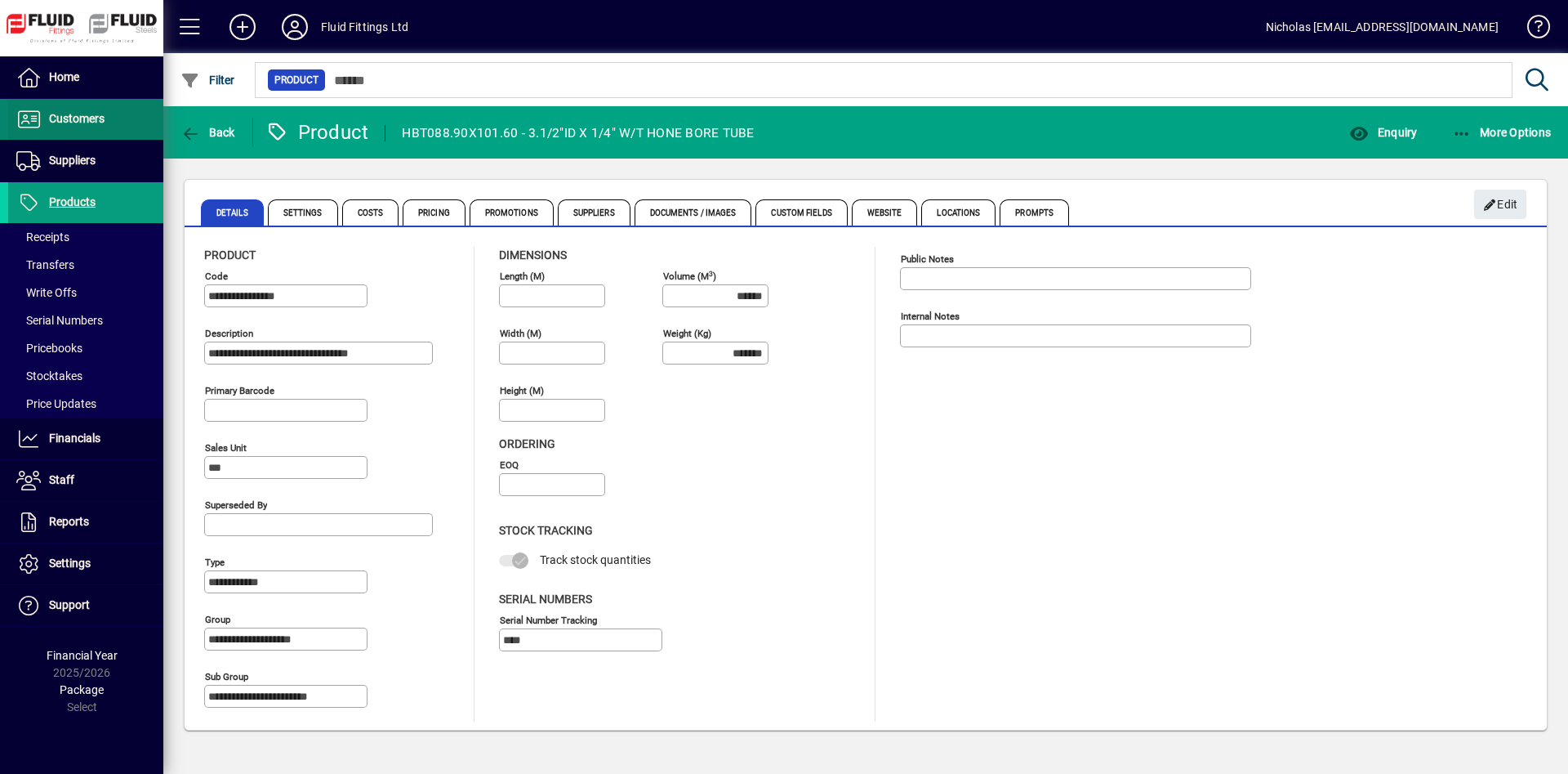
click at [112, 106] on span at bounding box center [86, 119] width 155 height 39
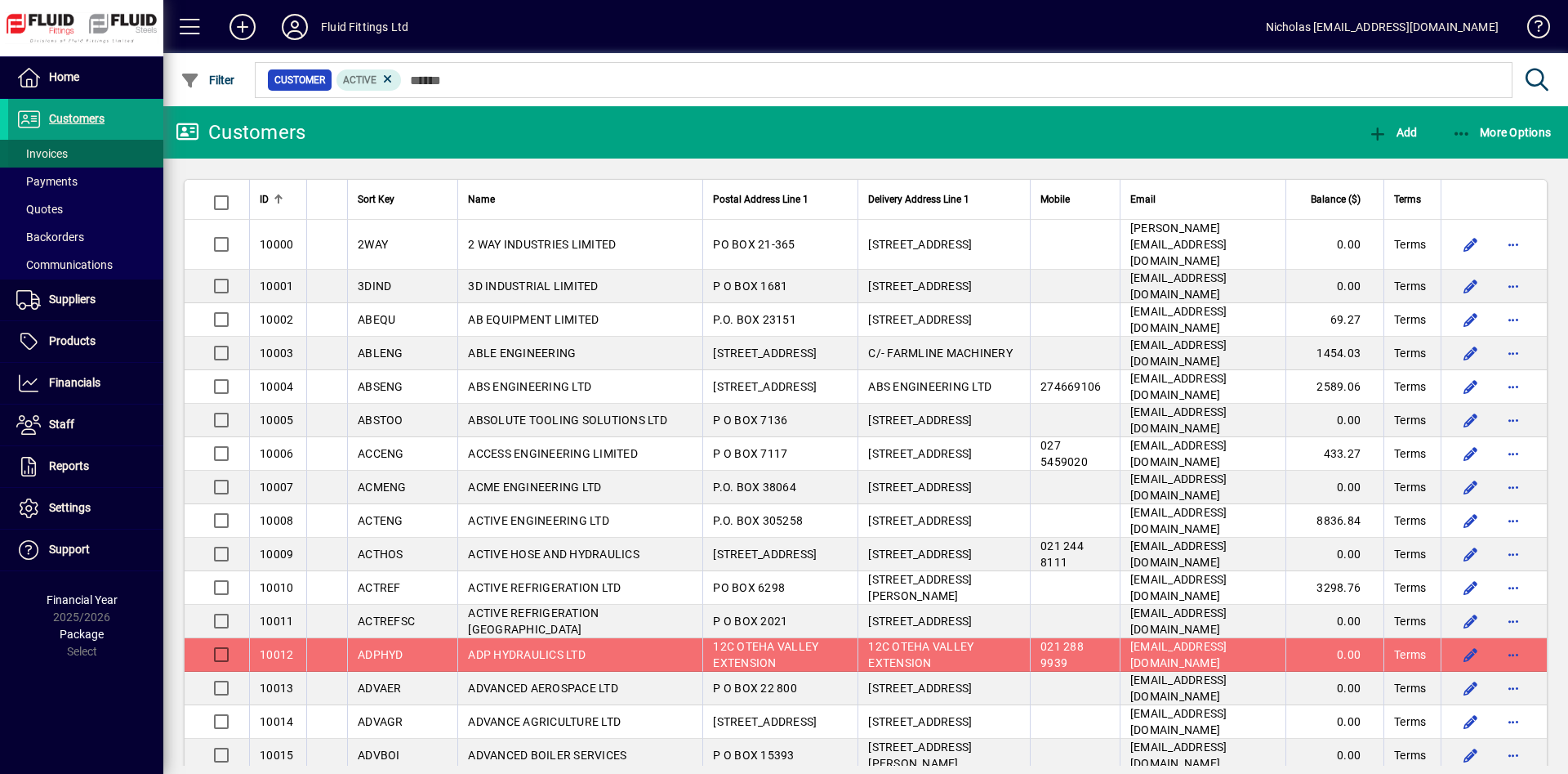
click at [112, 158] on span at bounding box center [86, 153] width 155 height 39
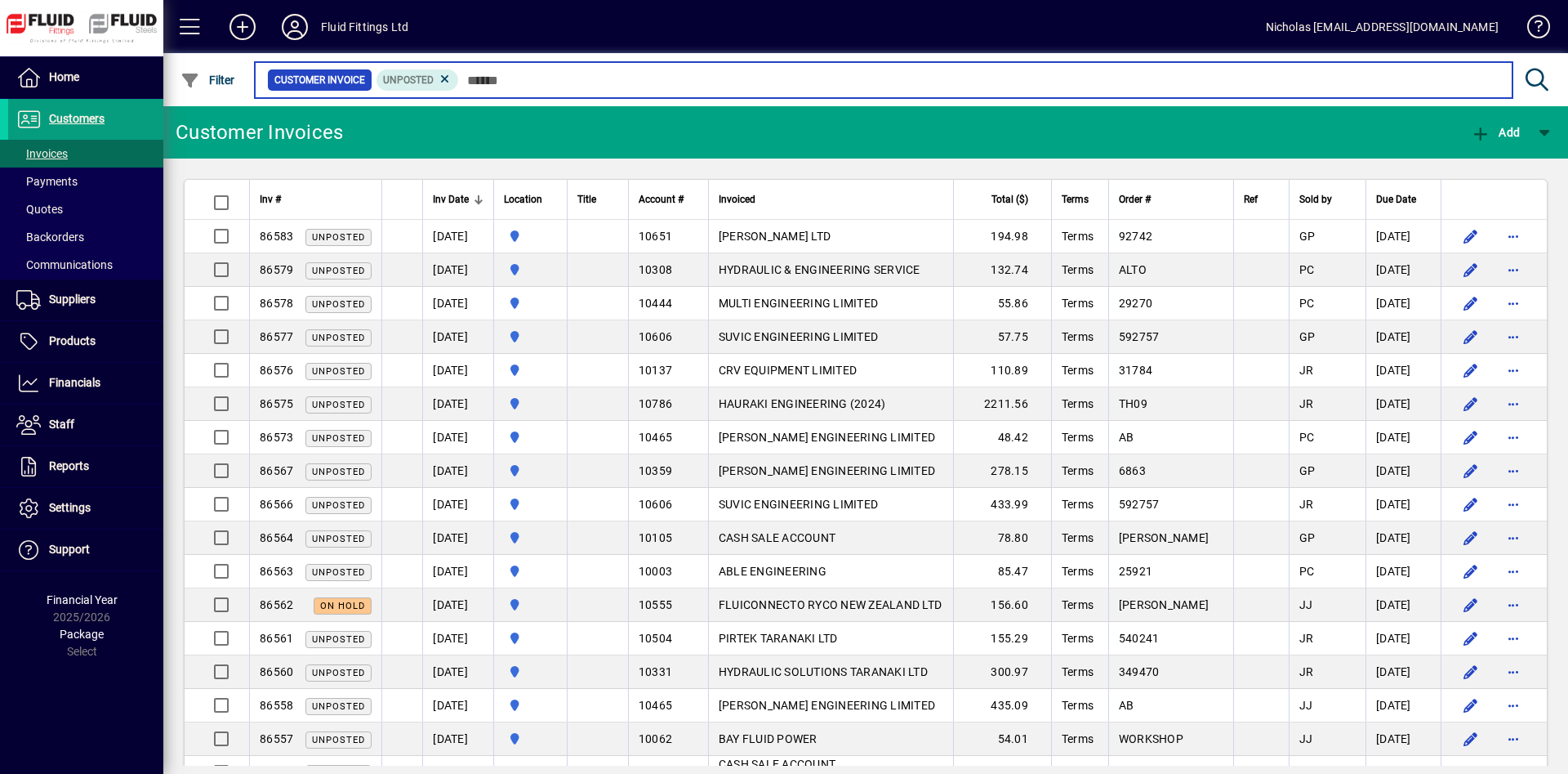
click at [571, 78] on input "text" at bounding box center [979, 79] width 1041 height 23
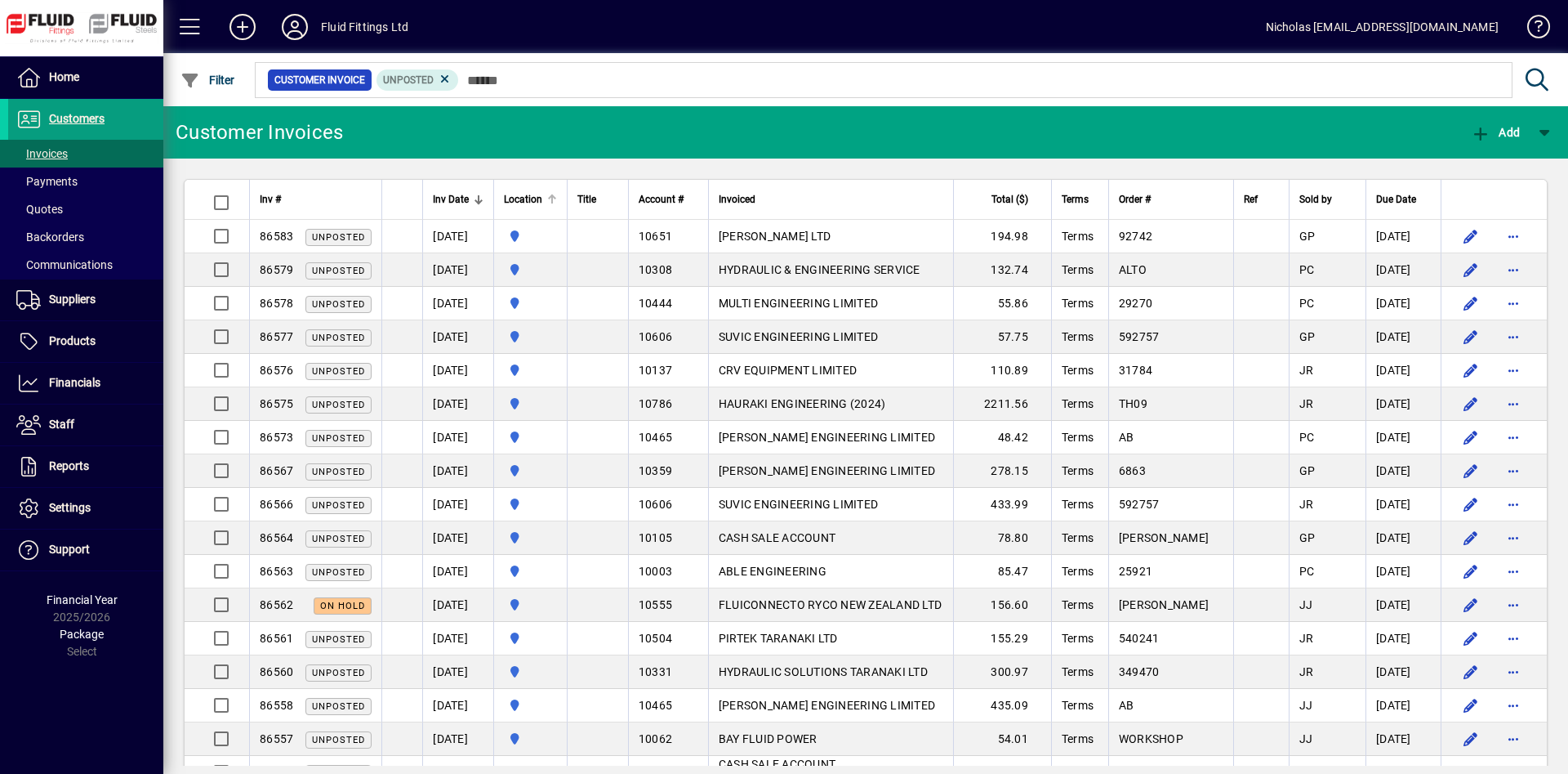
click at [557, 203] on div at bounding box center [552, 200] width 10 height 10
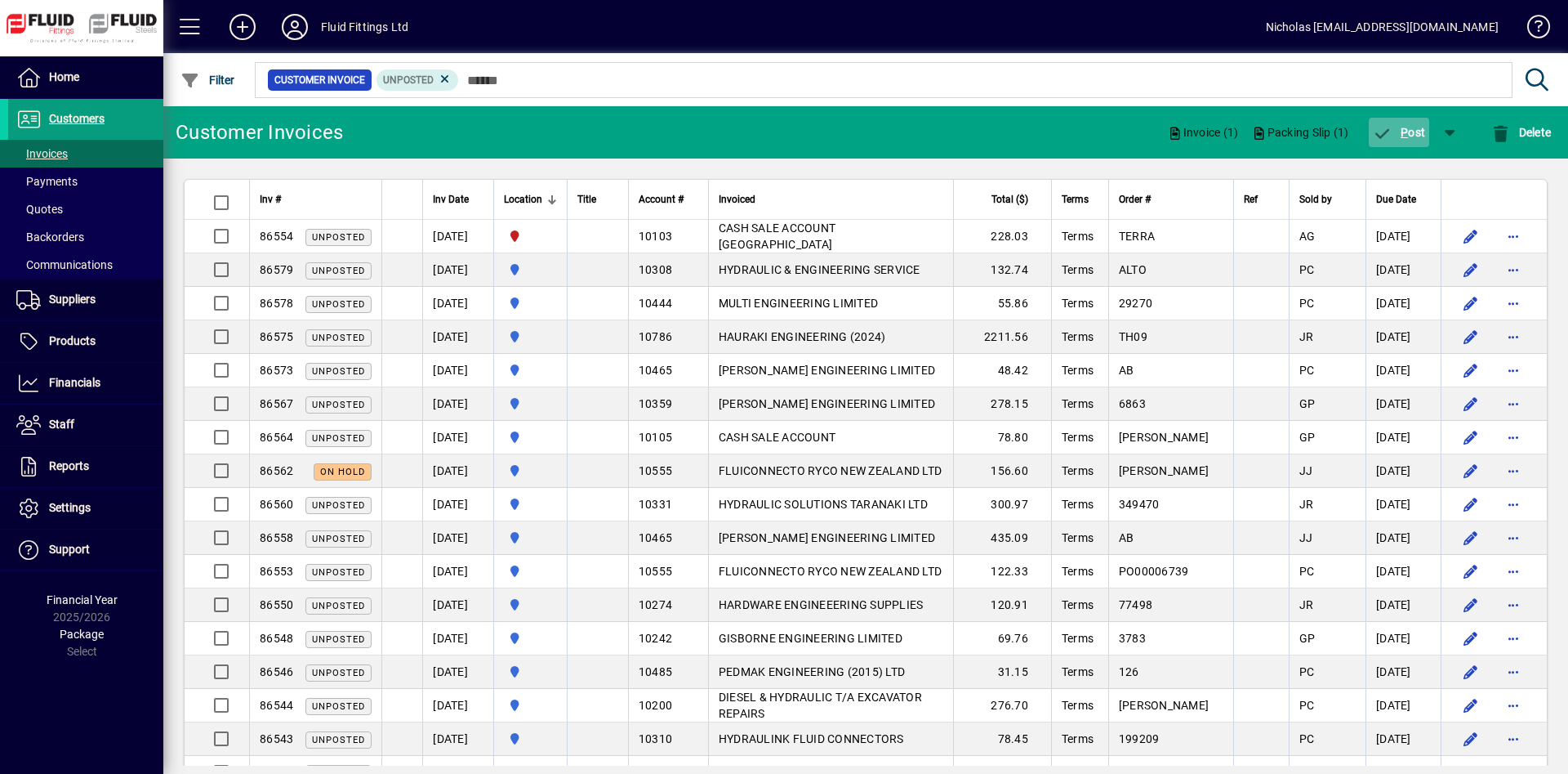
click at [1379, 132] on icon "button" at bounding box center [1383, 134] width 20 height 17
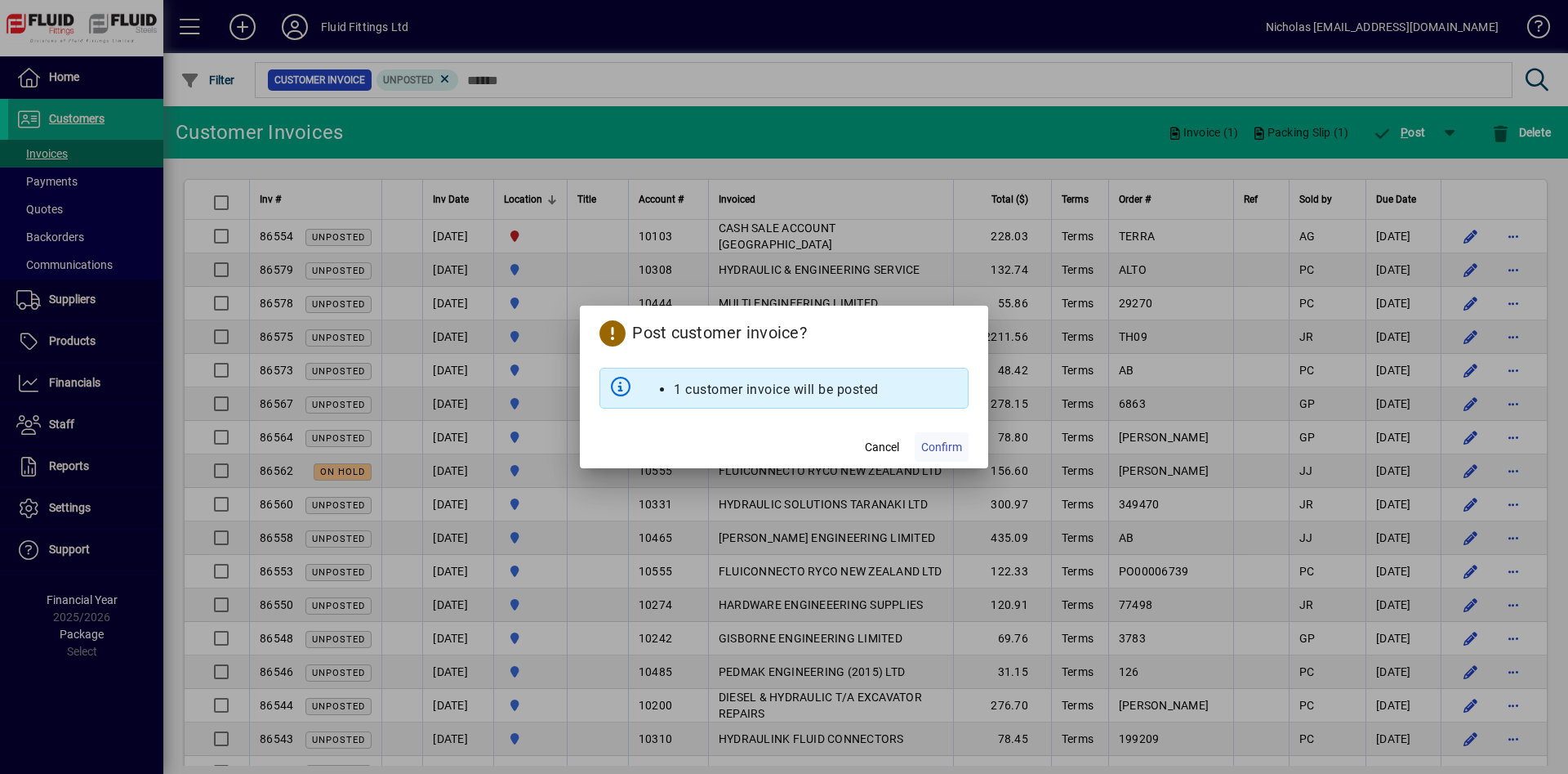
click at [943, 438] on span at bounding box center [941, 447] width 54 height 39
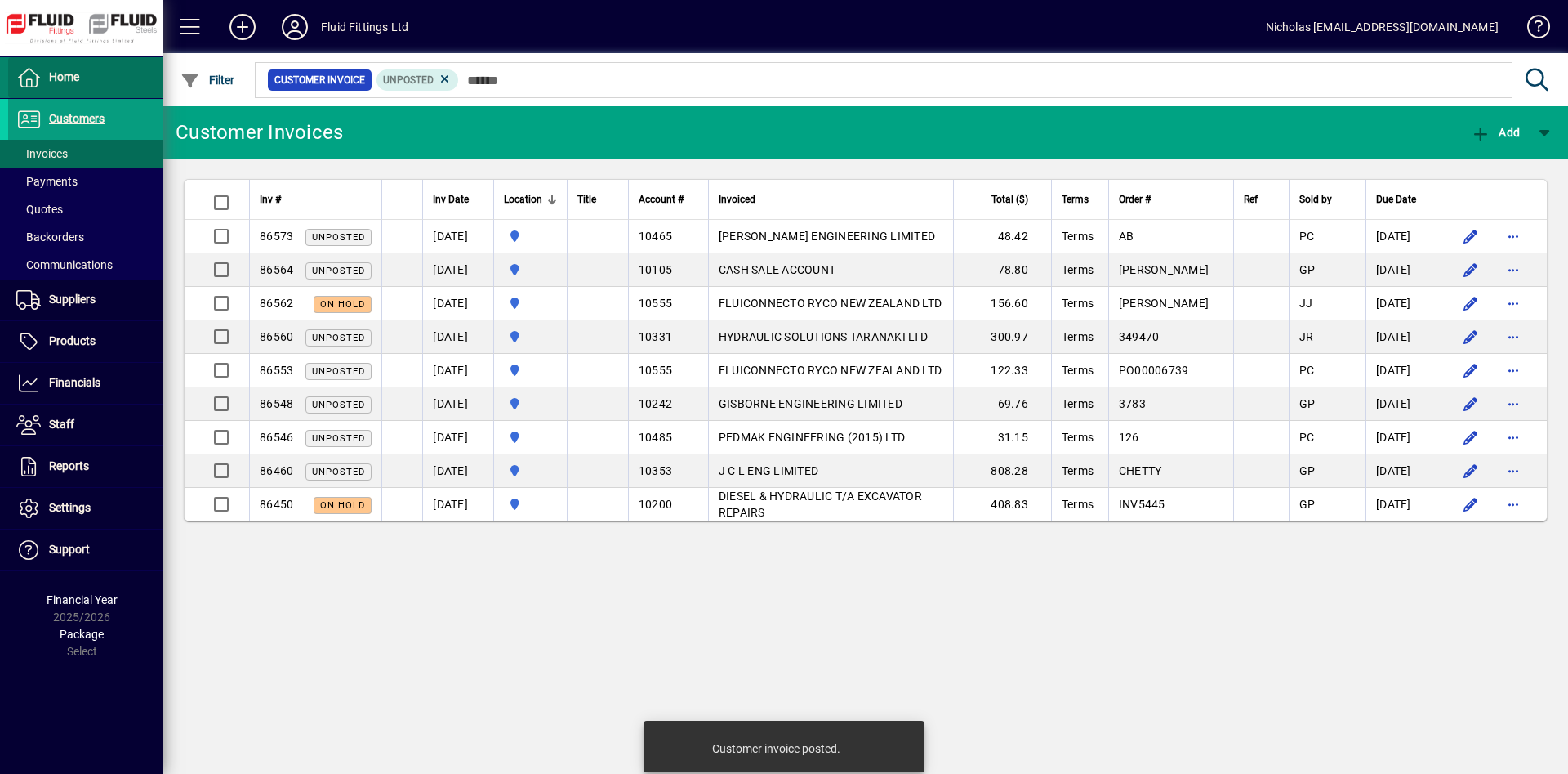
click at [119, 76] on span at bounding box center [86, 77] width 155 height 39
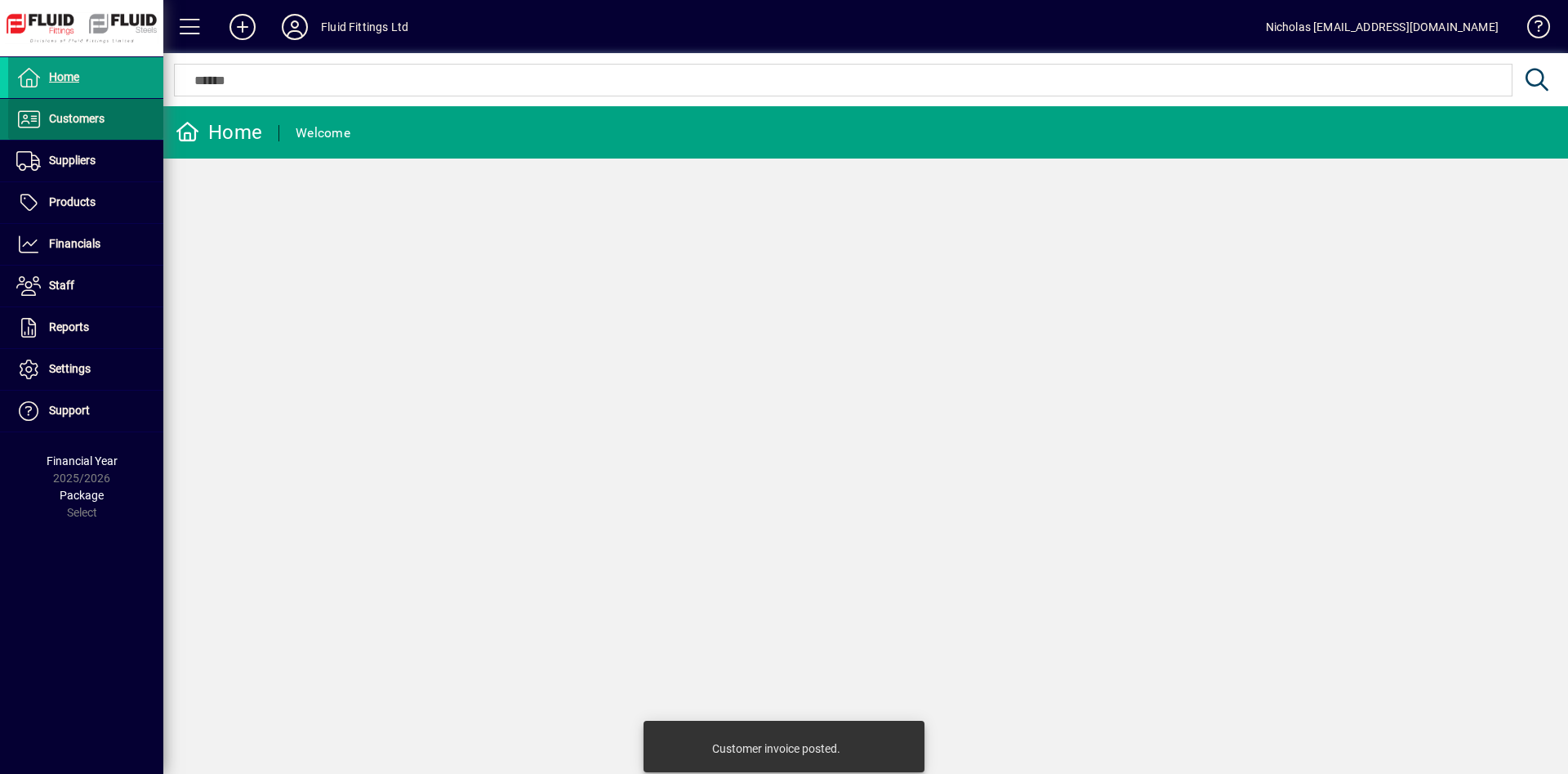
click at [118, 115] on span at bounding box center [86, 119] width 155 height 39
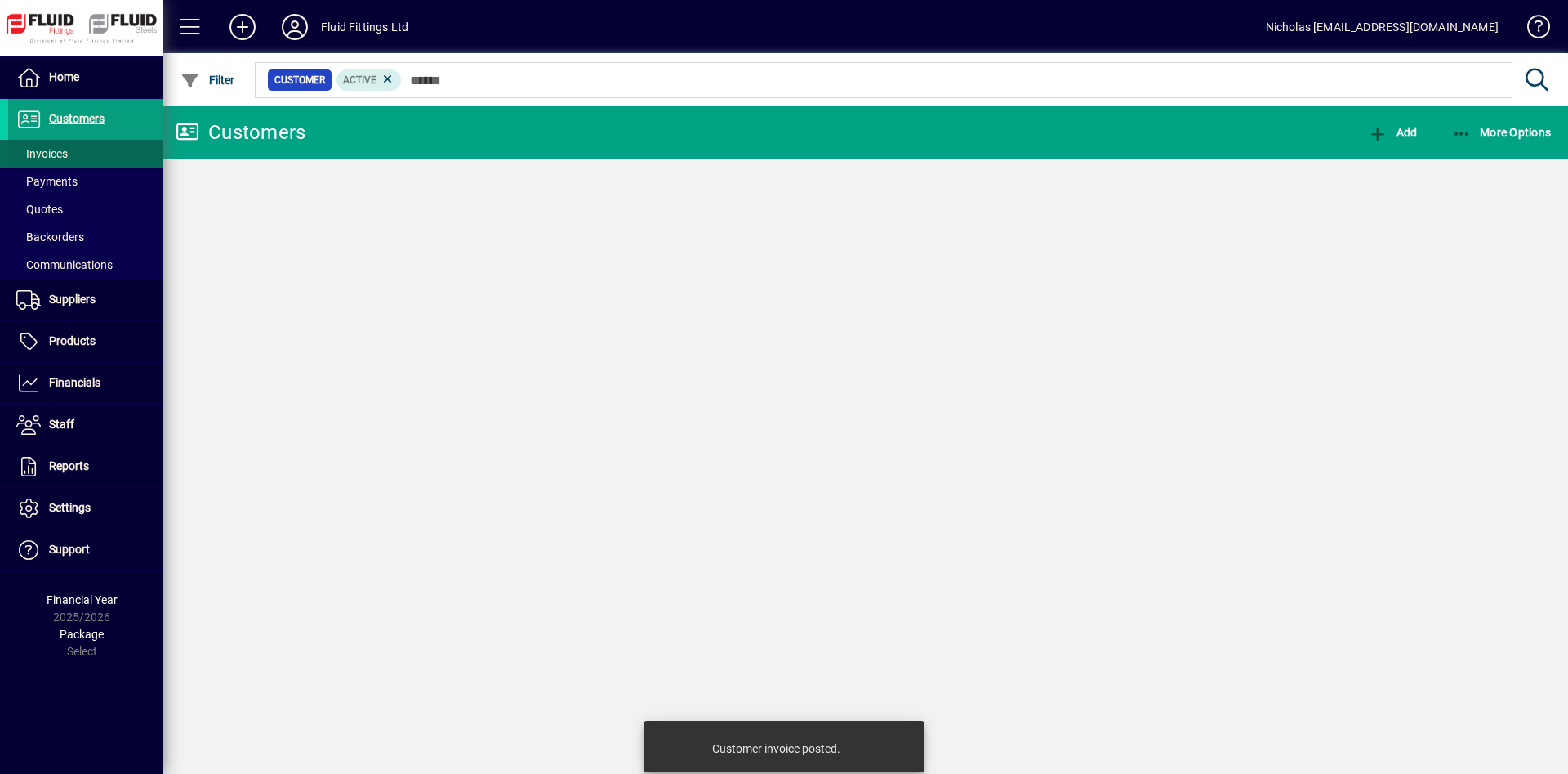
click at [142, 159] on span at bounding box center [86, 153] width 155 height 39
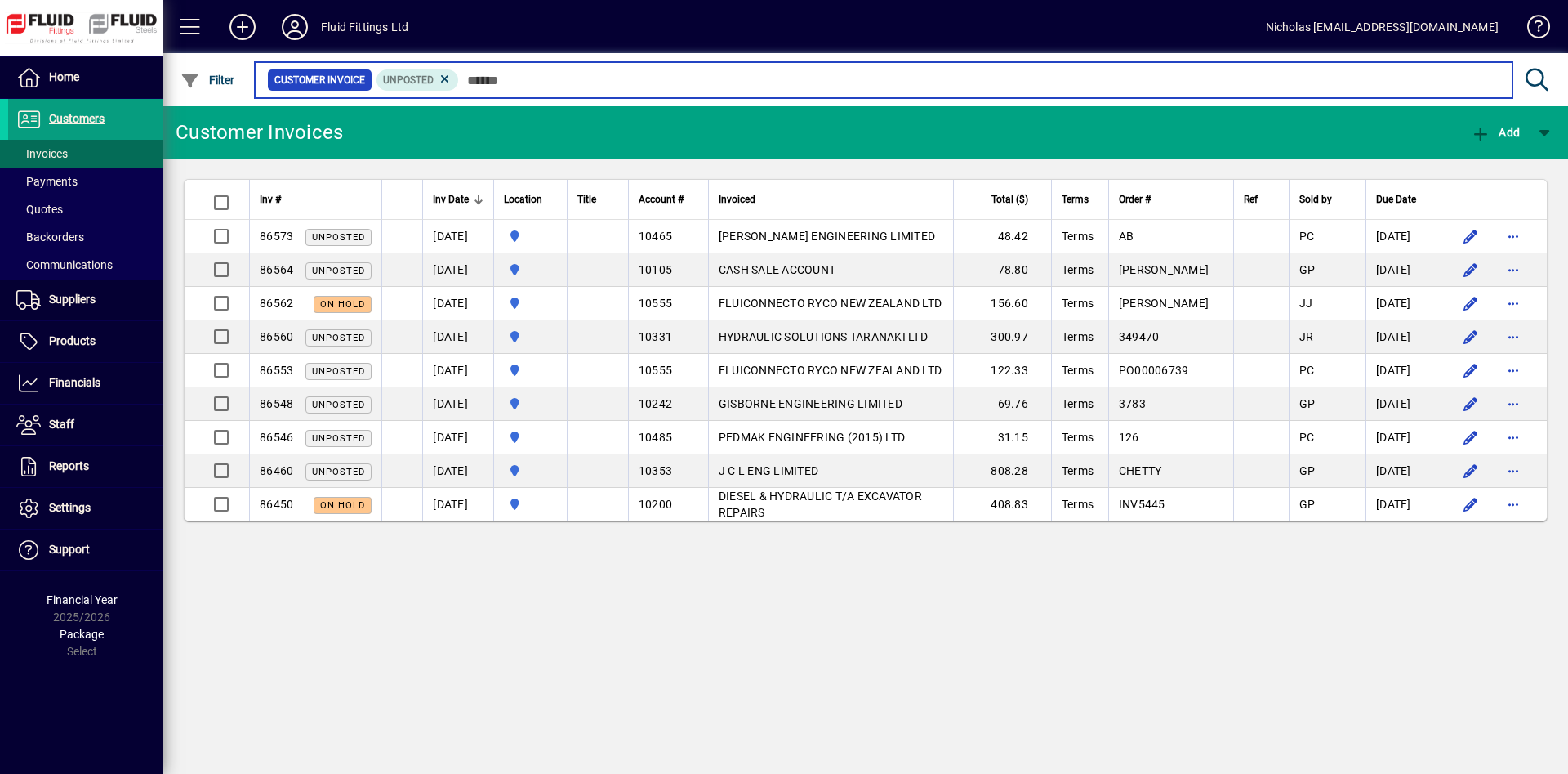
click at [557, 88] on input "text" at bounding box center [979, 79] width 1041 height 23
click at [548, 78] on input "text" at bounding box center [979, 79] width 1041 height 23
click at [691, 78] on input "text" at bounding box center [979, 79] width 1041 height 23
click at [592, 81] on input "text" at bounding box center [979, 79] width 1041 height 23
click at [615, 78] on input "text" at bounding box center [979, 79] width 1041 height 23
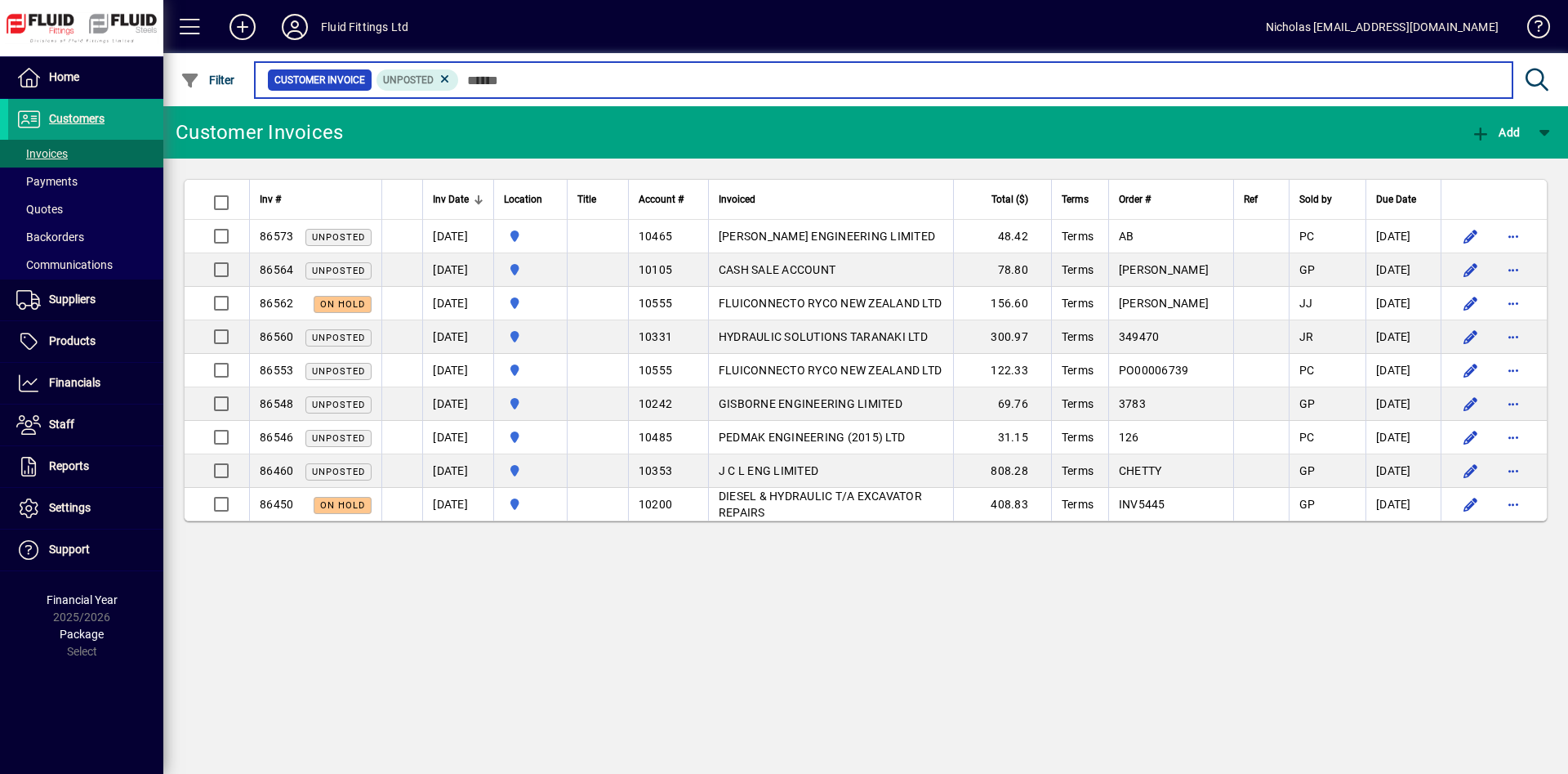
click at [613, 78] on input "text" at bounding box center [979, 79] width 1041 height 23
click at [612, 78] on input "text" at bounding box center [979, 79] width 1041 height 23
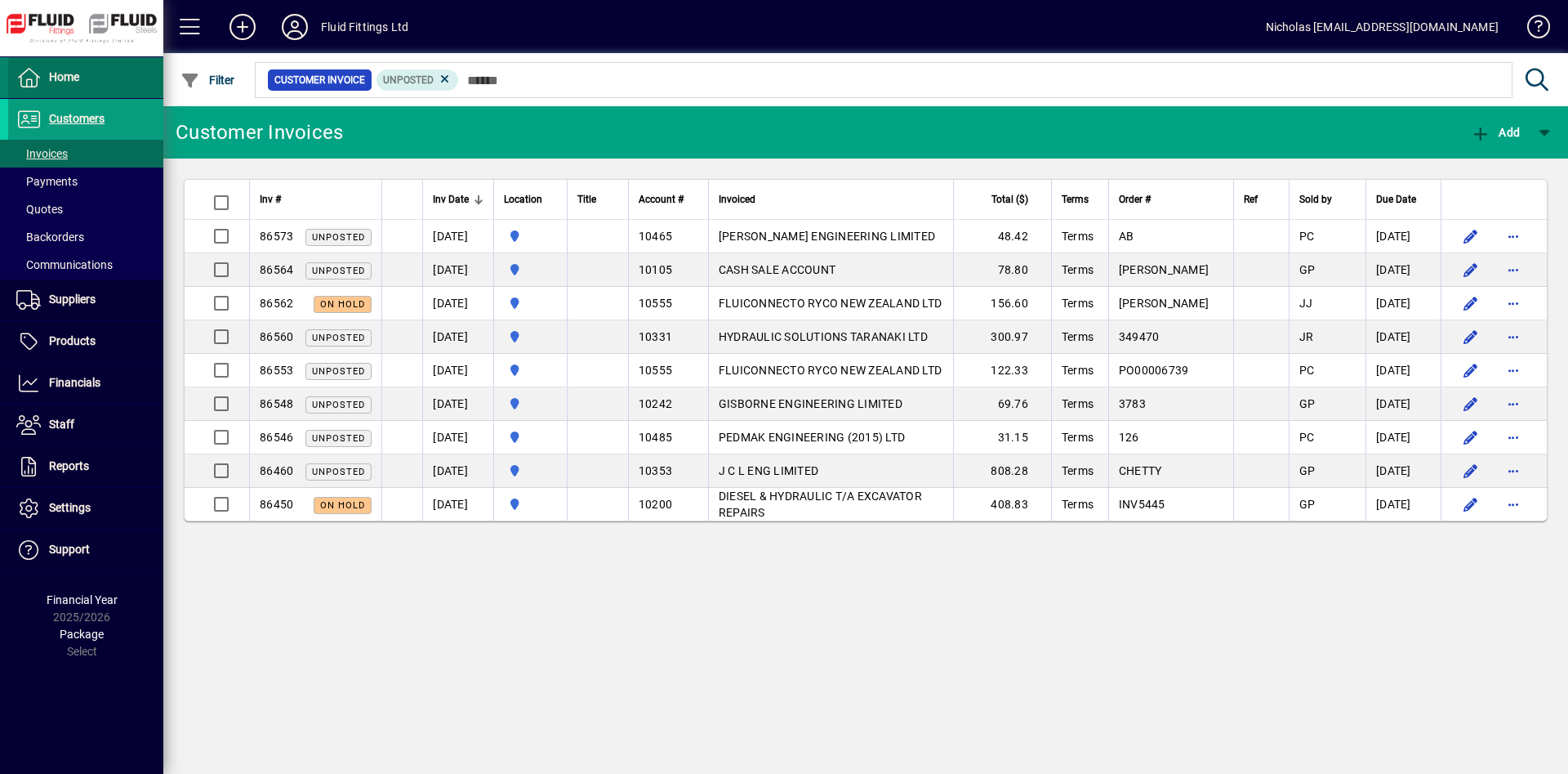
click at [101, 70] on span at bounding box center [86, 77] width 155 height 39
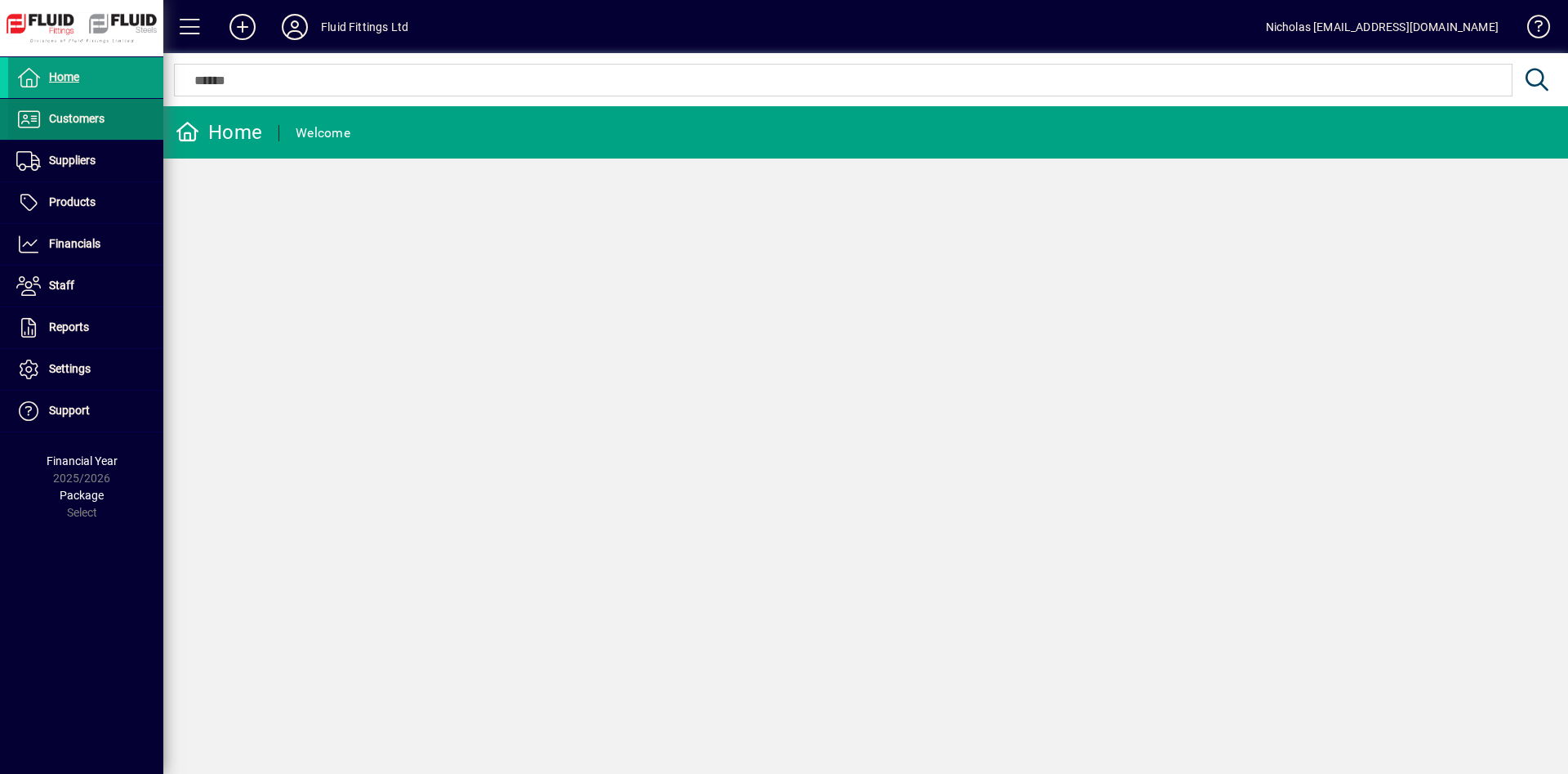
click at [114, 115] on span at bounding box center [86, 119] width 155 height 39
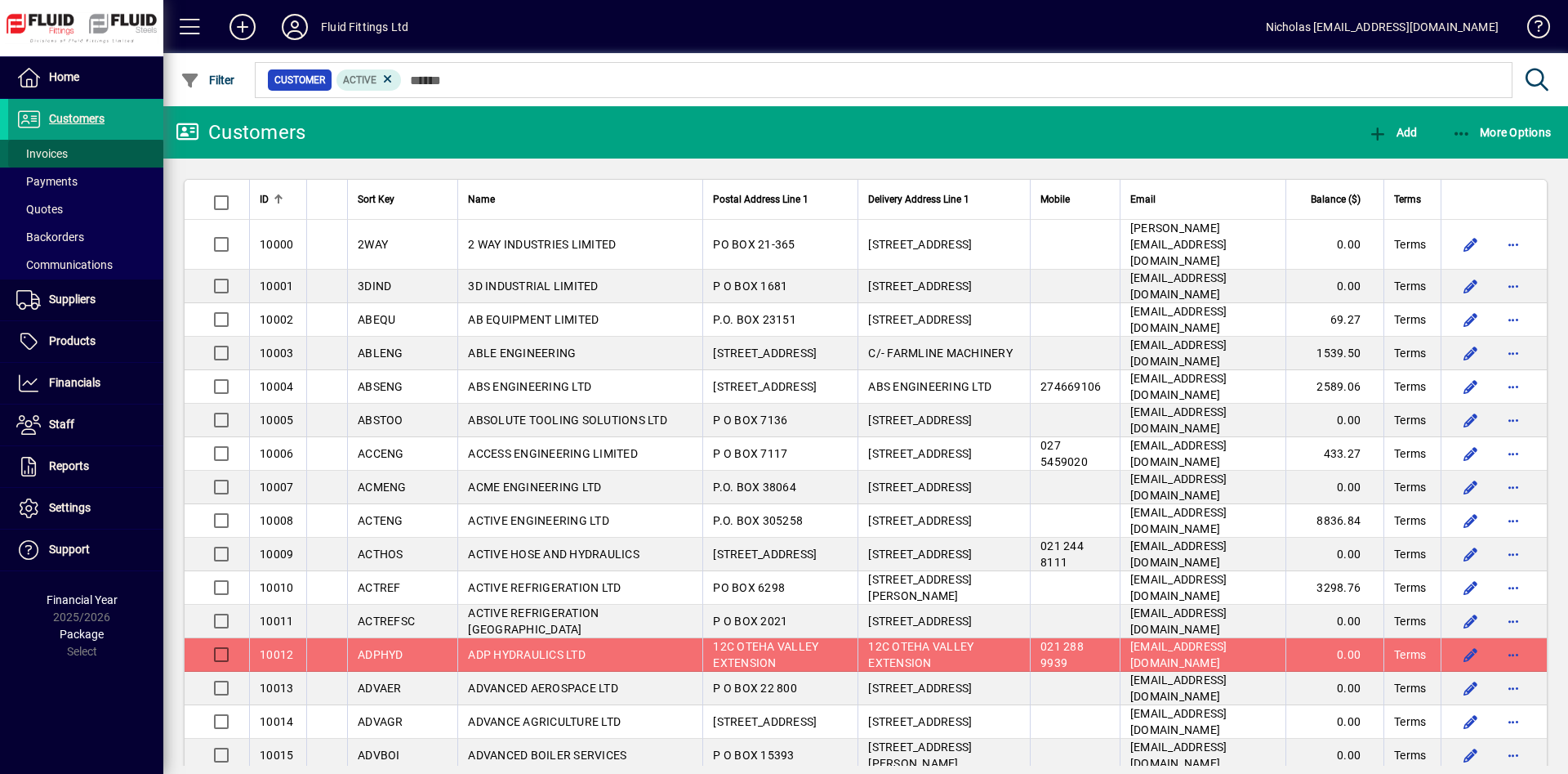
click at [106, 155] on span at bounding box center [86, 153] width 155 height 39
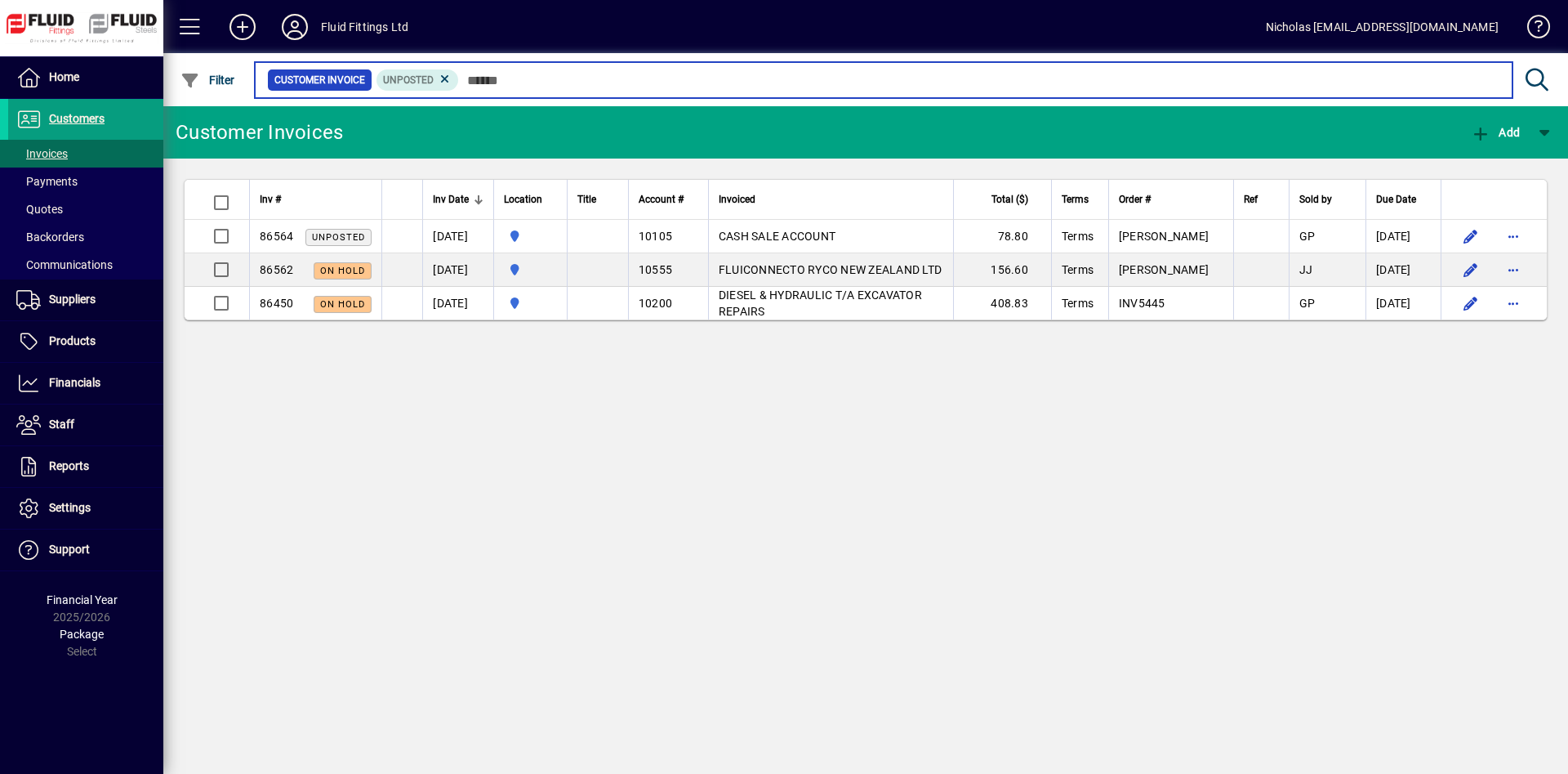
click at [517, 80] on input "text" at bounding box center [979, 79] width 1041 height 23
click at [517, 78] on input "text" at bounding box center [979, 79] width 1041 height 23
click at [517, 79] on input "text" at bounding box center [979, 79] width 1041 height 23
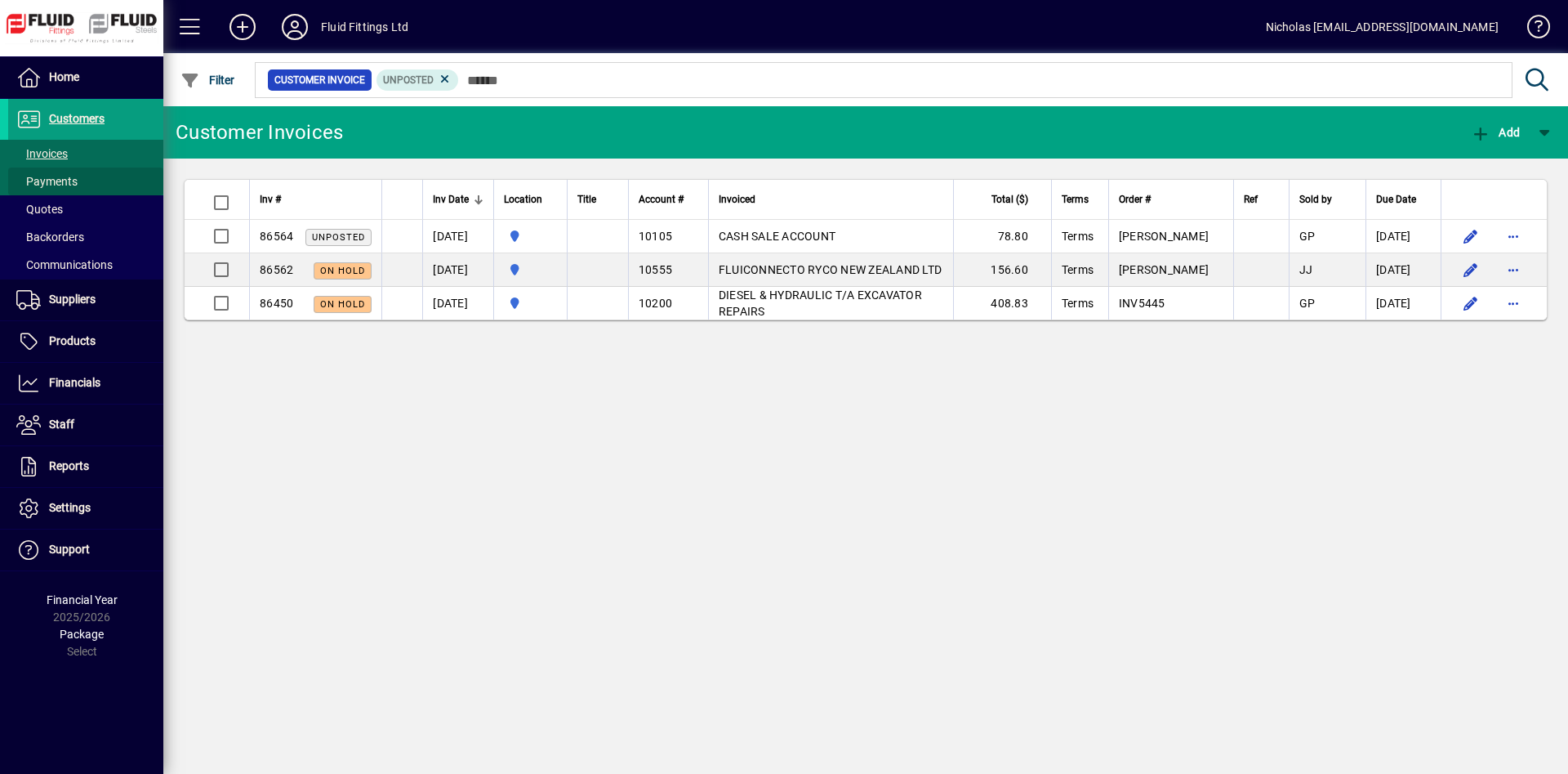
click at [109, 171] on span at bounding box center [86, 181] width 155 height 39
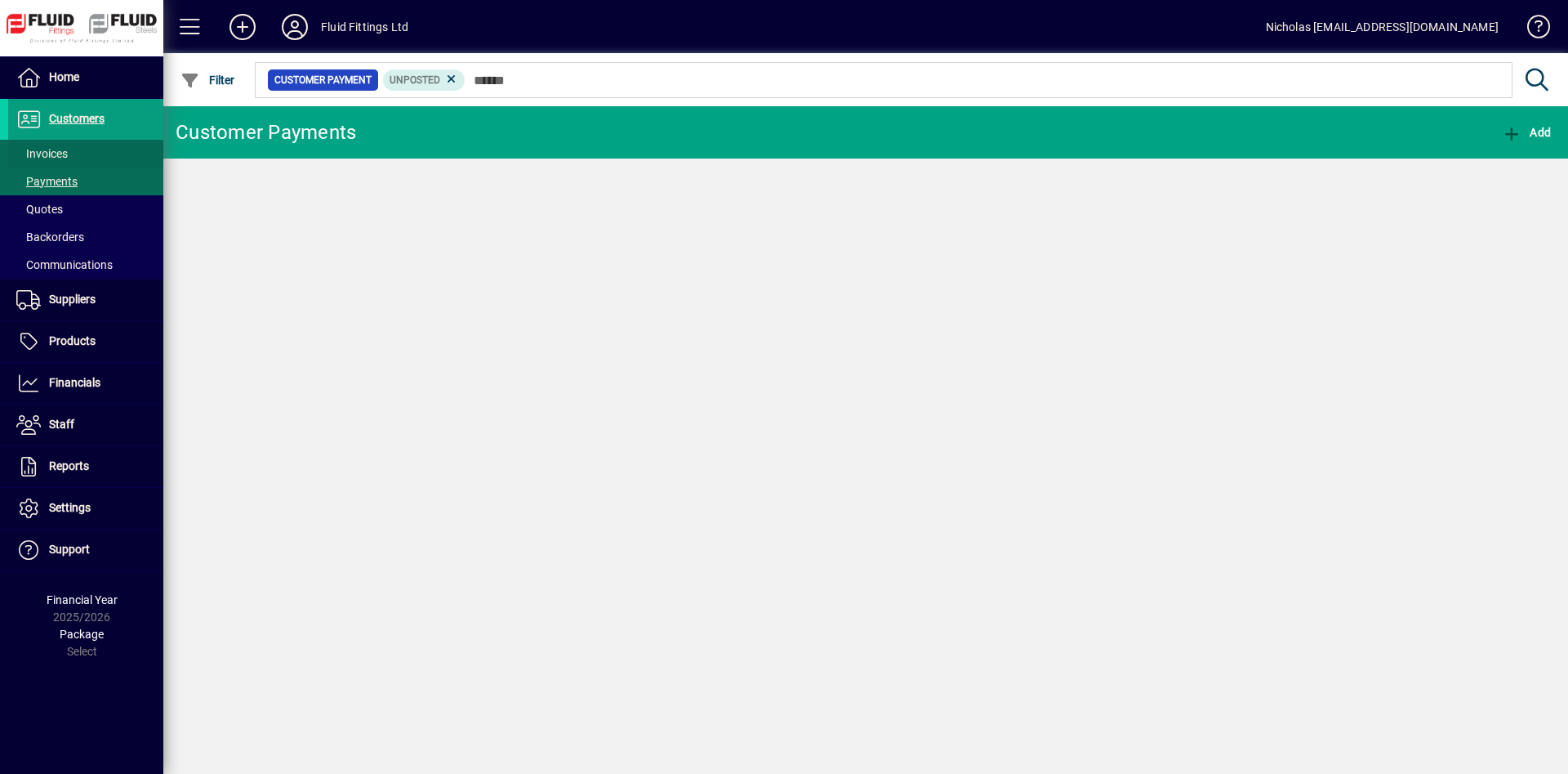
click at [106, 156] on span at bounding box center [86, 153] width 155 height 39
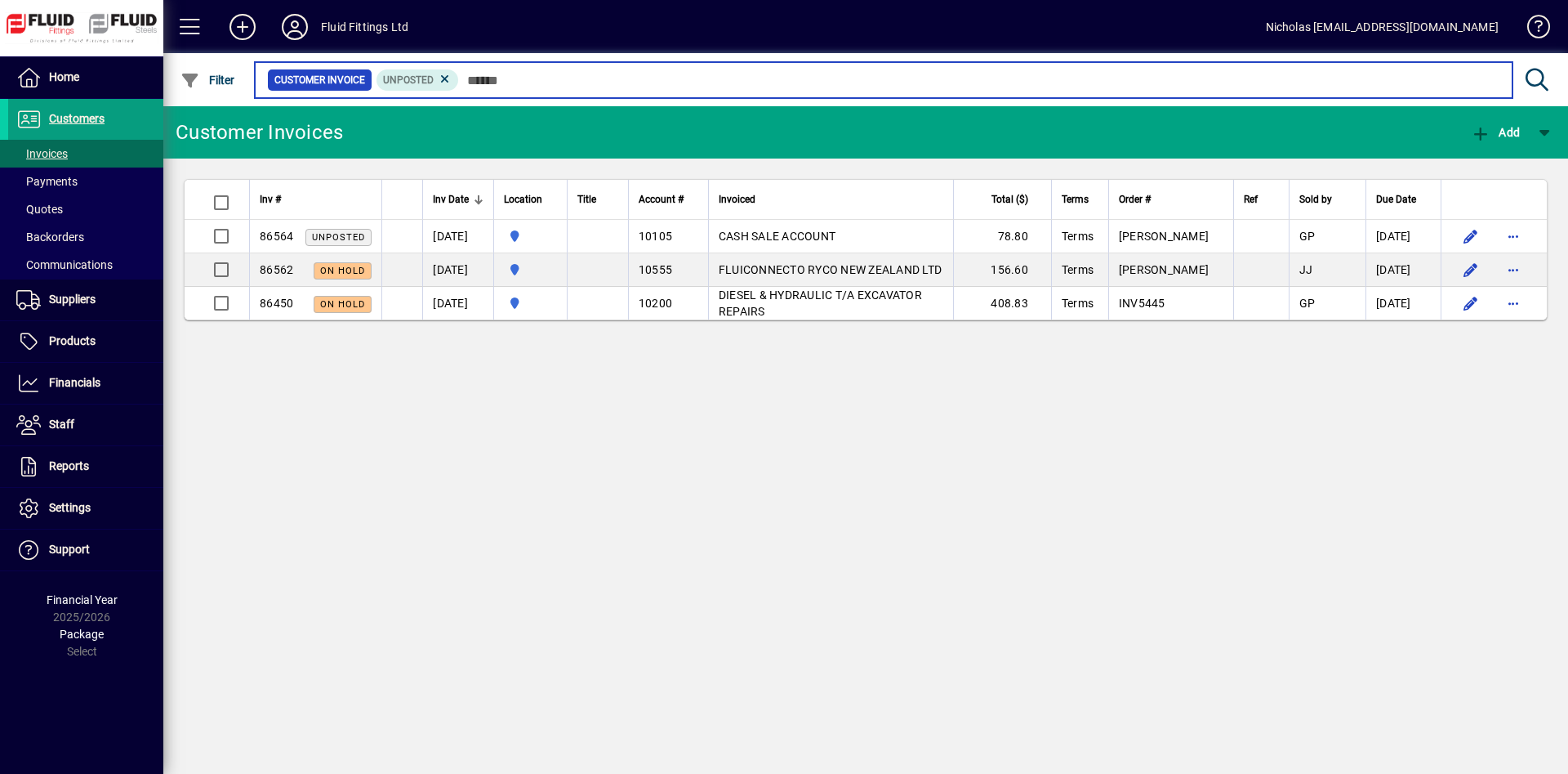
click at [649, 78] on input "text" at bounding box center [979, 79] width 1041 height 23
click at [644, 78] on input "text" at bounding box center [979, 79] width 1041 height 23
click at [647, 78] on input "text" at bounding box center [979, 79] width 1041 height 23
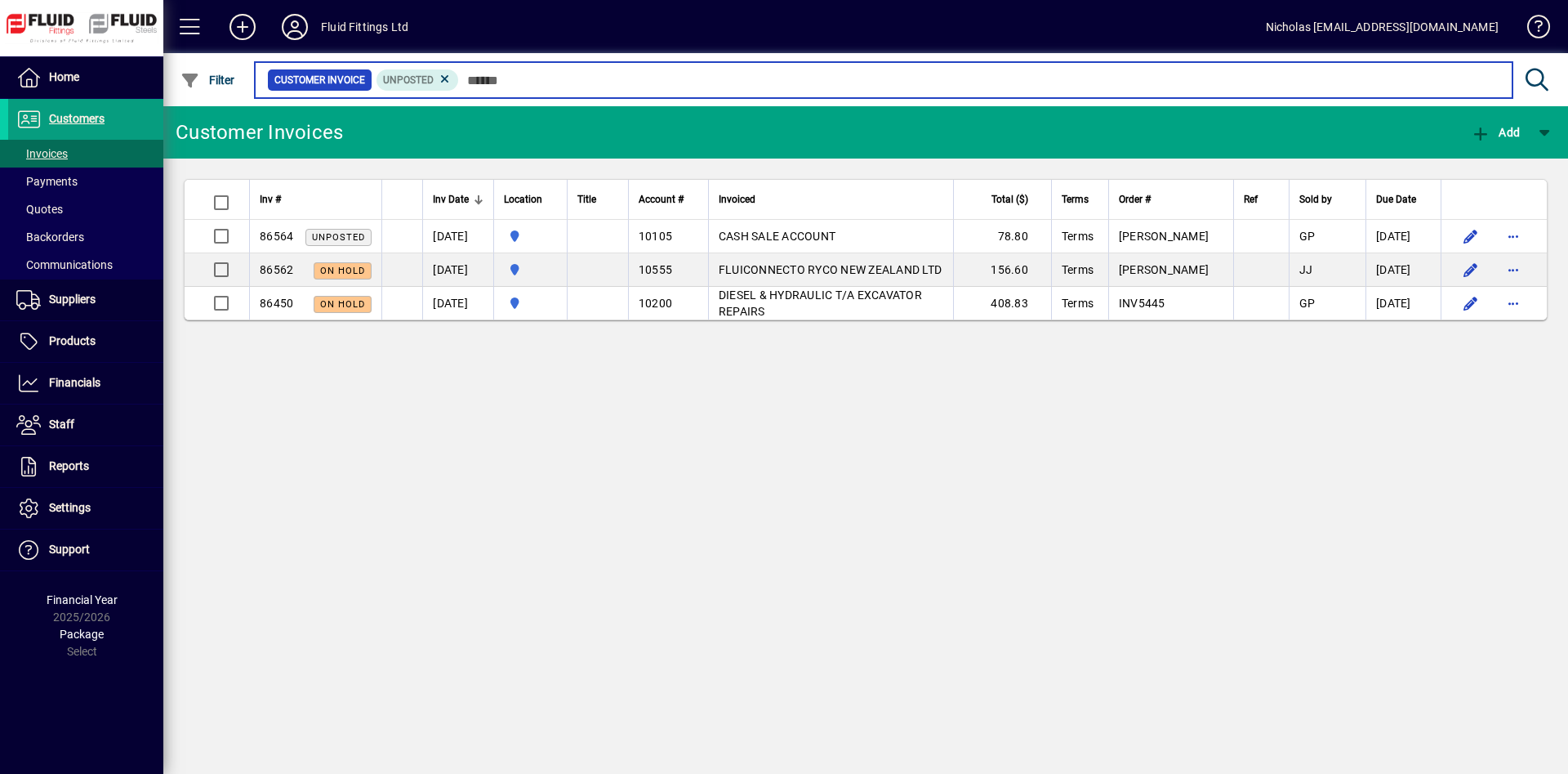
click at [648, 78] on input "text" at bounding box center [979, 79] width 1041 height 23
click at [764, 82] on input "text" at bounding box center [979, 79] width 1041 height 23
click at [775, 78] on input "text" at bounding box center [979, 79] width 1041 height 23
click at [581, 76] on input "text" at bounding box center [979, 79] width 1041 height 23
click at [770, 79] on input "text" at bounding box center [979, 79] width 1041 height 23
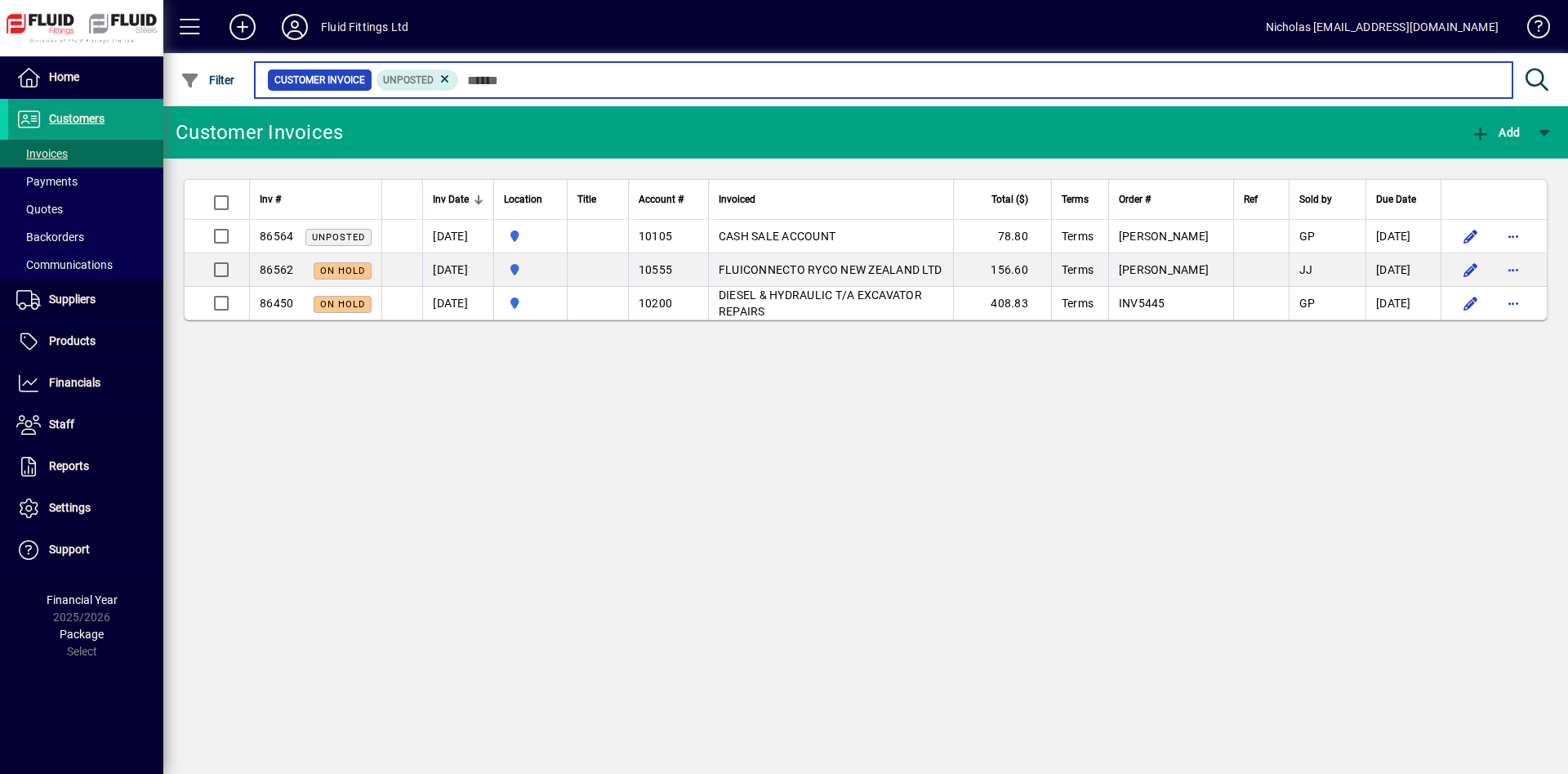
drag, startPoint x: 921, startPoint y: 78, endPoint x: 1139, endPoint y: 86, distance: 218.1
click at [945, 80] on input "text" at bounding box center [979, 79] width 1041 height 23
drag, startPoint x: 1177, startPoint y: 87, endPoint x: 1328, endPoint y: 87, distance: 151.0
click at [1200, 87] on input "text" at bounding box center [979, 79] width 1041 height 23
drag, startPoint x: 1360, startPoint y: 84, endPoint x: 1298, endPoint y: 81, distance: 62.1
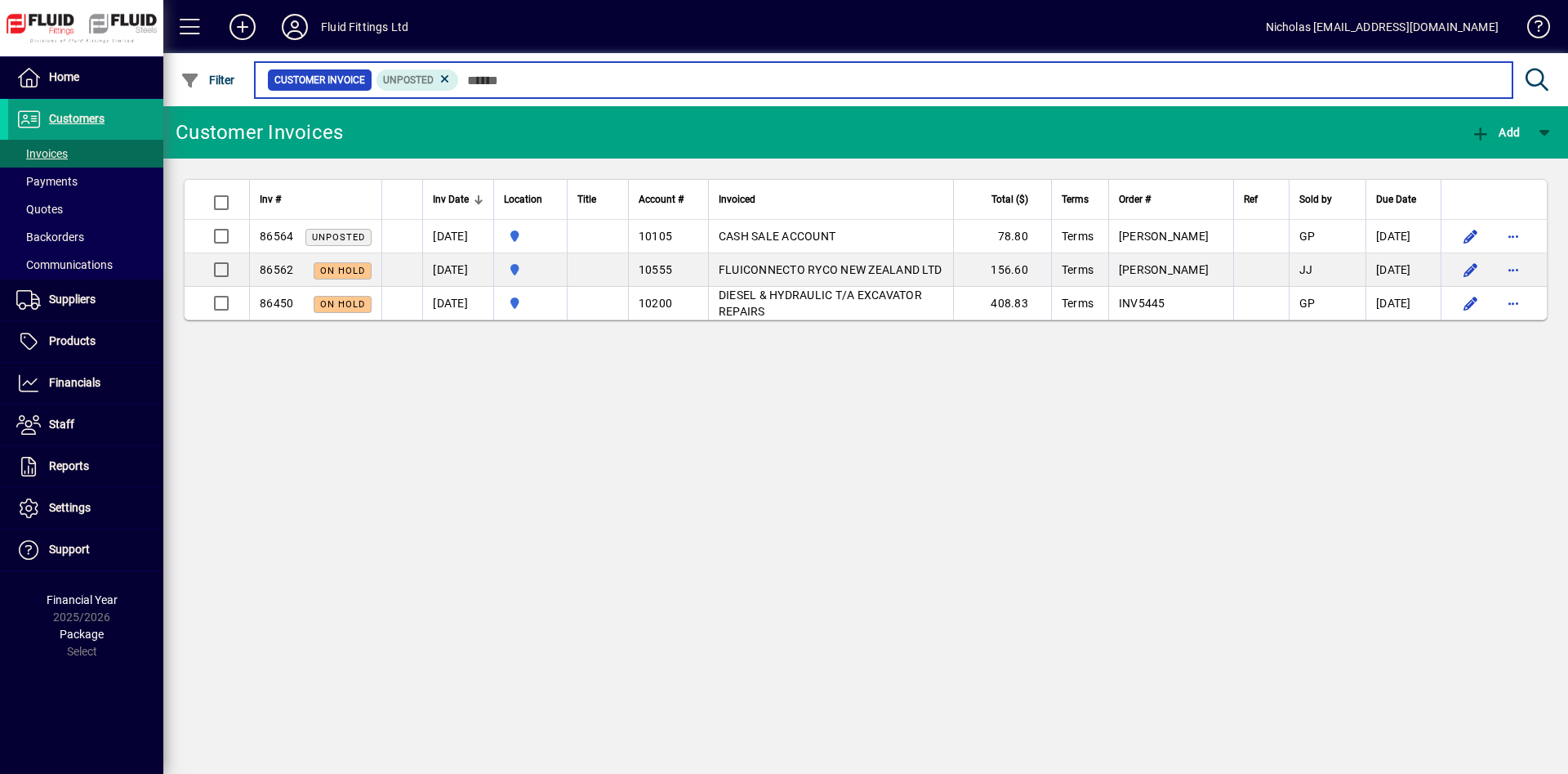
click at [1344, 84] on input "text" at bounding box center [979, 79] width 1041 height 23
click at [1161, 79] on input "text" at bounding box center [979, 79] width 1041 height 23
drag, startPoint x: 960, startPoint y: 91, endPoint x: 910, endPoint y: 91, distance: 50.0
click at [931, 91] on input "text" at bounding box center [979, 79] width 1041 height 23
drag, startPoint x: 617, startPoint y: 84, endPoint x: 547, endPoint y: 81, distance: 70.1
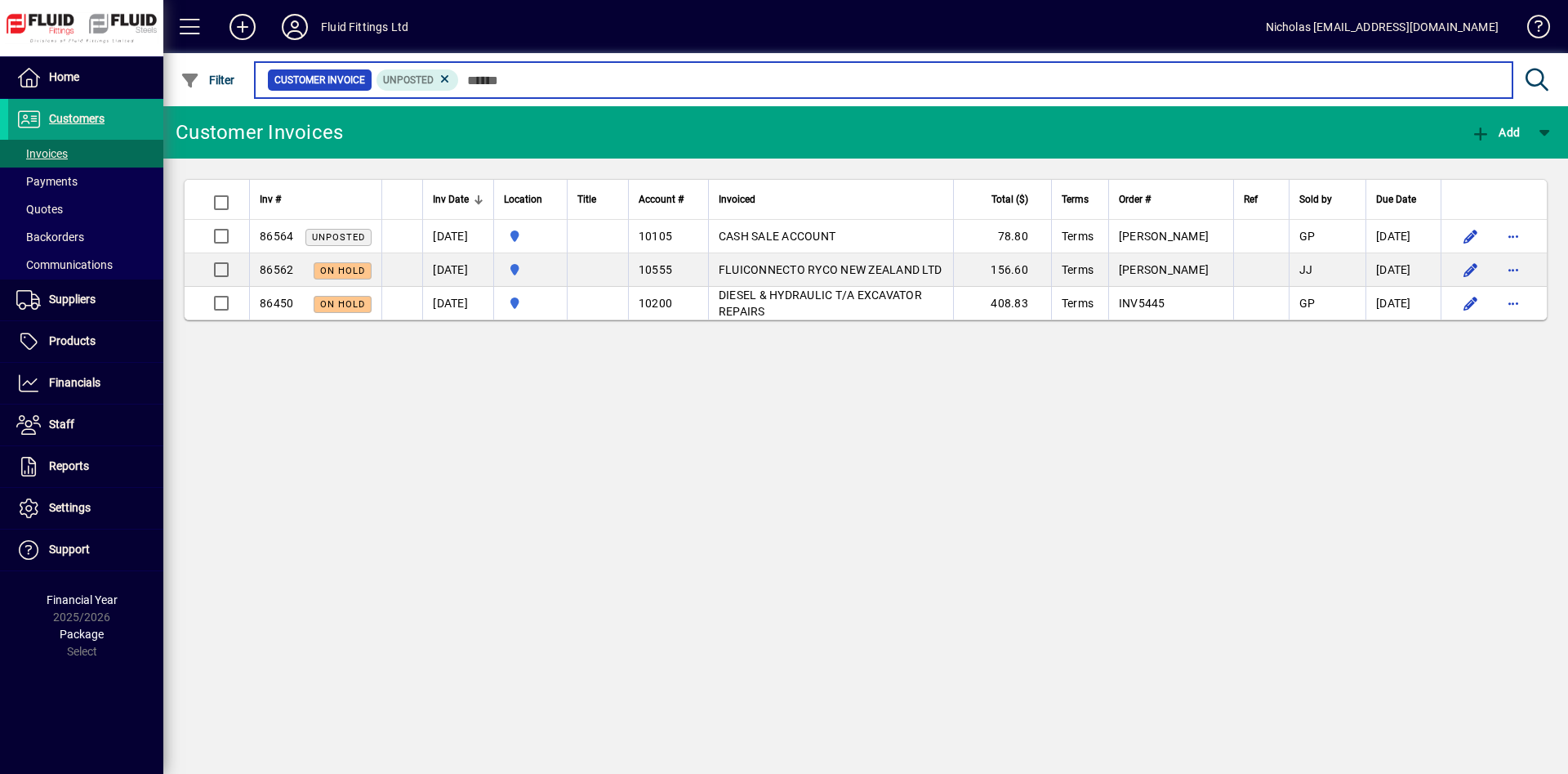
click at [612, 84] on input "text" at bounding box center [979, 79] width 1041 height 23
click at [547, 76] on input "text" at bounding box center [979, 79] width 1041 height 23
click at [552, 78] on input "text" at bounding box center [979, 79] width 1041 height 23
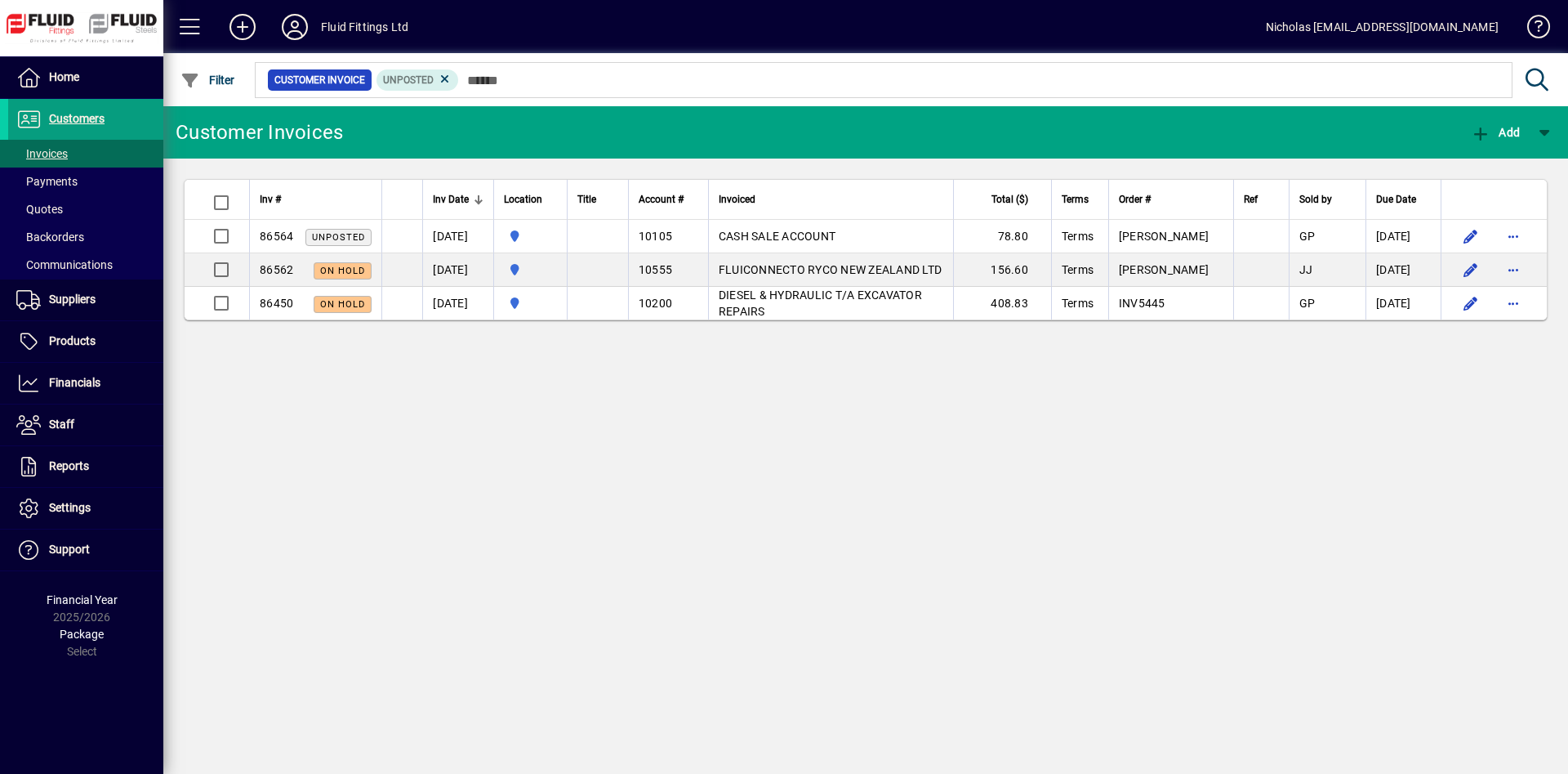
click at [574, 132] on mat-toolbar-row "Customer Invoices Add" at bounding box center [865, 132] width 1404 height 53
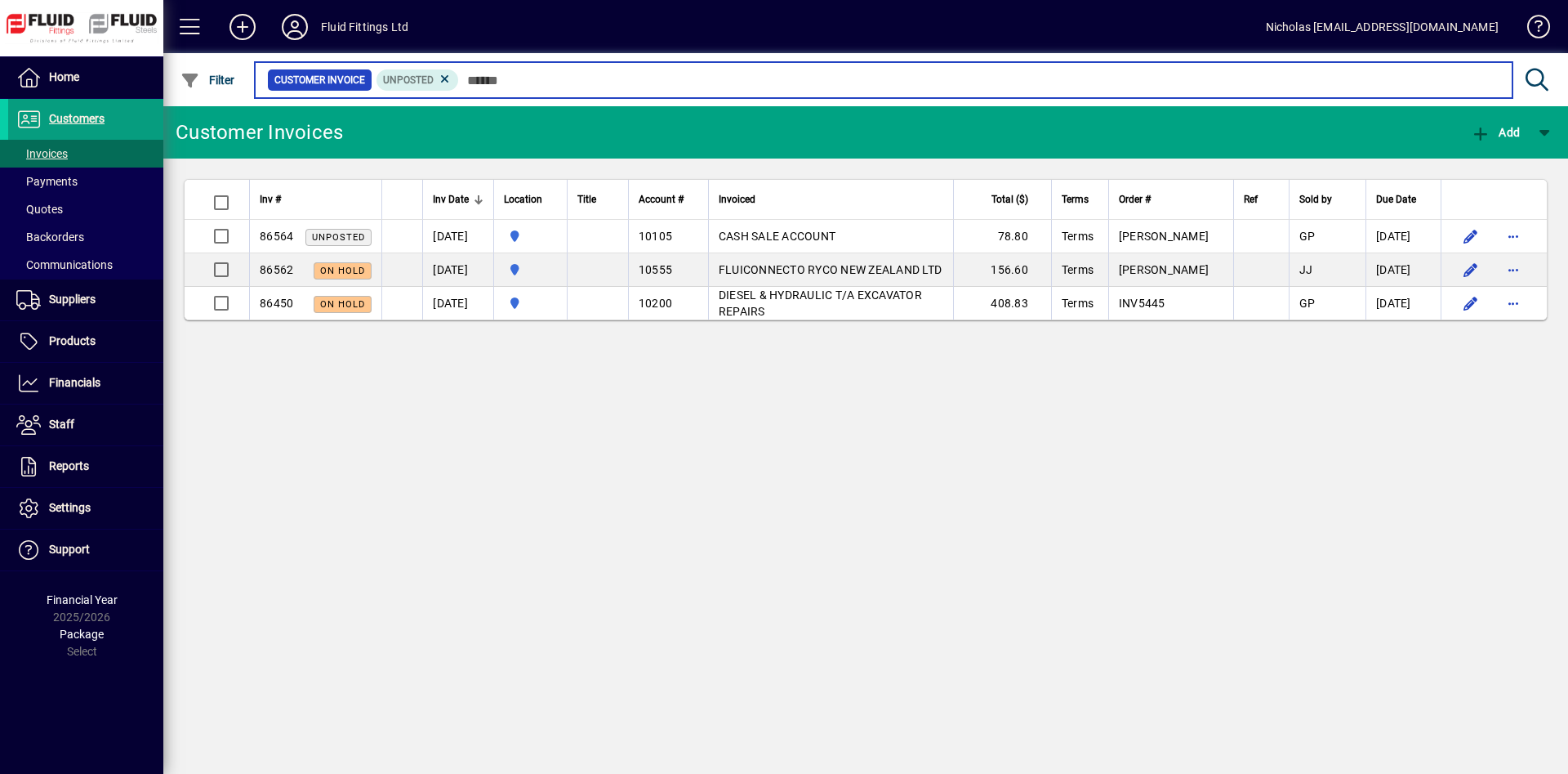
click at [638, 83] on input "text" at bounding box center [979, 79] width 1041 height 23
click at [790, 87] on input "text" at bounding box center [979, 79] width 1041 height 23
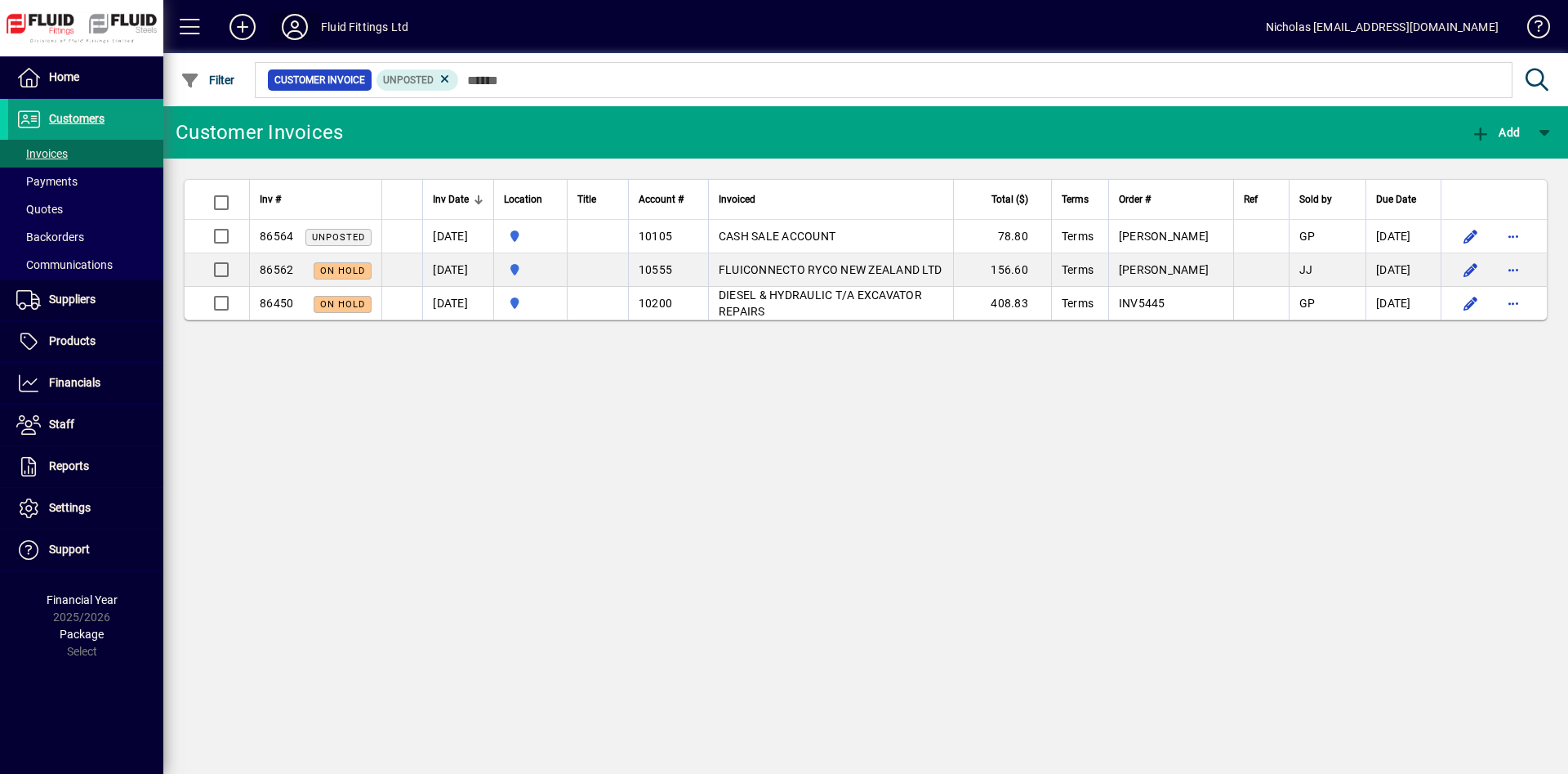
click at [304, 16] on icon at bounding box center [295, 27] width 33 height 26
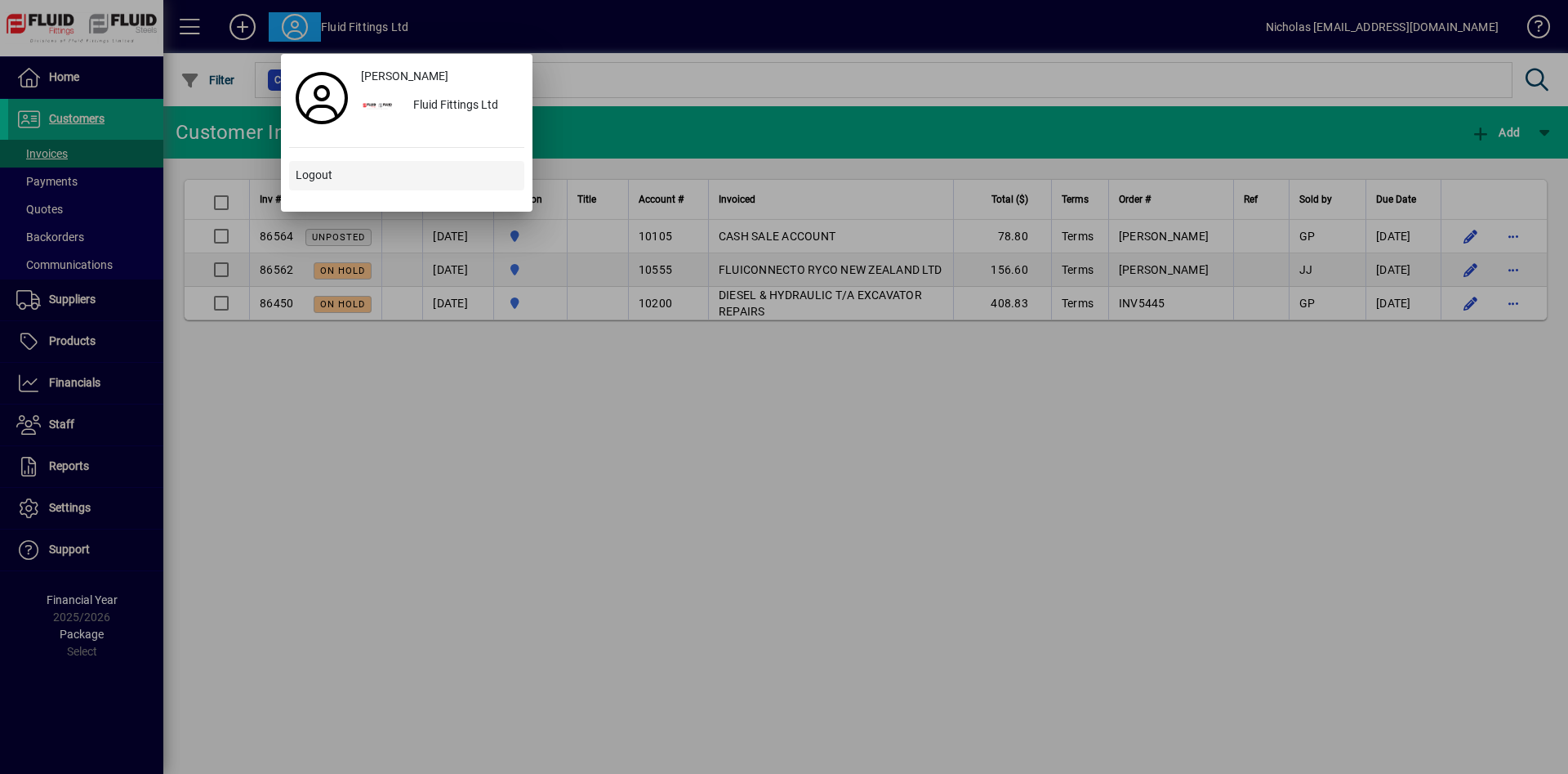
click at [388, 169] on span at bounding box center [406, 175] width 235 height 39
